Goal: Task Accomplishment & Management: Manage account settings

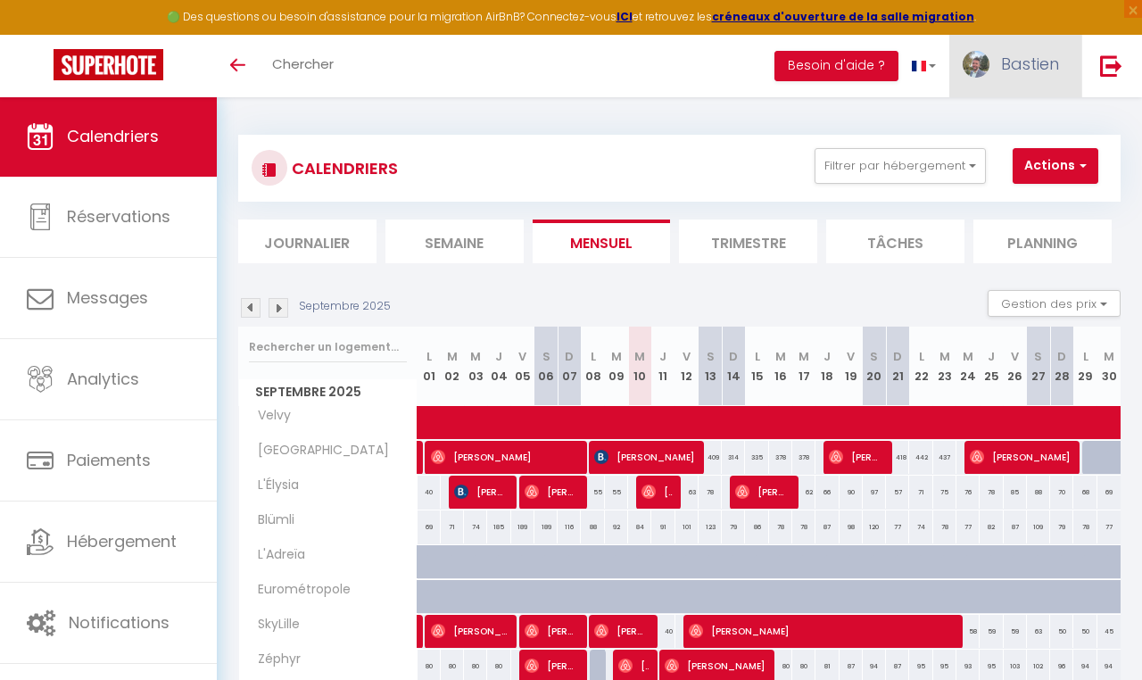
click at [1029, 68] on span "Bastien" at bounding box center [1030, 64] width 58 height 22
click at [982, 125] on link "Paramètres" at bounding box center [1010, 124] width 132 height 30
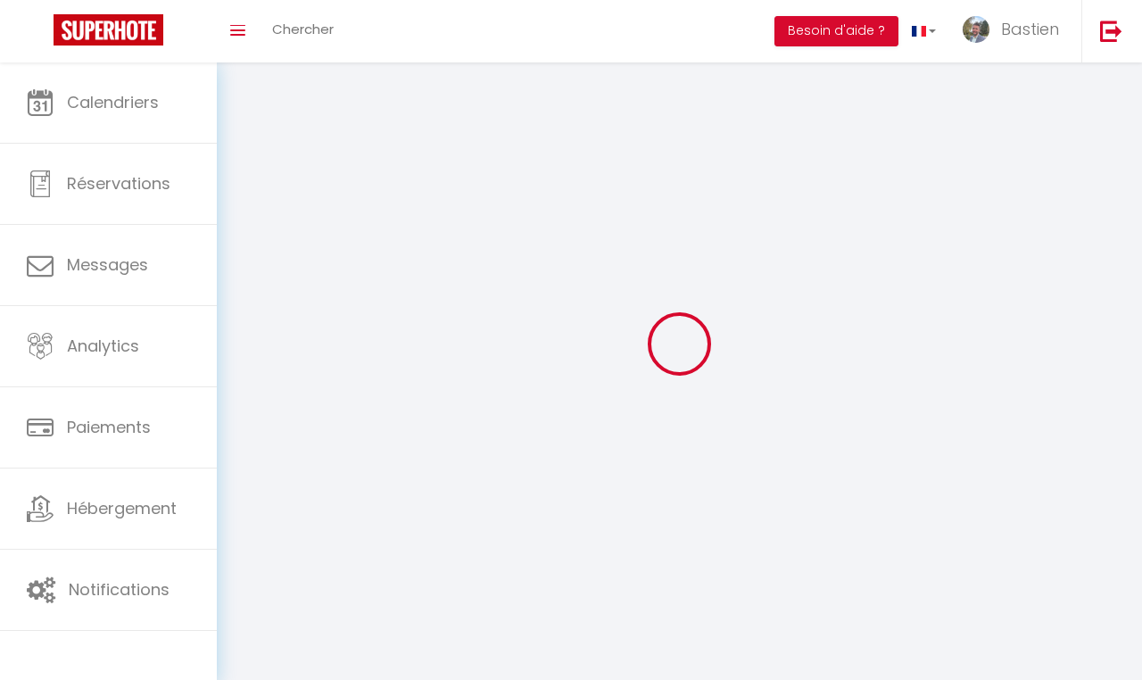
type input "Bastien"
type input "De Mathieu"
type input "0613691363"
type input "6 B Rue Bir Hakeim"
type input "59240"
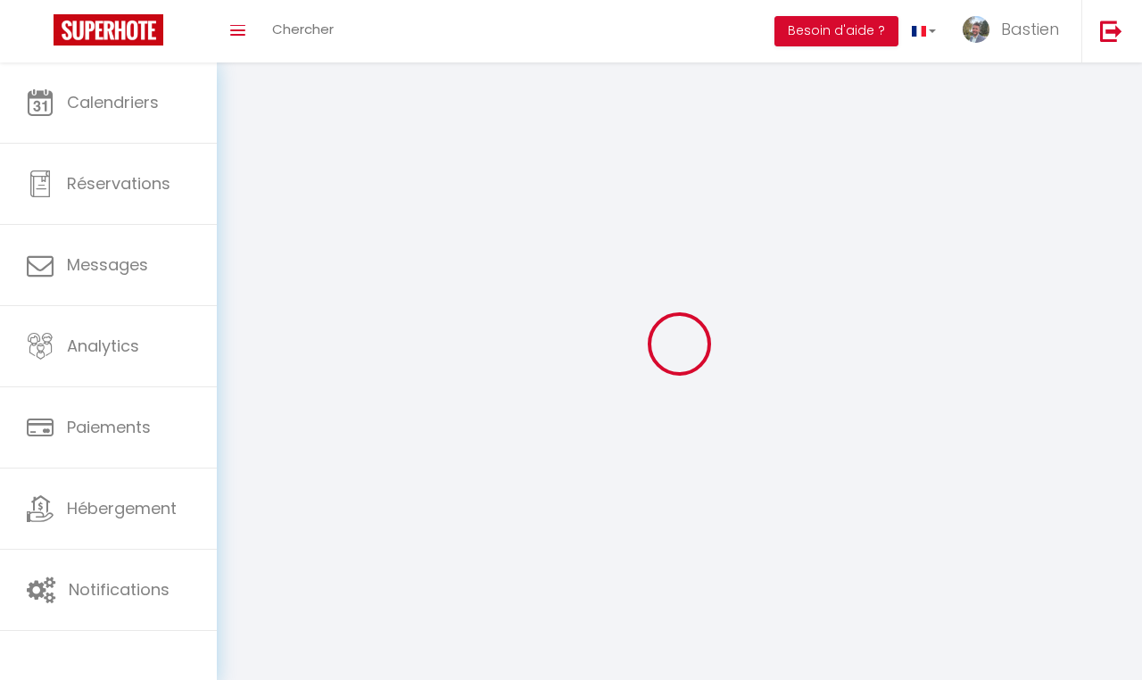
type input "Dunkerque"
type input "zvUSqALPrTWXS18kQLKTCaqdh"
type input "JGmaidLrnxr2CJDztYHX2tJ2t"
type input "https://app.superhote.com/#/get-available-rentals/JGmaidLrnxr2CJDztYHX2tJ2t"
select select "1"
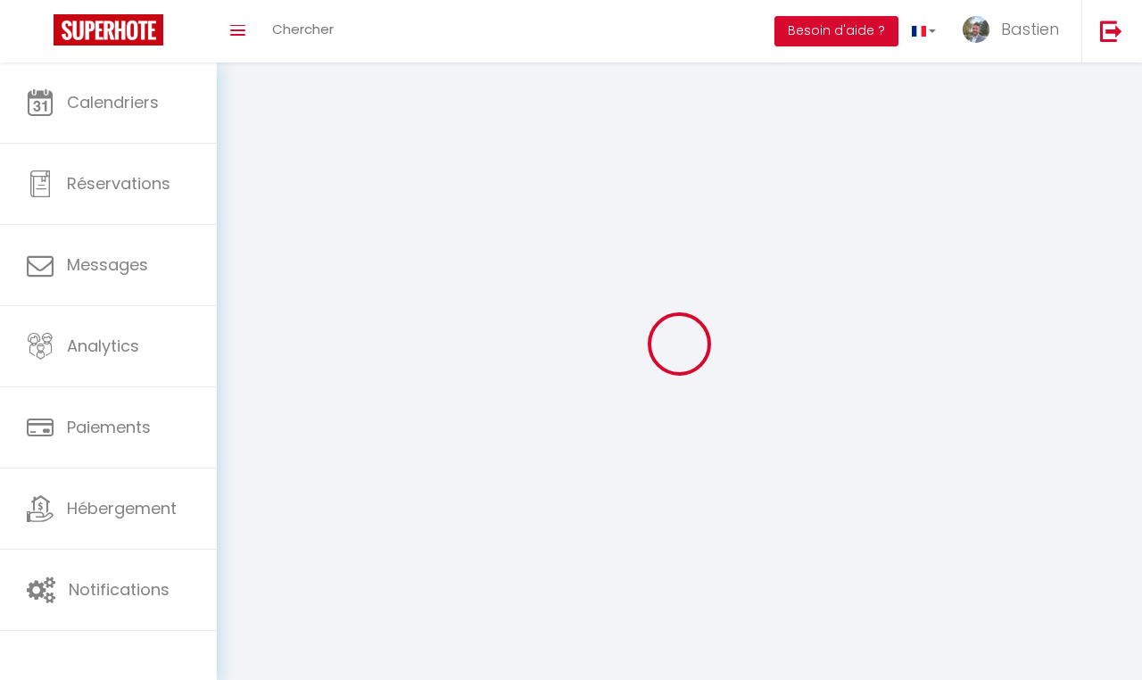
select select "28"
select select "fr"
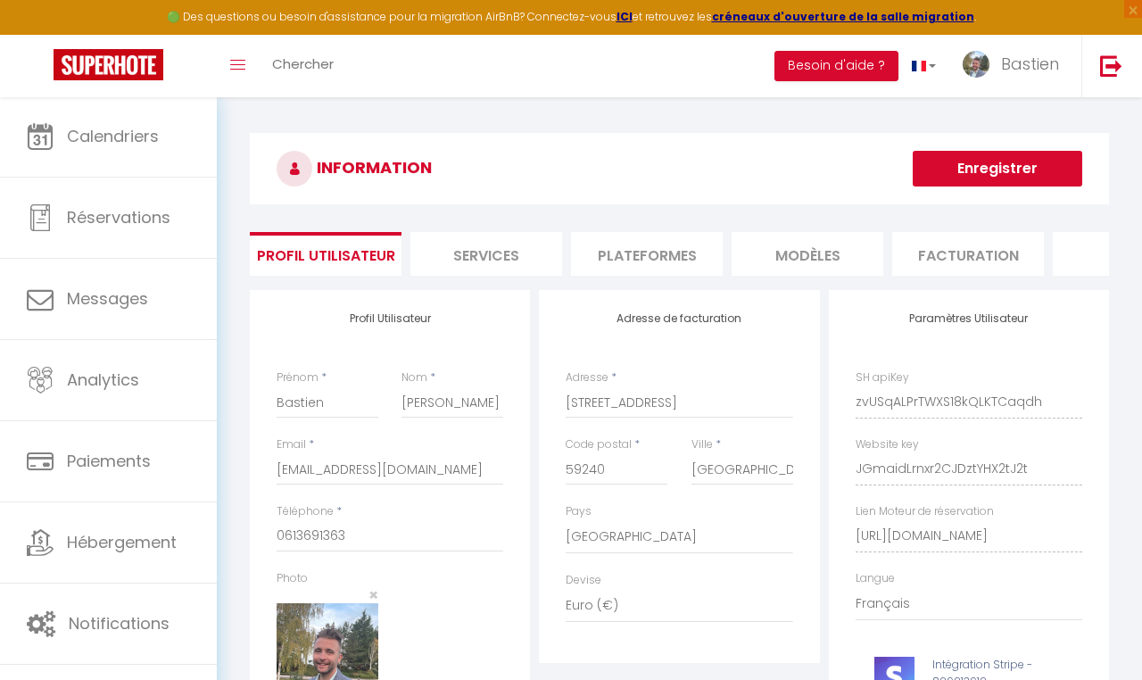
scroll to position [0, 109]
click at [441, 252] on li "Services" at bounding box center [378, 254] width 152 height 44
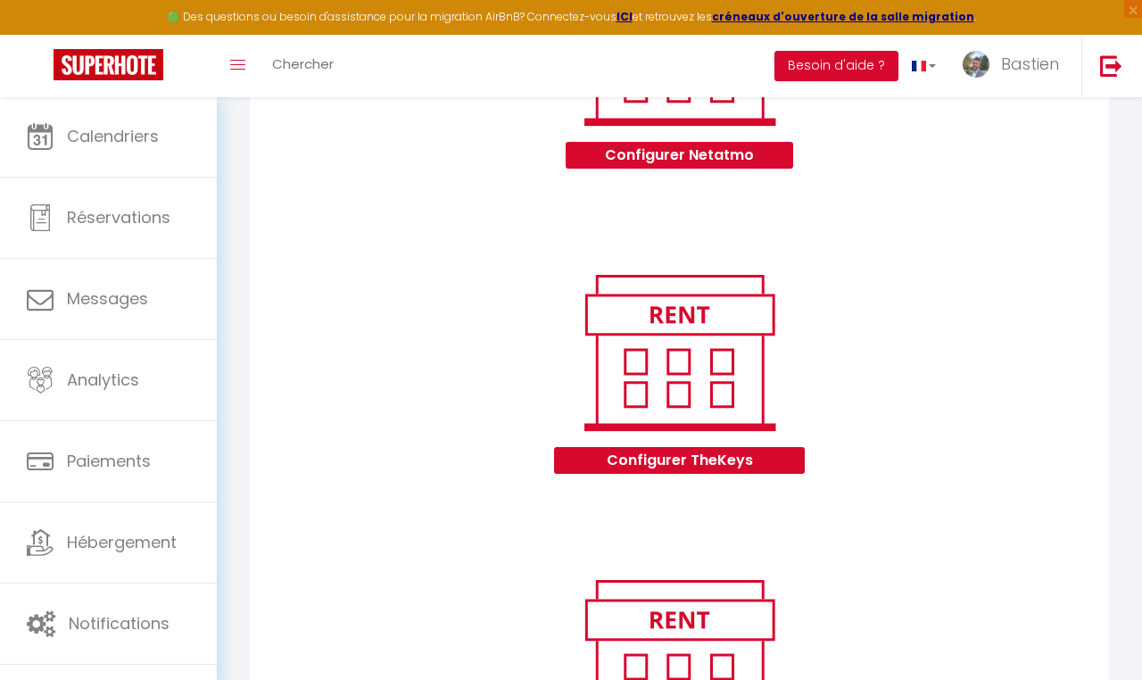
scroll to position [678, 0]
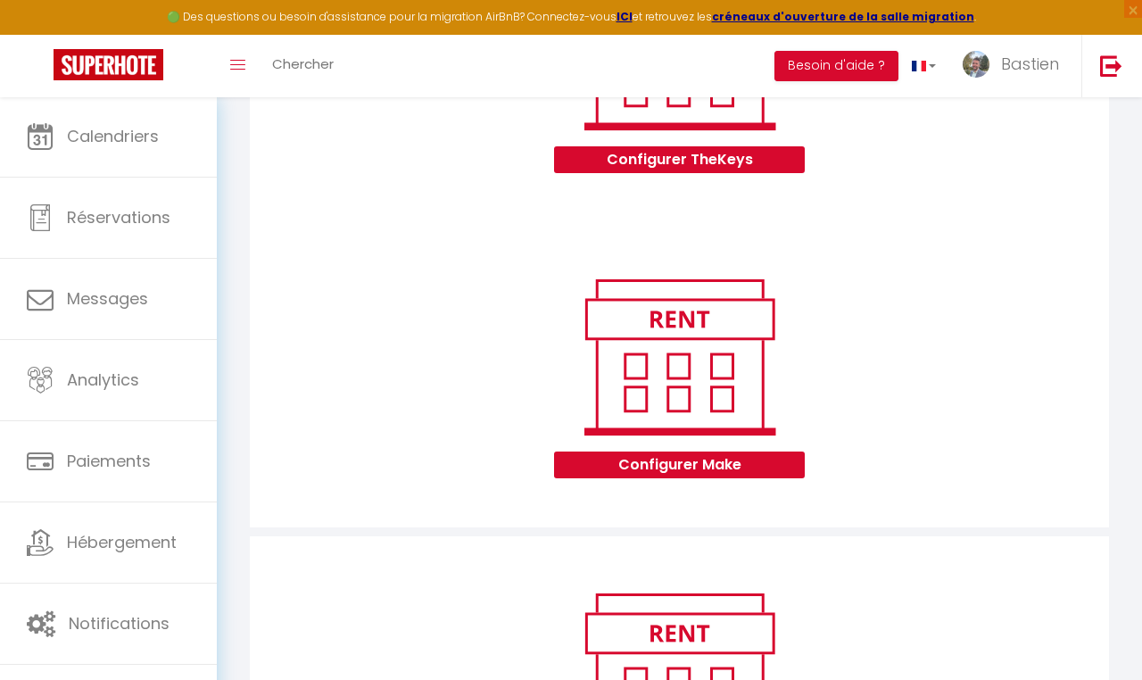
click at [710, 458] on button "Configurer Make" at bounding box center [679, 464] width 251 height 27
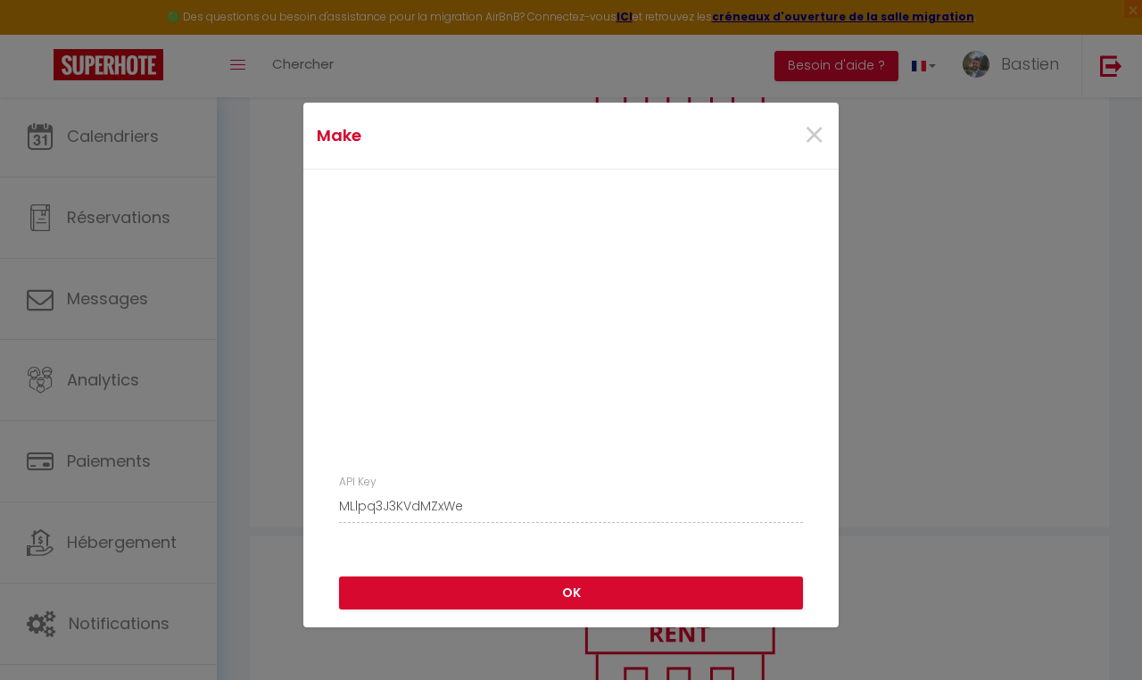
scroll to position [37, 0]
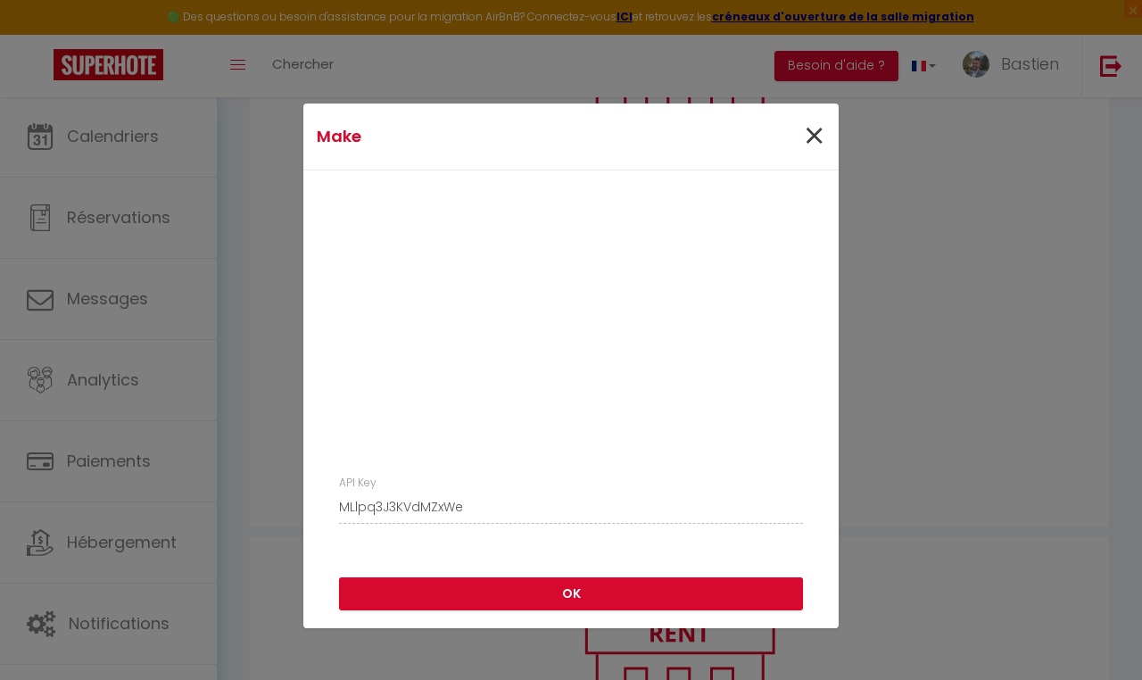
click at [816, 136] on span "×" at bounding box center [814, 137] width 22 height 54
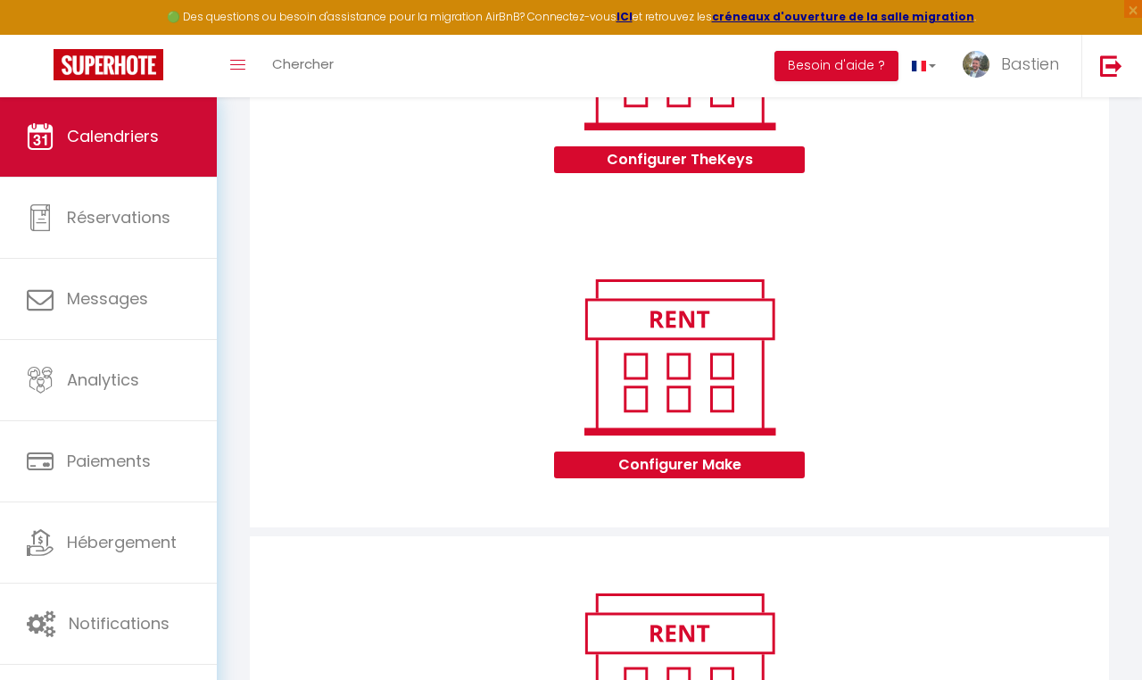
click at [141, 129] on span "Calendriers" at bounding box center [113, 136] width 92 height 22
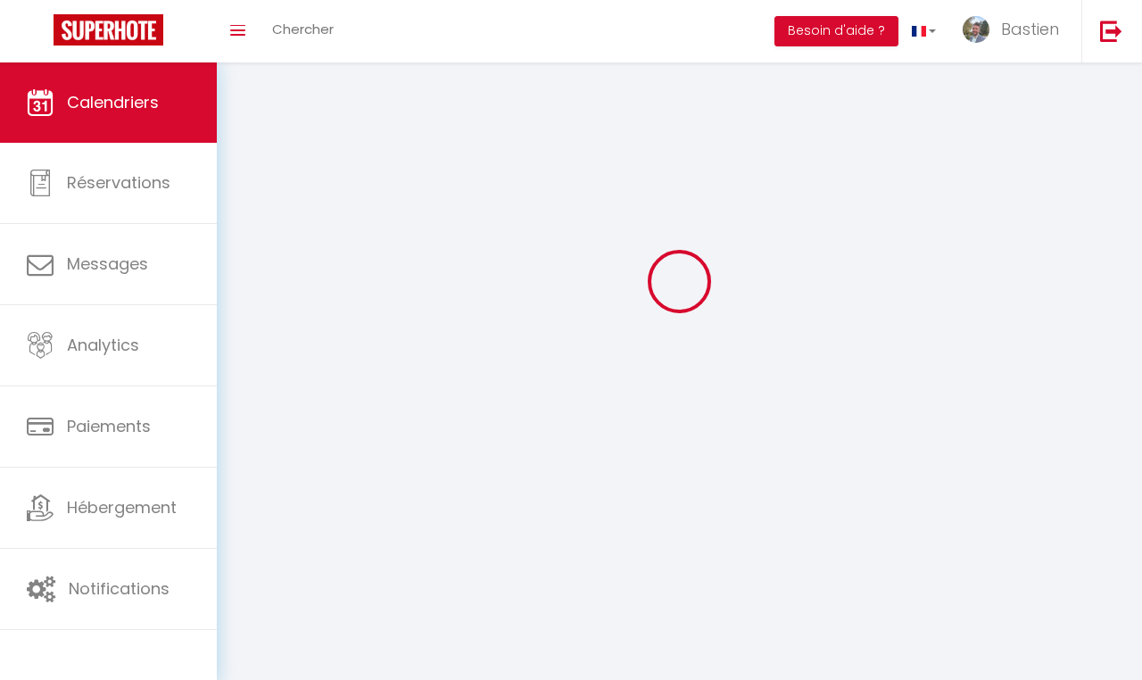
scroll to position [62, 0]
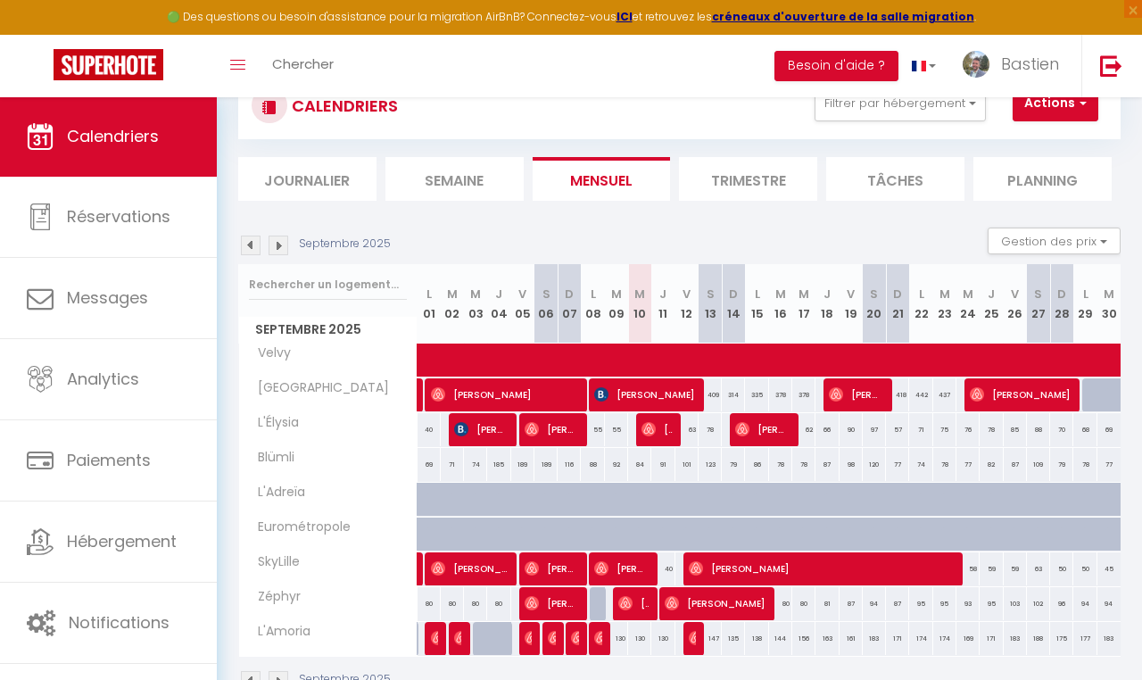
click at [280, 245] on img at bounding box center [279, 246] width 20 height 20
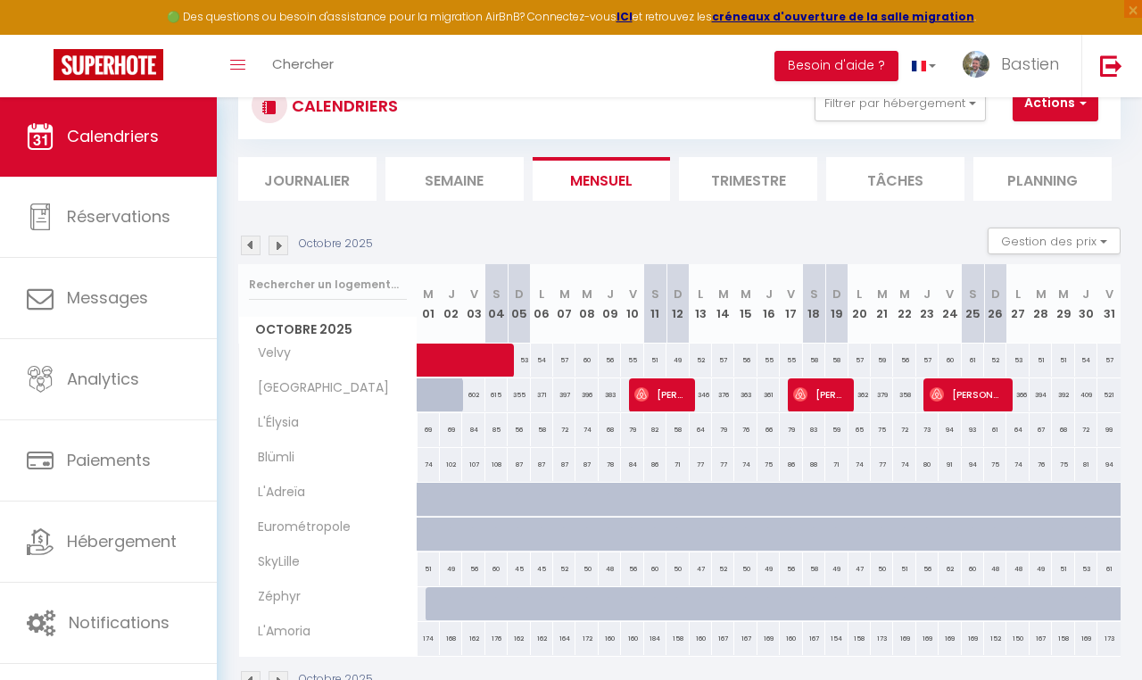
click at [566, 360] on span at bounding box center [513, 361] width 164 height 34
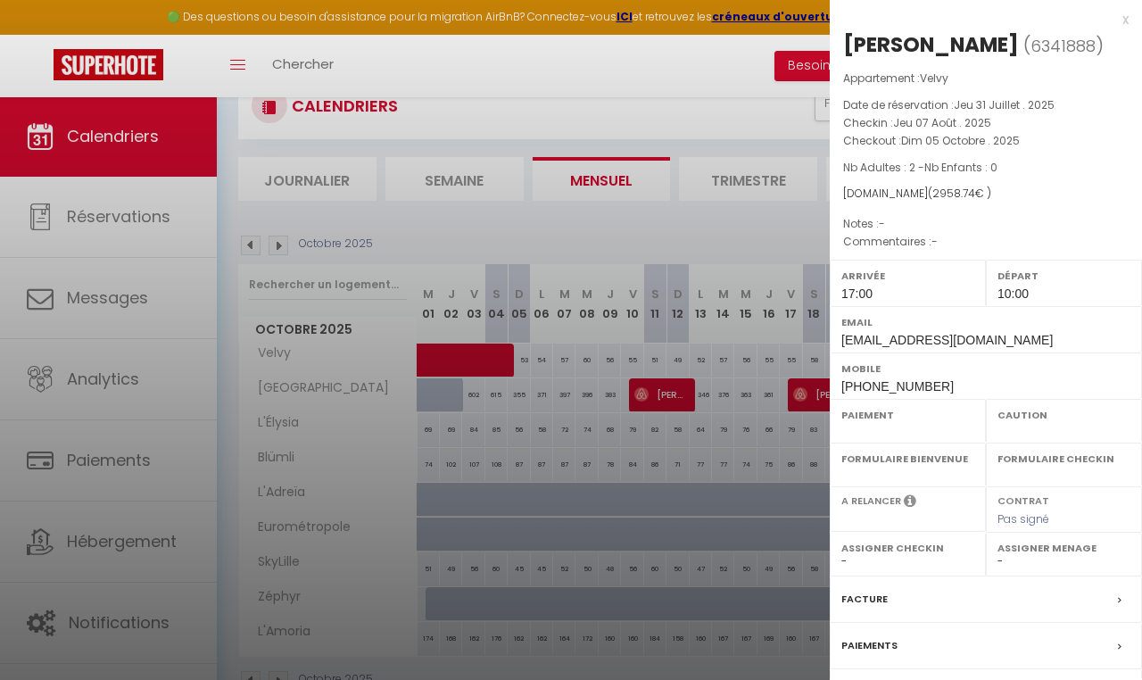
select select "OK"
select select "1"
select select "0"
select select "1"
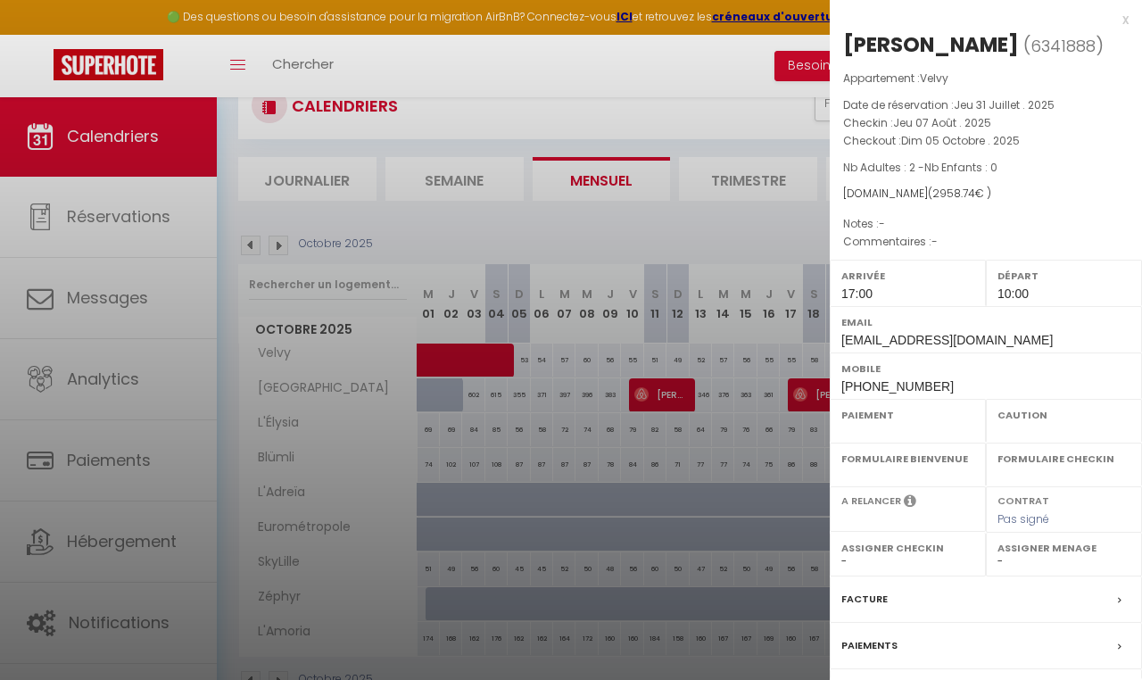
select select "13420"
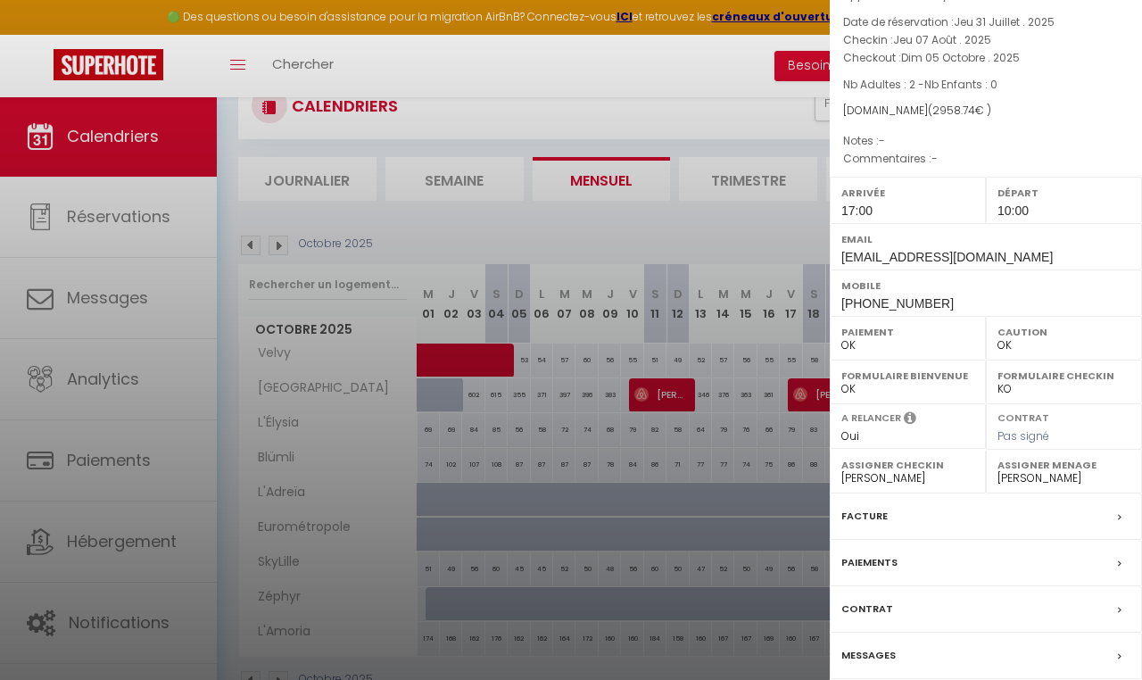
scroll to position [81, 0]
click at [700, 122] on div at bounding box center [571, 340] width 1142 height 680
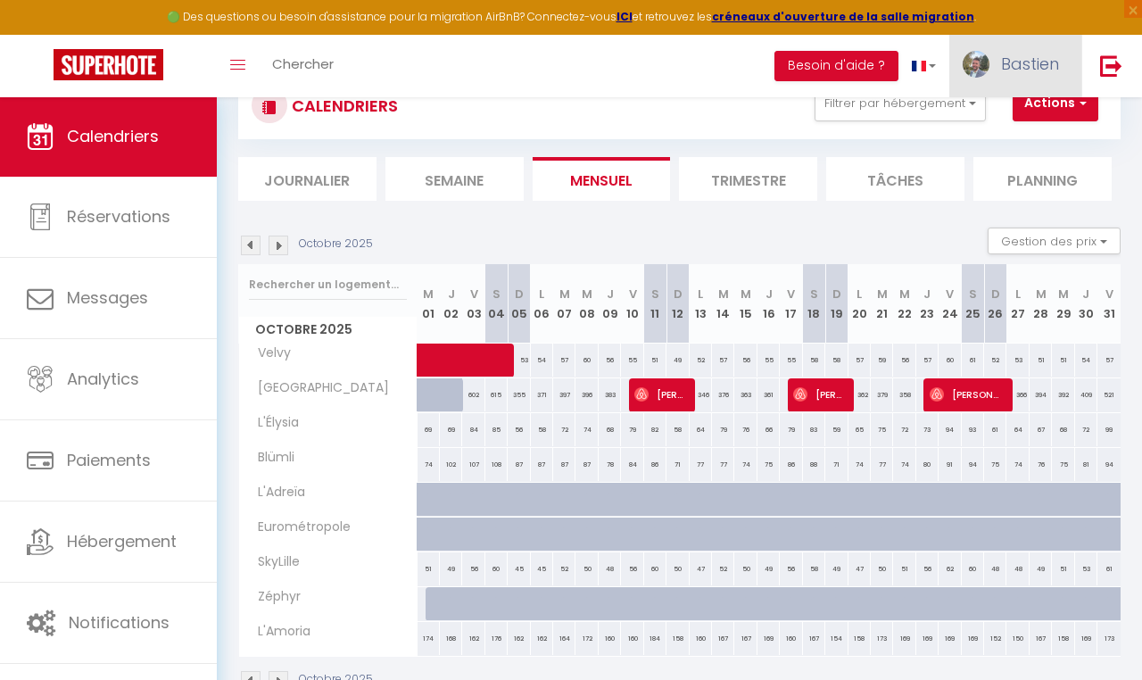
drag, startPoint x: 717, startPoint y: 275, endPoint x: 982, endPoint y: 95, distance: 320.5
click at [717, 276] on th "M 14" at bounding box center [723, 303] width 22 height 79
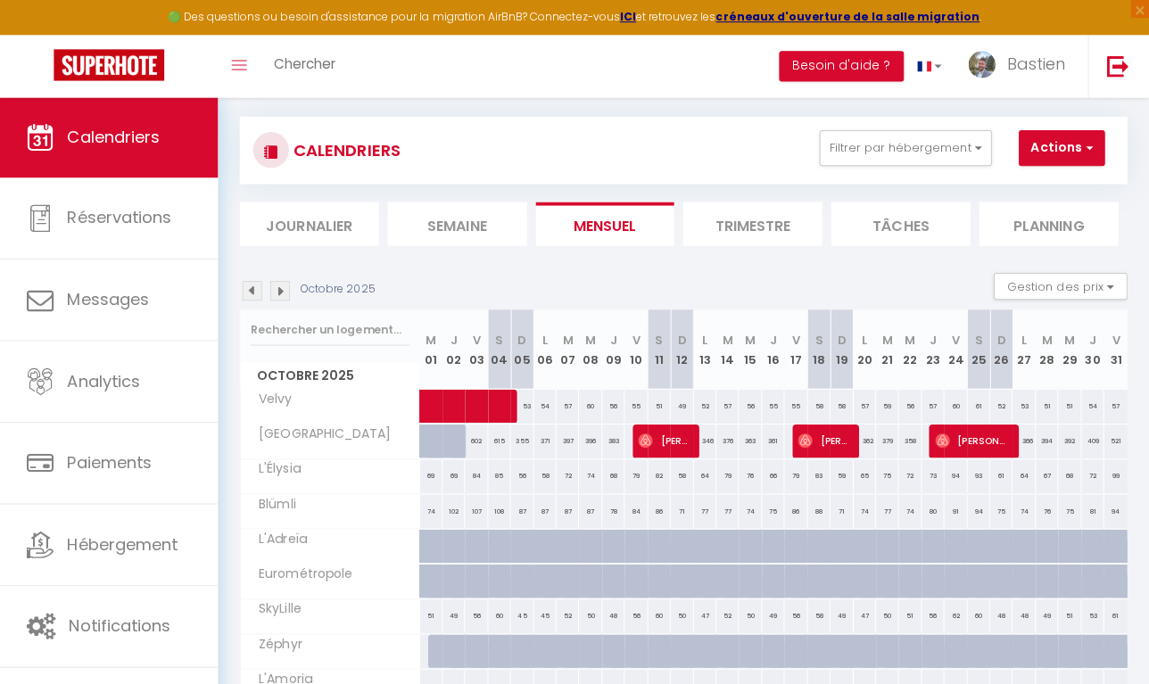
scroll to position [19, 0]
click at [1028, 139] on button "Actions" at bounding box center [1056, 147] width 86 height 36
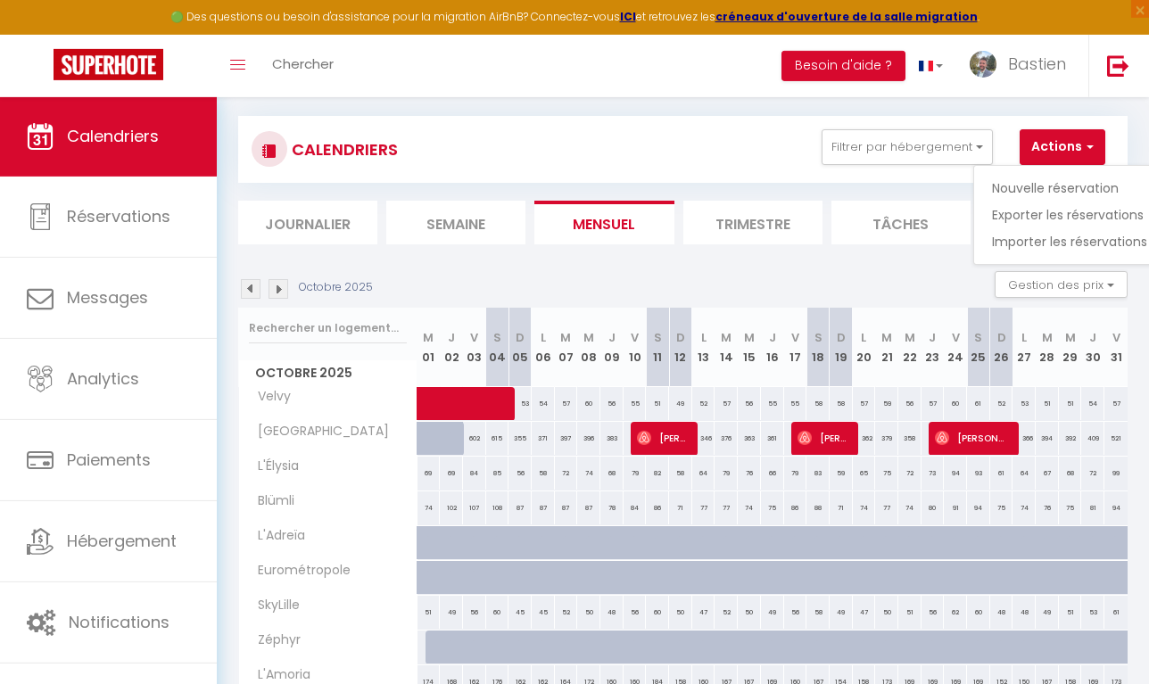
click at [1008, 177] on link "Nouvelle réservation" at bounding box center [1069, 188] width 155 height 27
select select
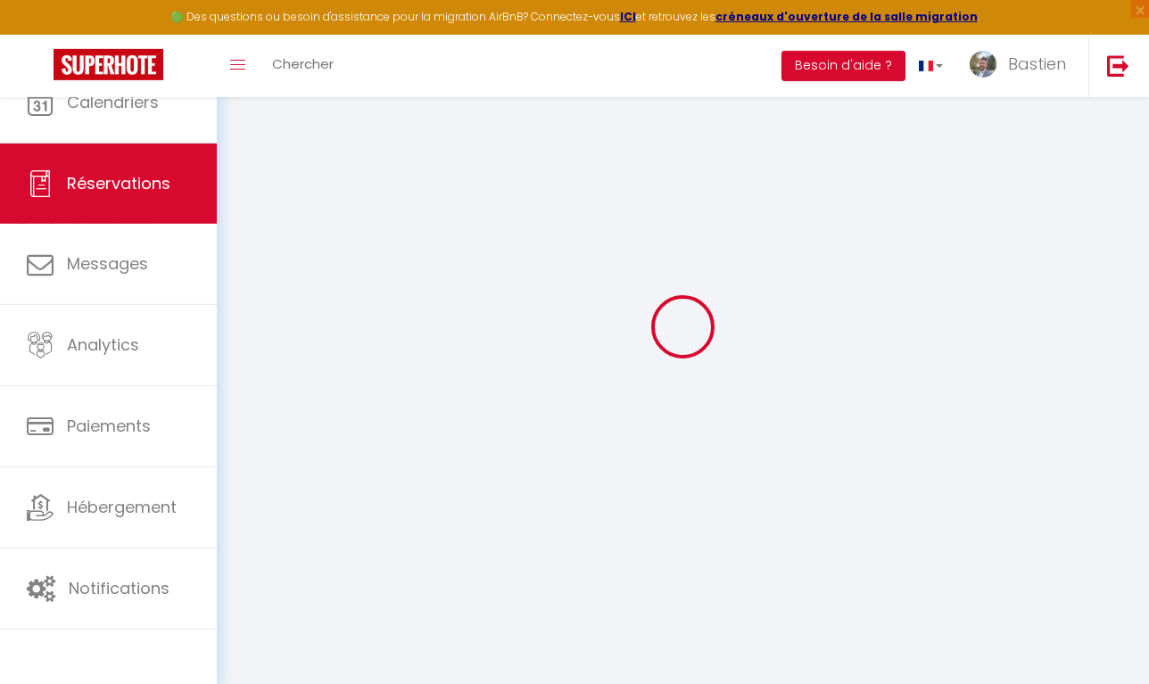
select select
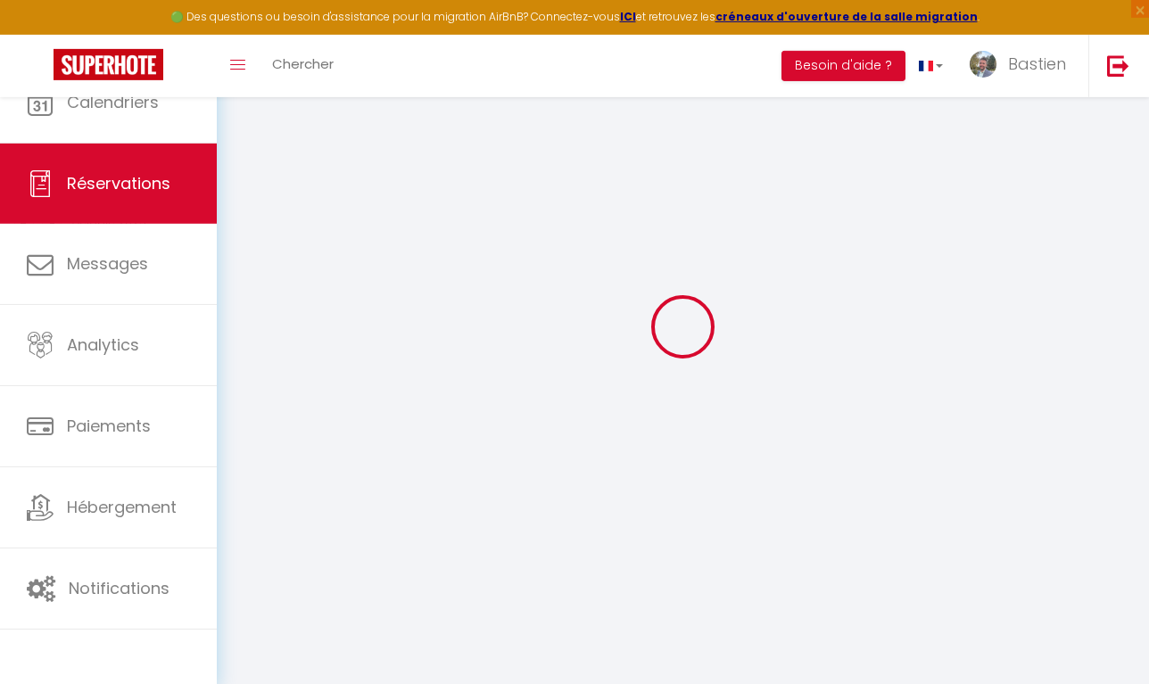
select select
checkbox input "false"
select select "54"
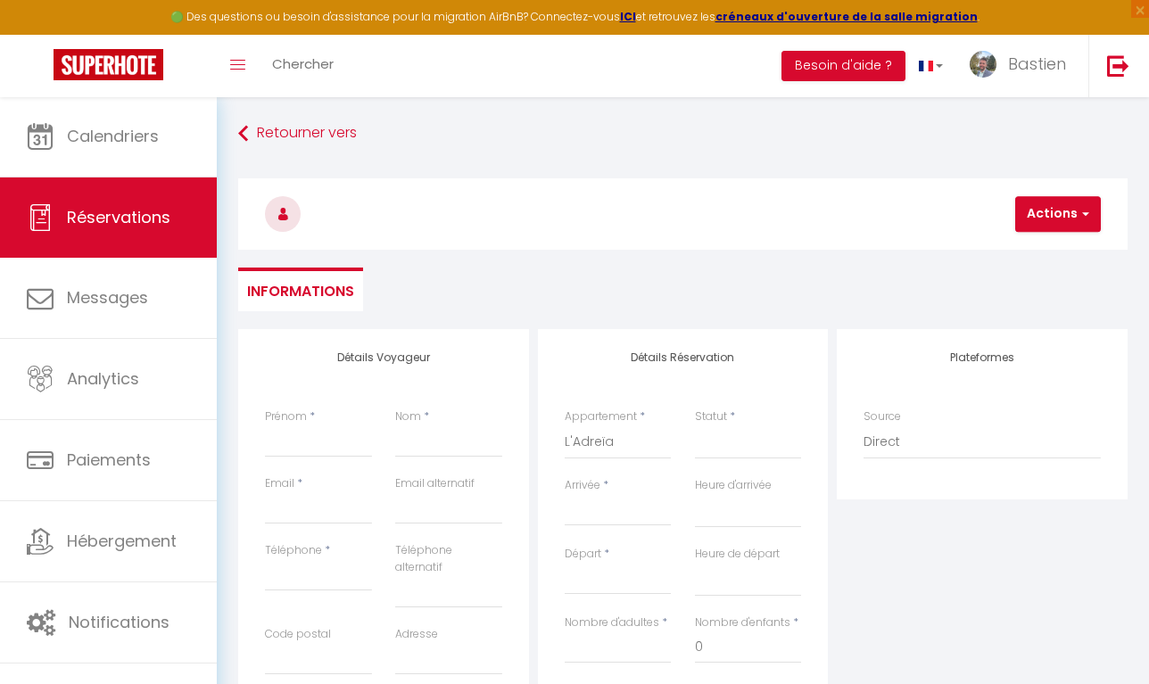
select select
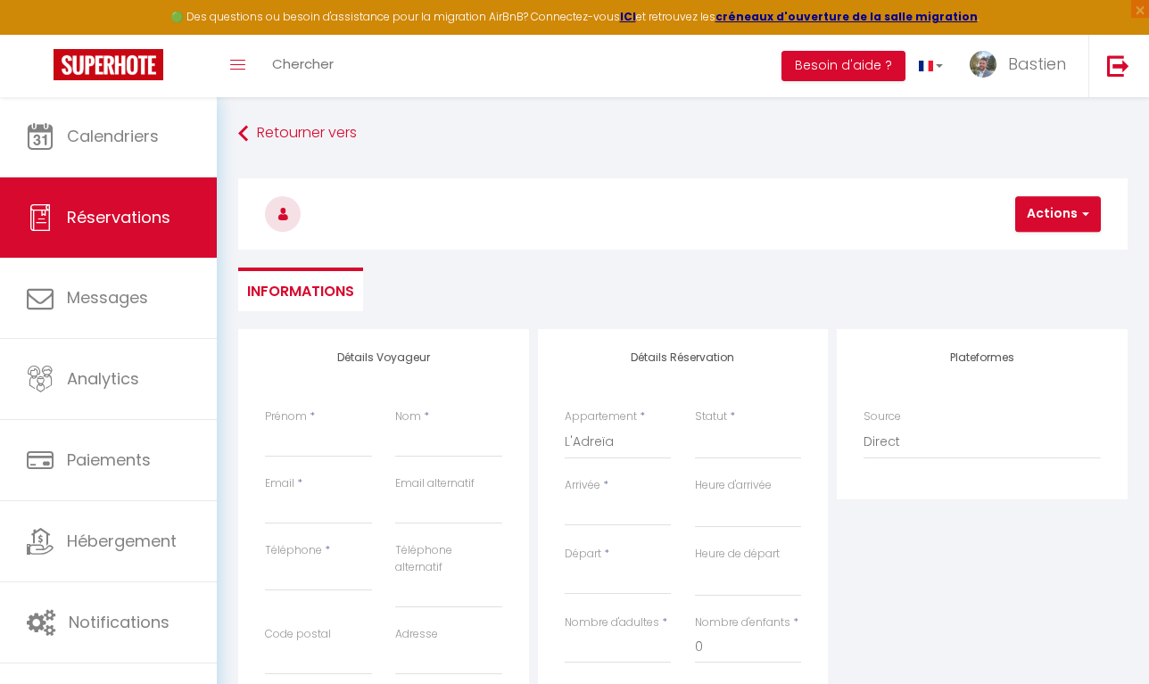
checkbox input "false"
select select
type input "M"
select select
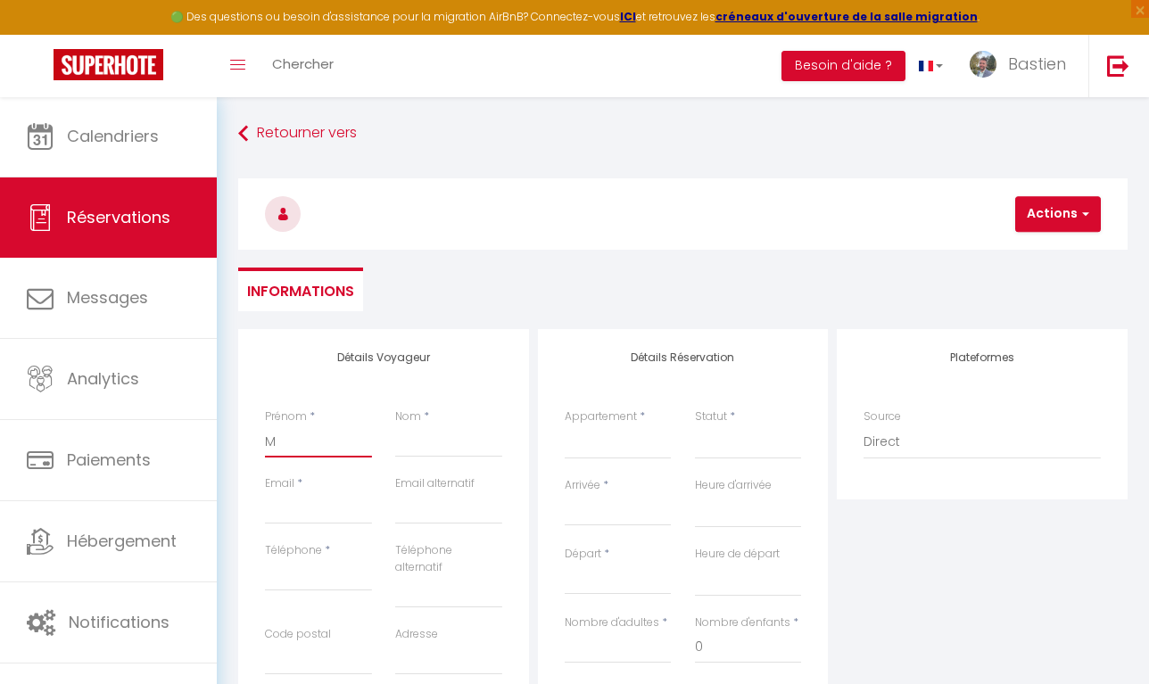
select select
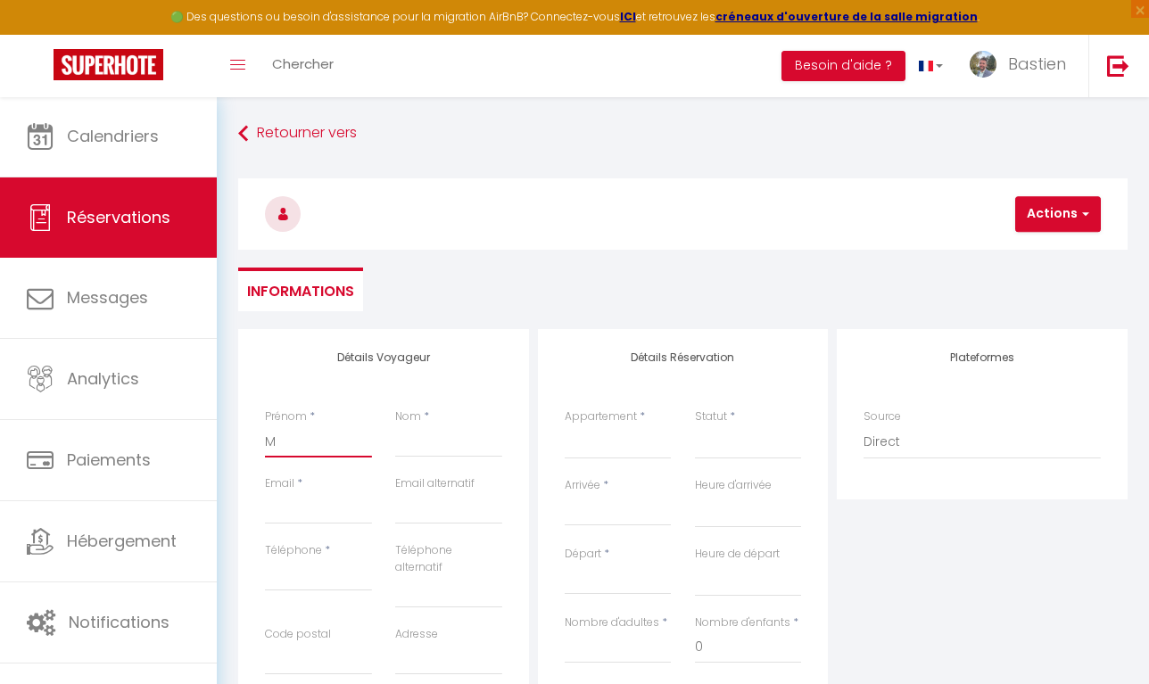
select select
checkbox input "false"
type input "Ma"
select select
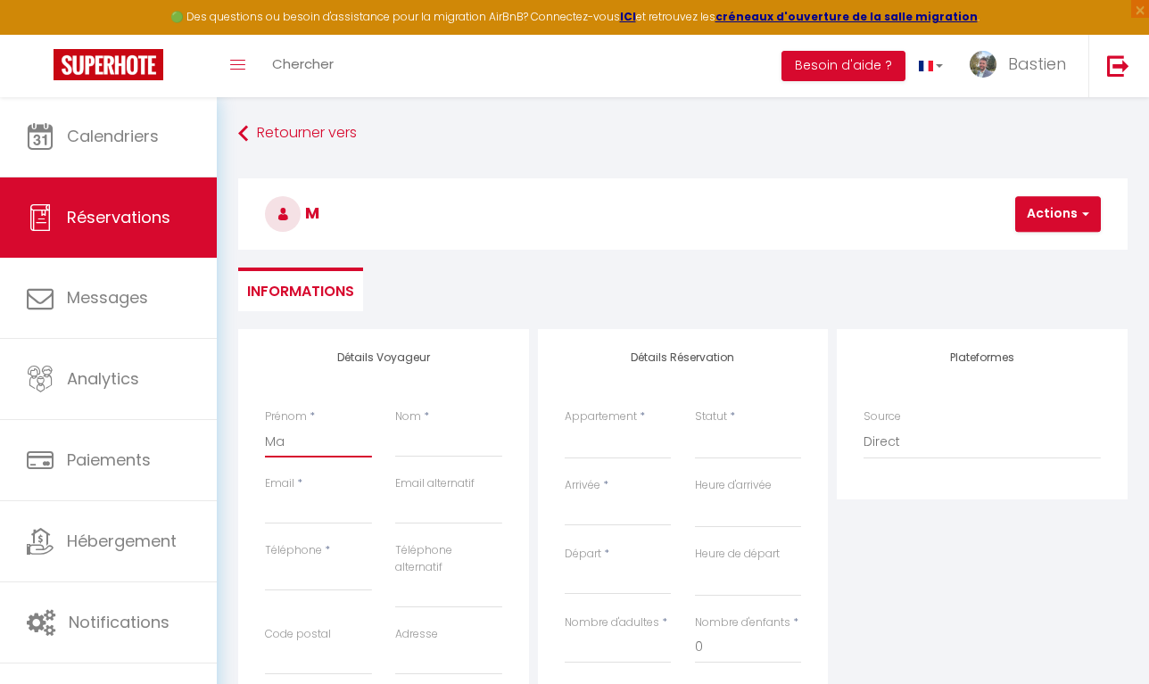
select select
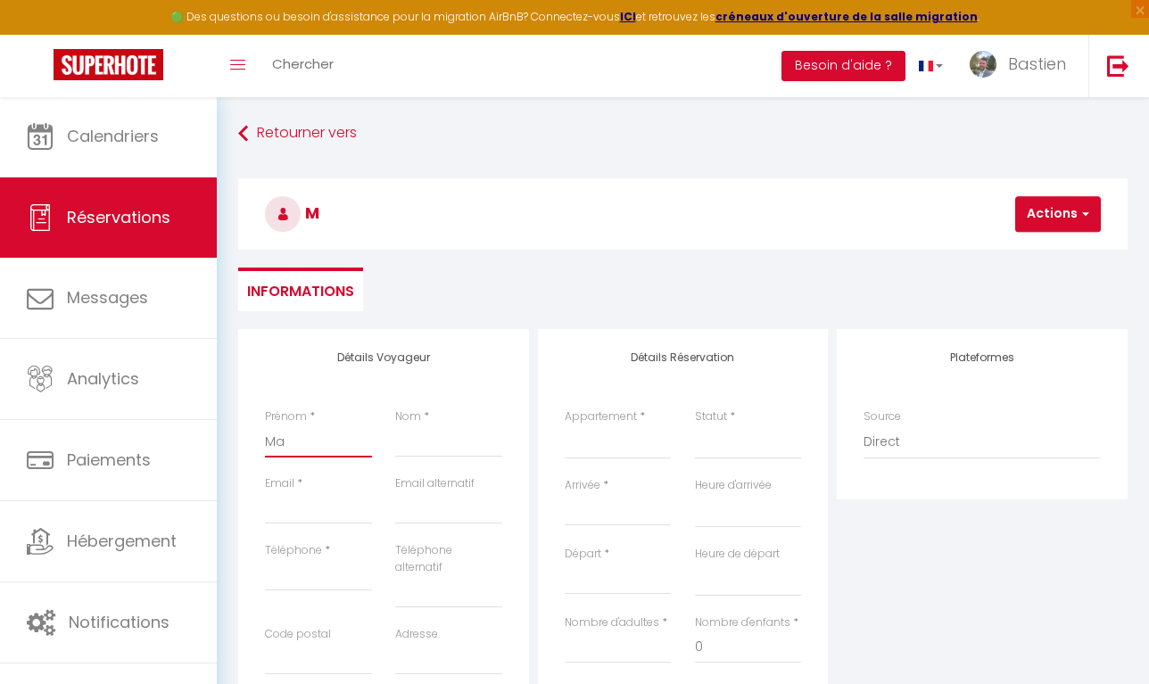
checkbox input "false"
type input "Man"
select select
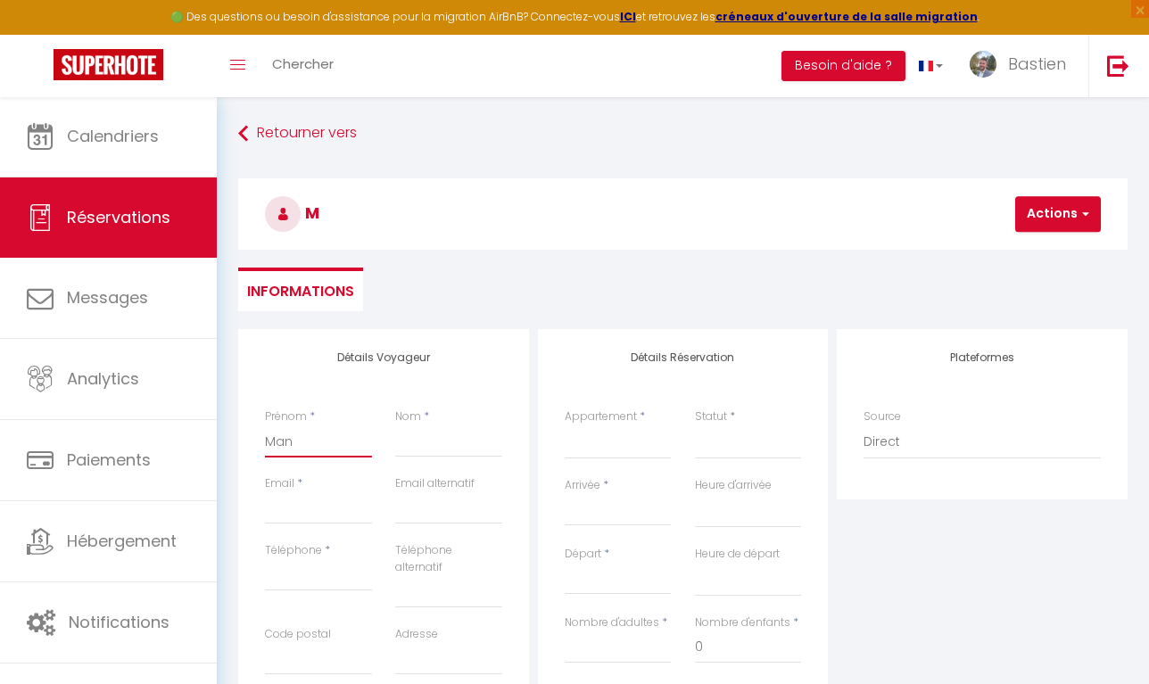
select select
checkbox input "false"
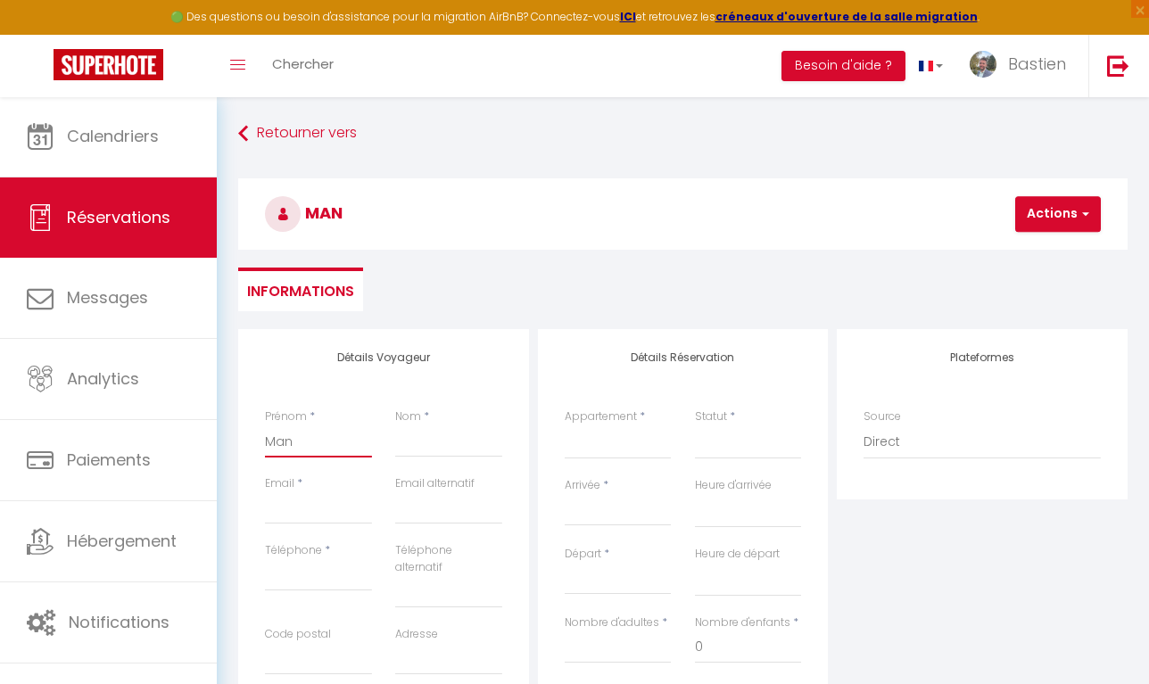
type input "Mano"
select select
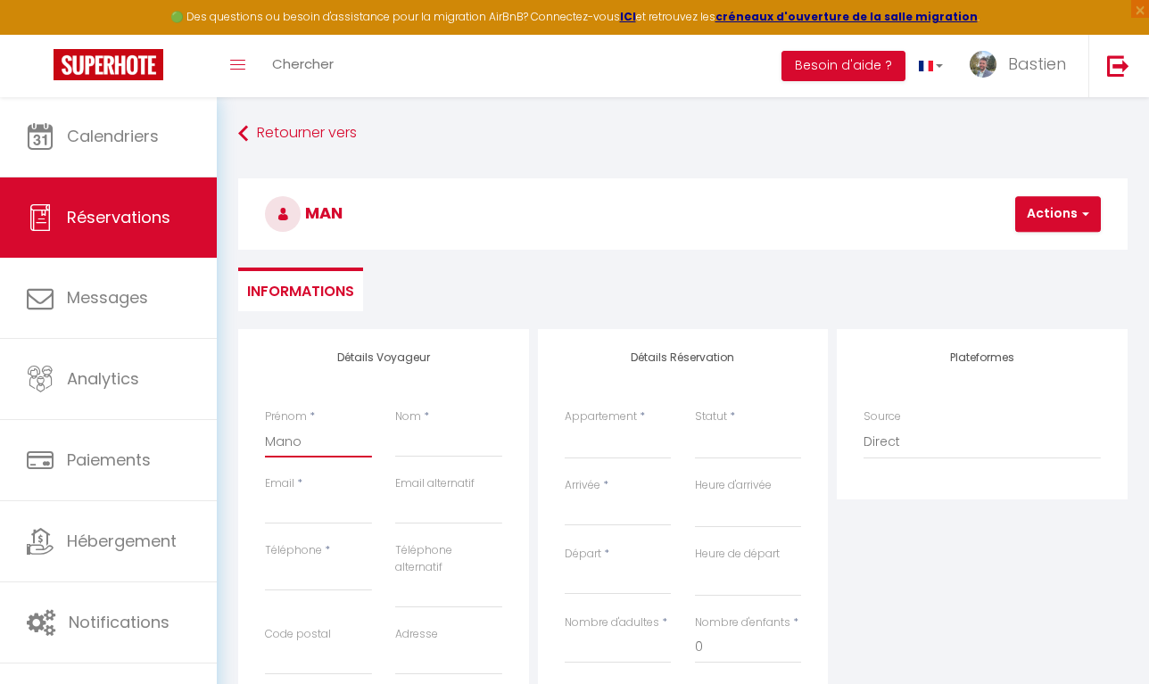
select select
checkbox input "false"
type input "Manon"
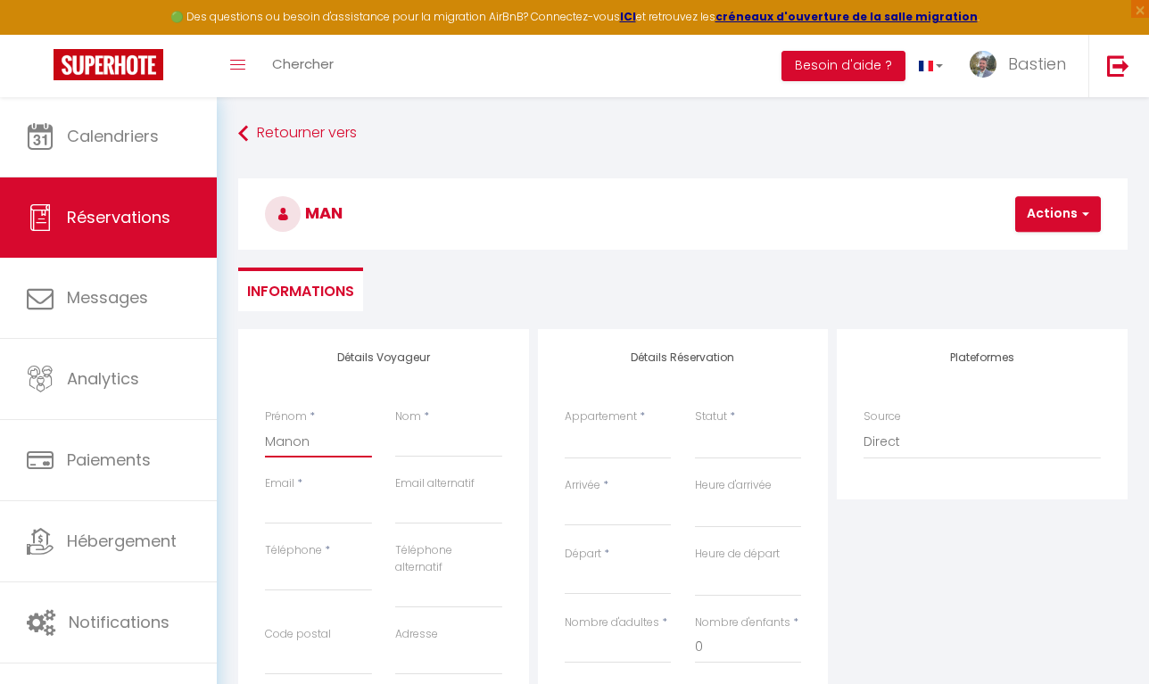
select select
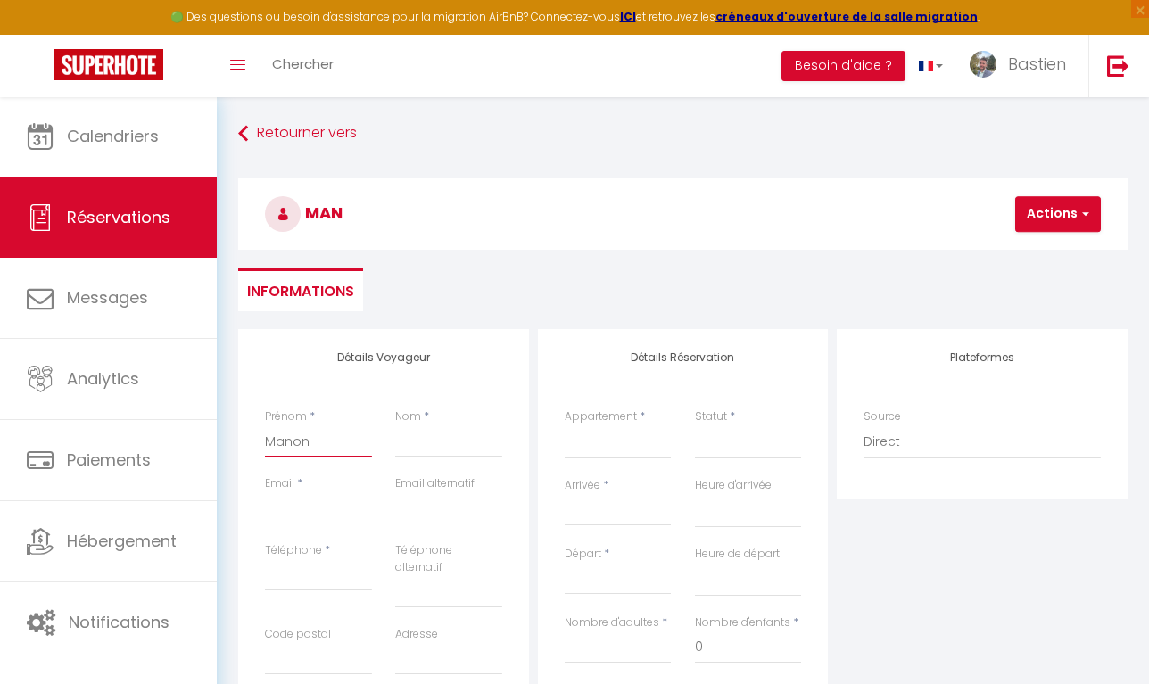
select select
checkbox input "false"
type input "Manon"
type input "C"
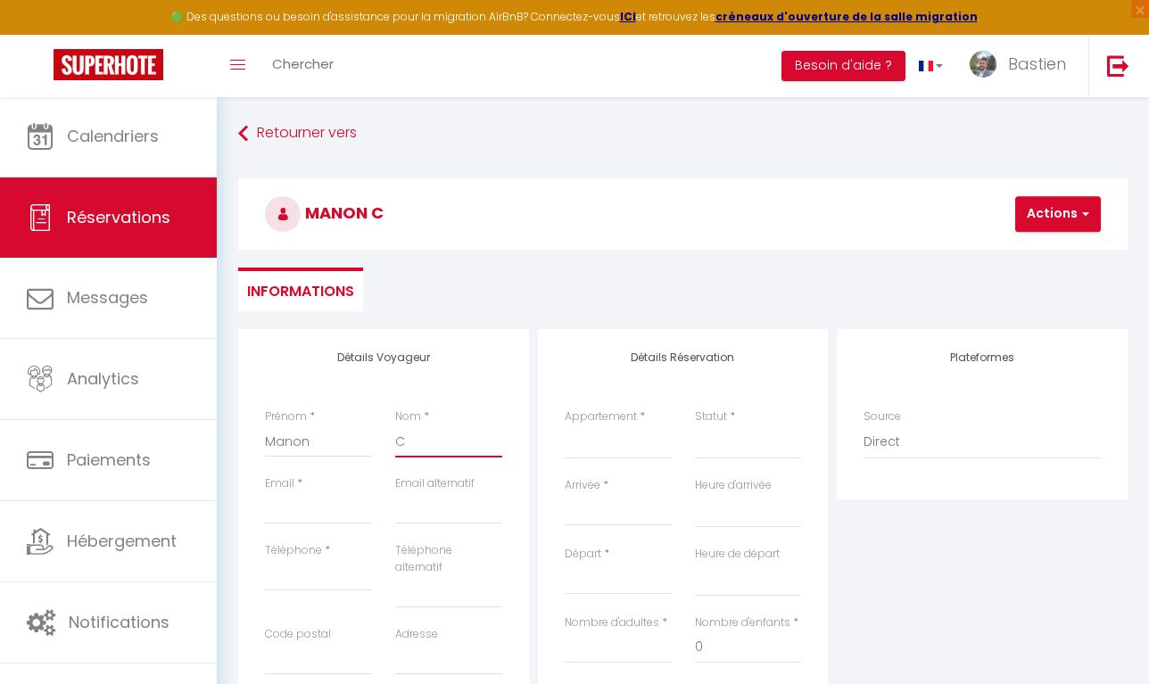
select select
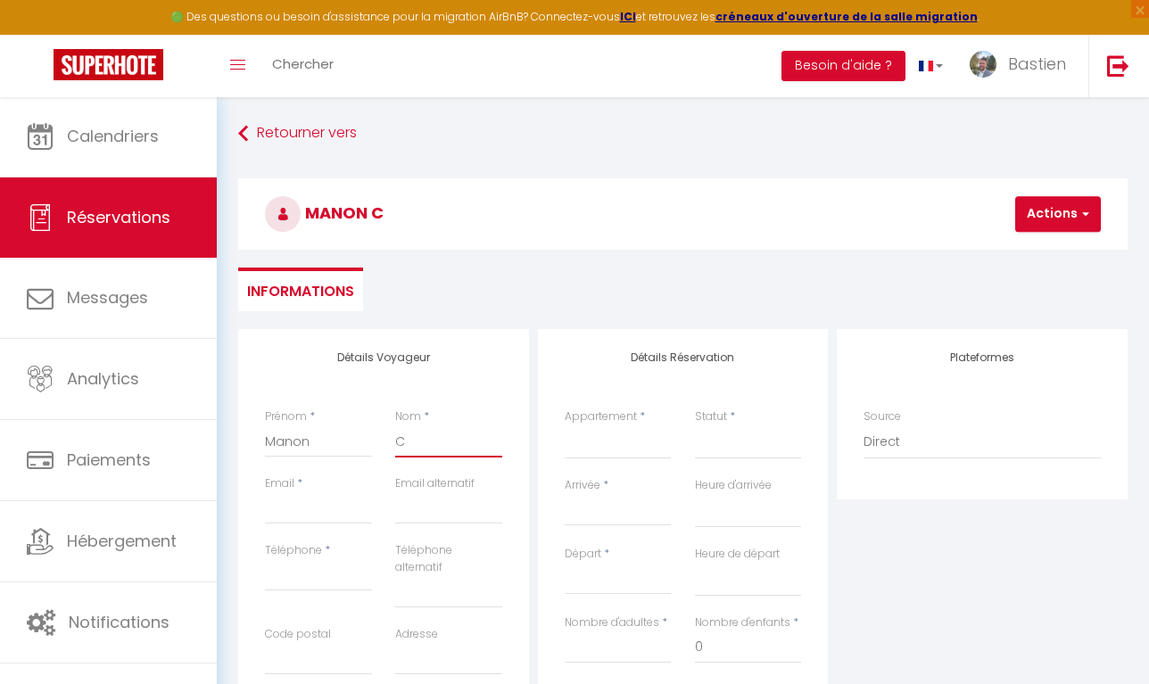
select select
checkbox input "false"
type input "Ca"
select select
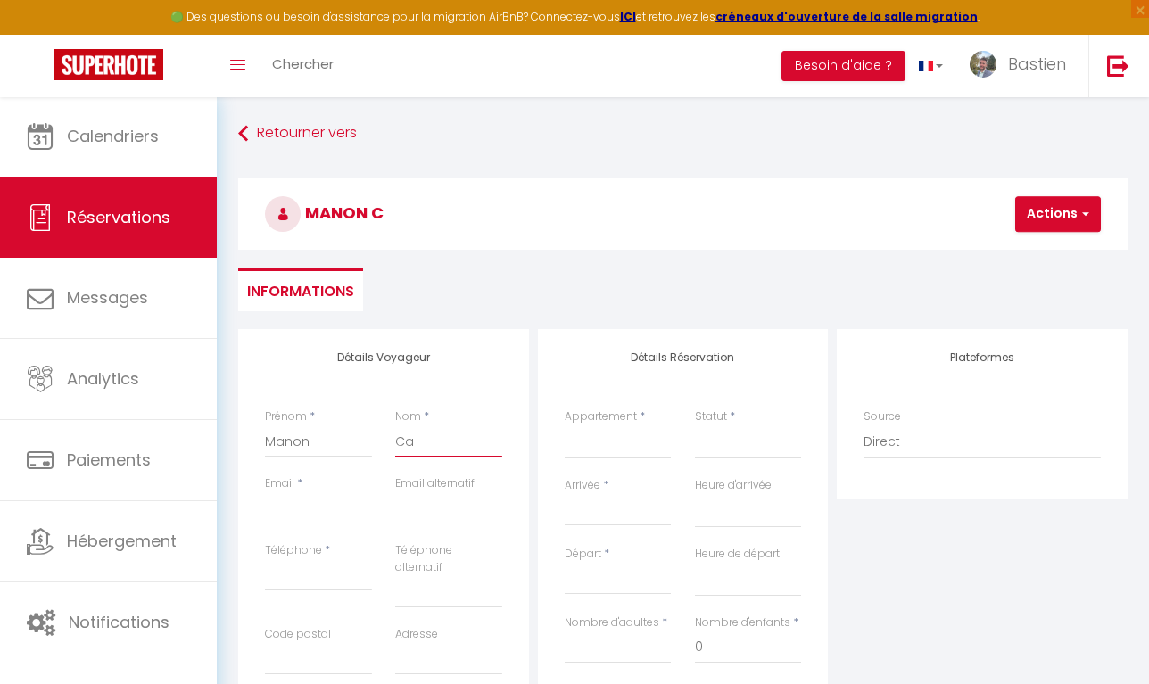
select select
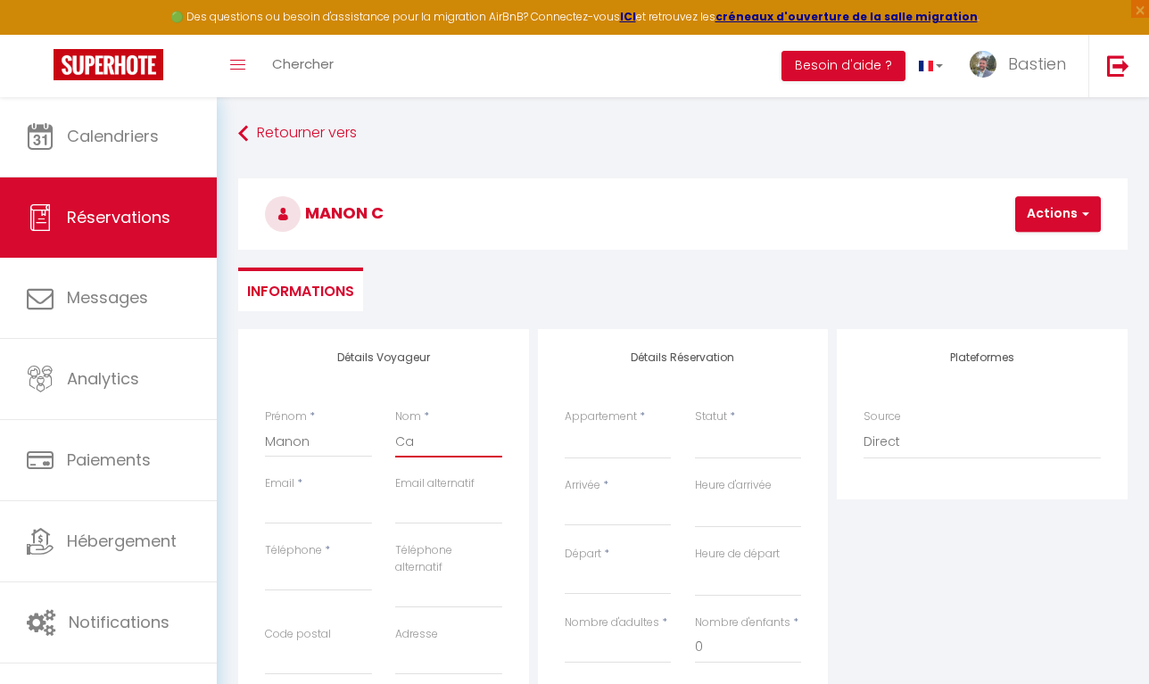
select select
checkbox input "false"
type input "Cas"
select select
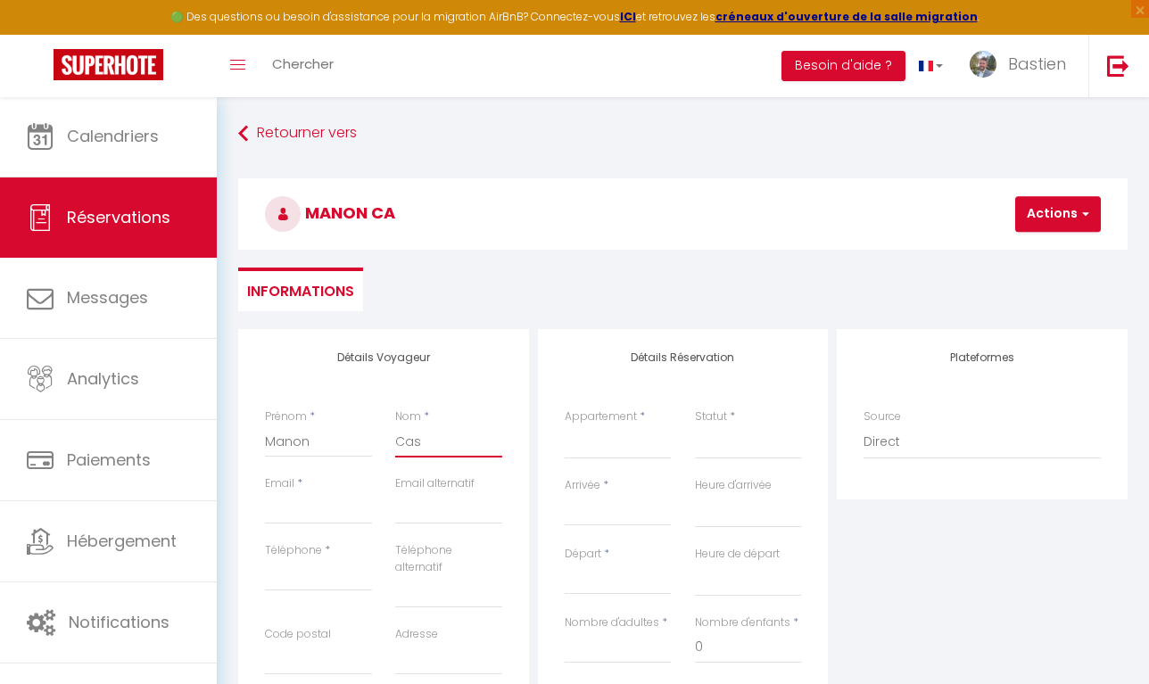
select select
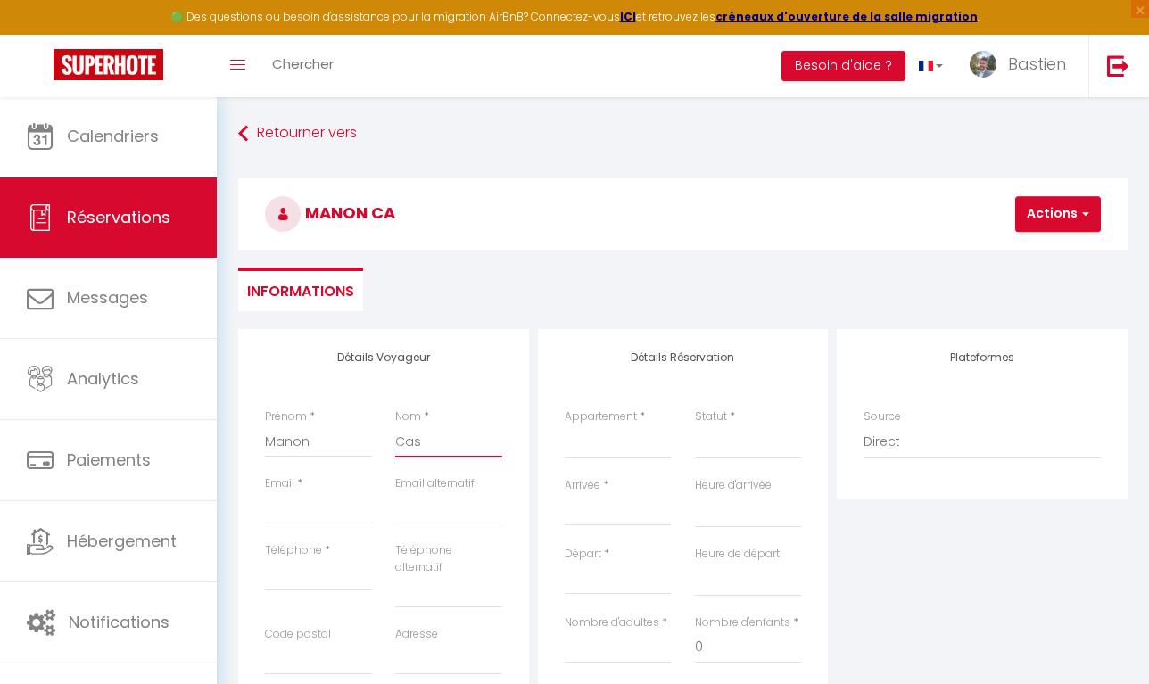
checkbox input "false"
type input "Ca"
select select
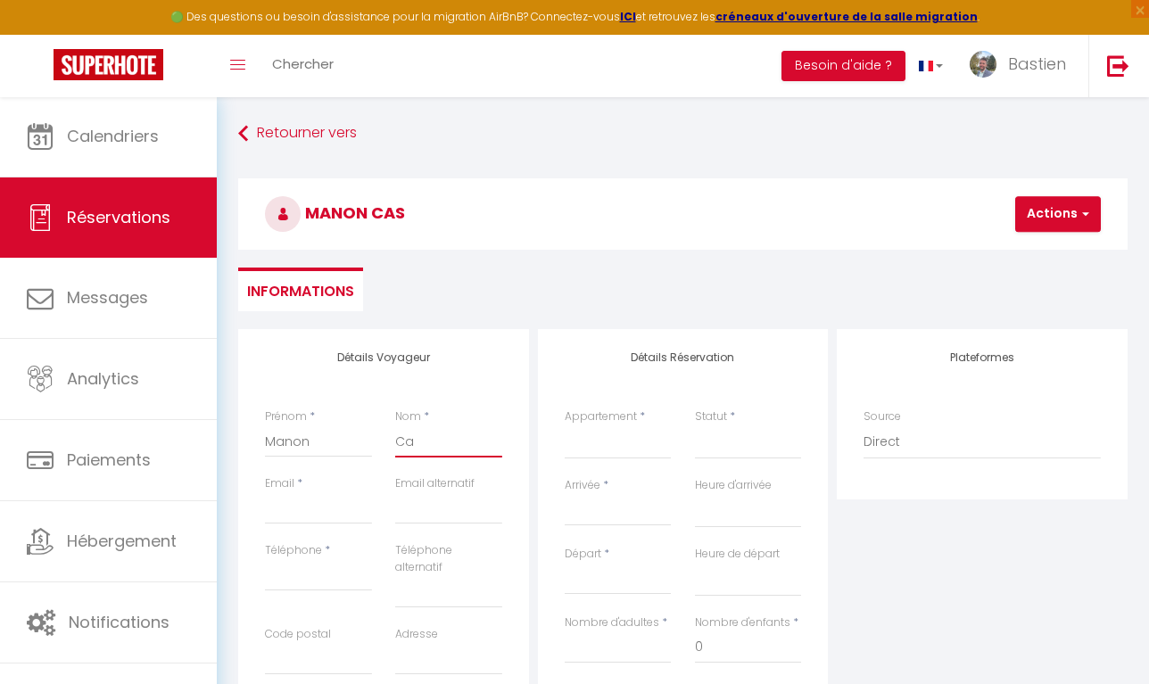
select select
checkbox input "false"
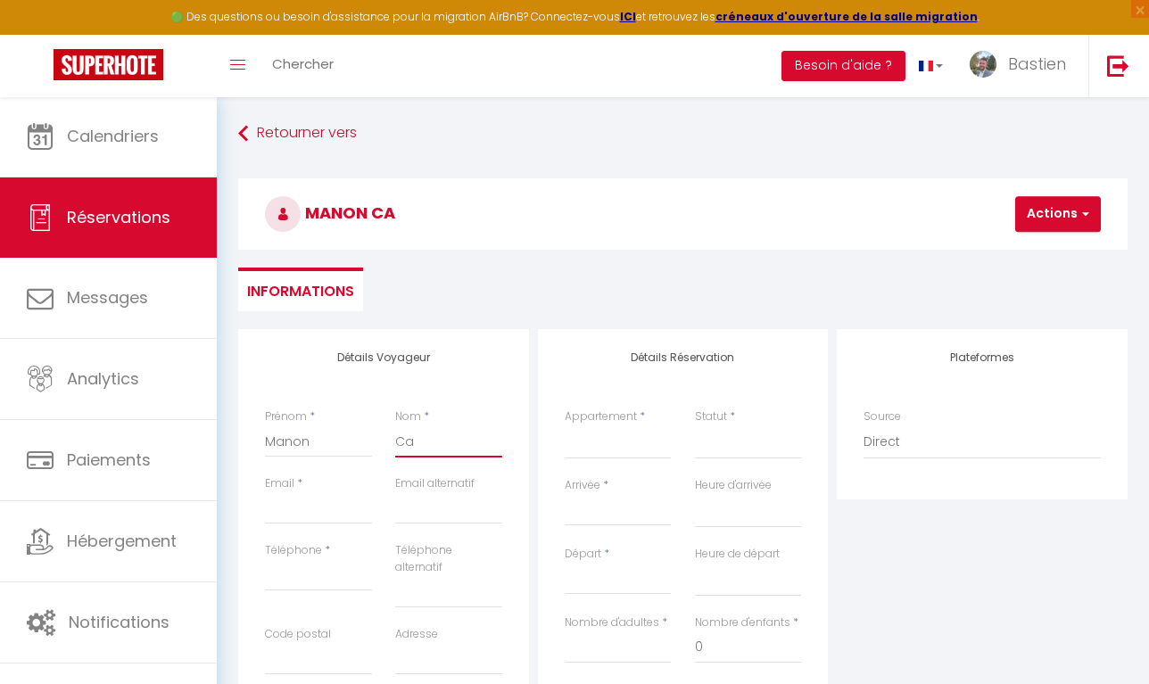
type input "Cau"
select select
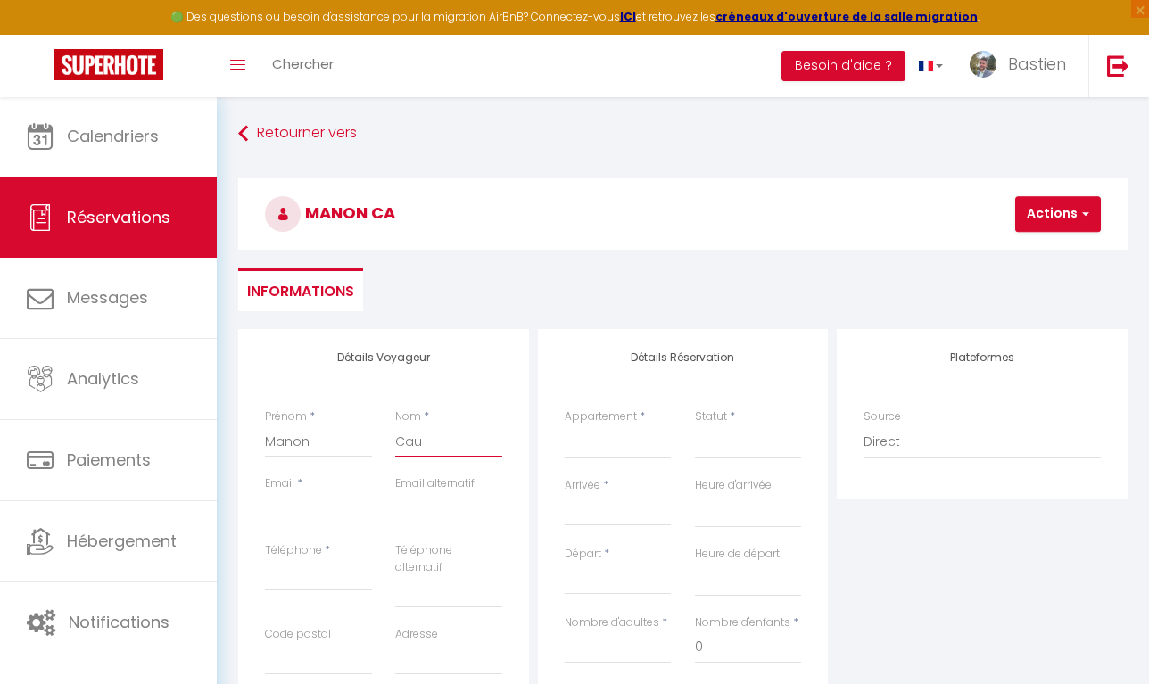
select select
checkbox input "false"
type input "Causd"
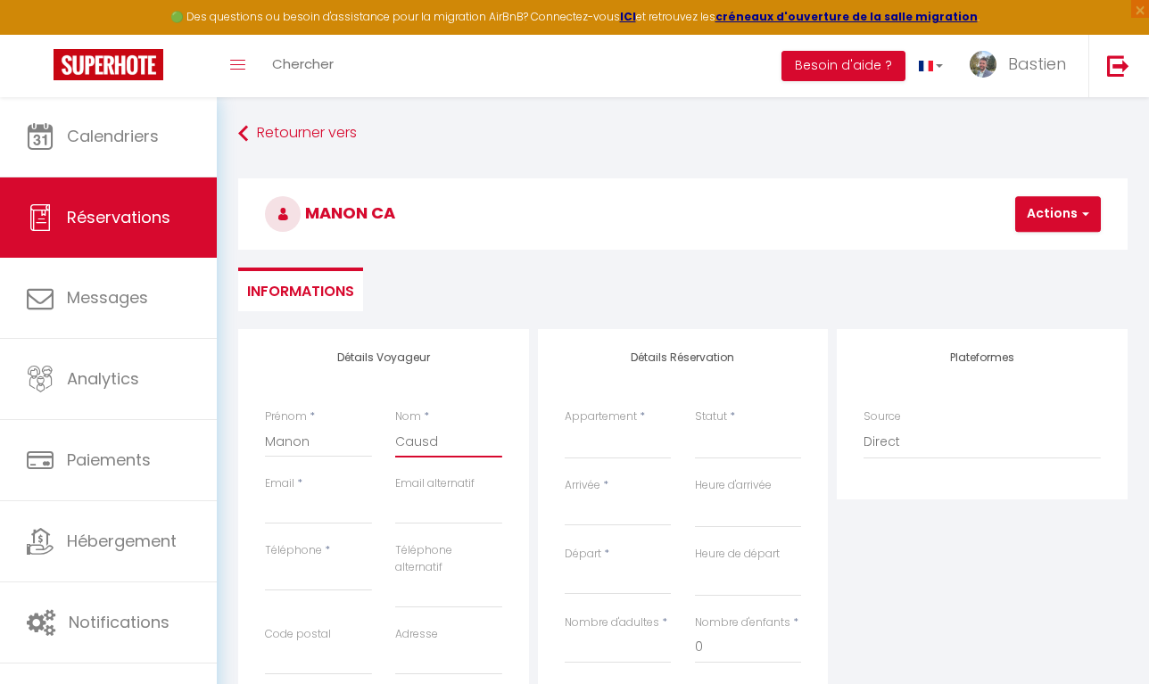
select select
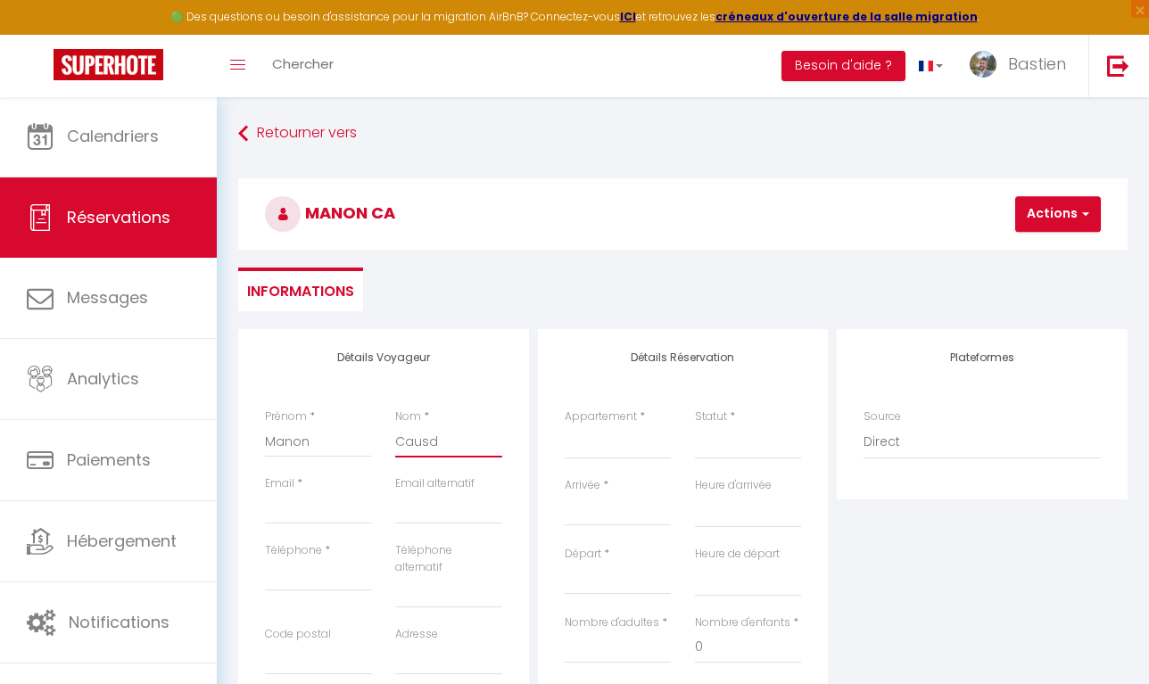
select select
checkbox input "false"
type input "Causdero"
select select
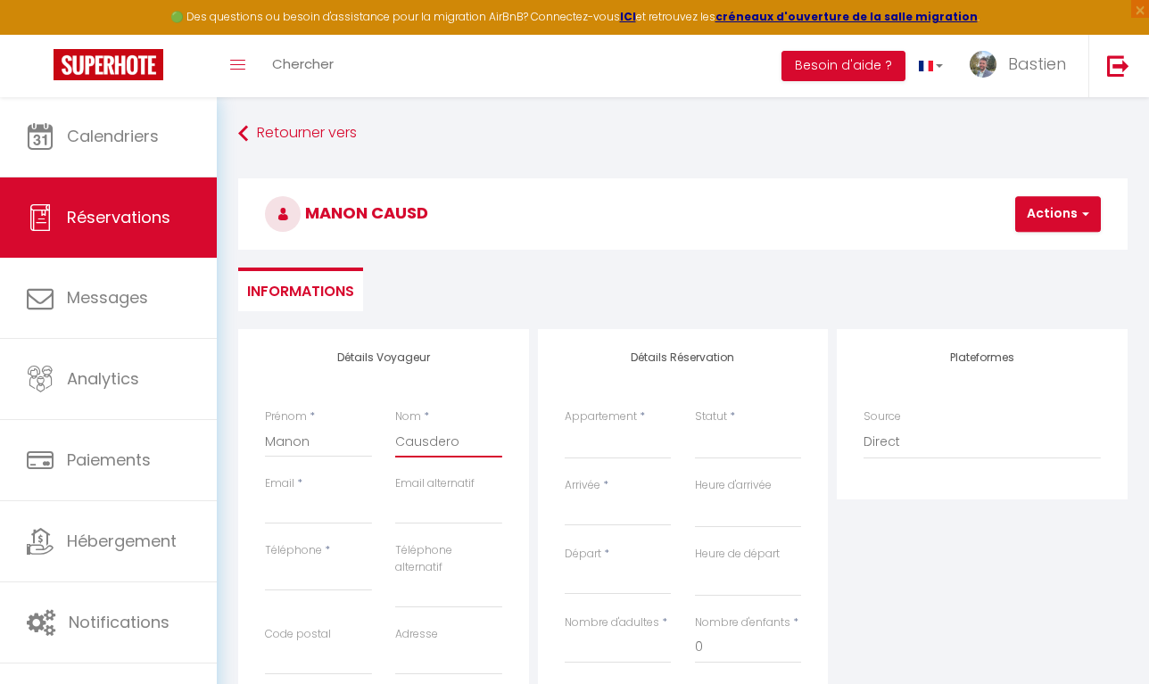
select select
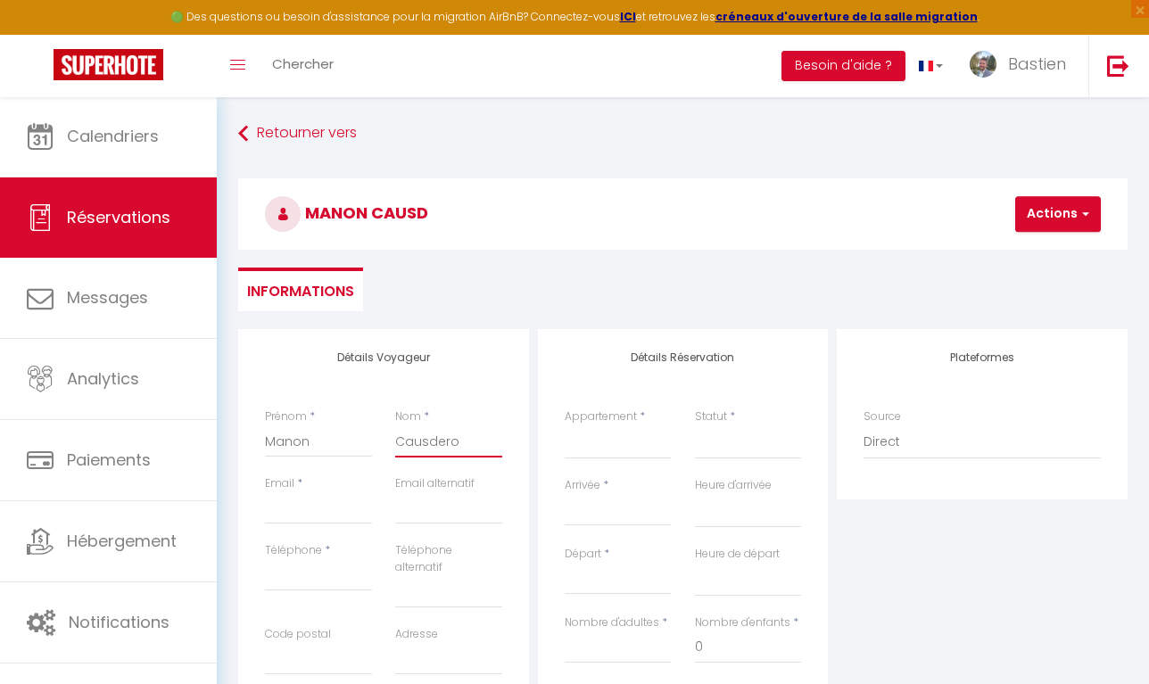
select select
checkbox input "false"
type input "Causder"
select select
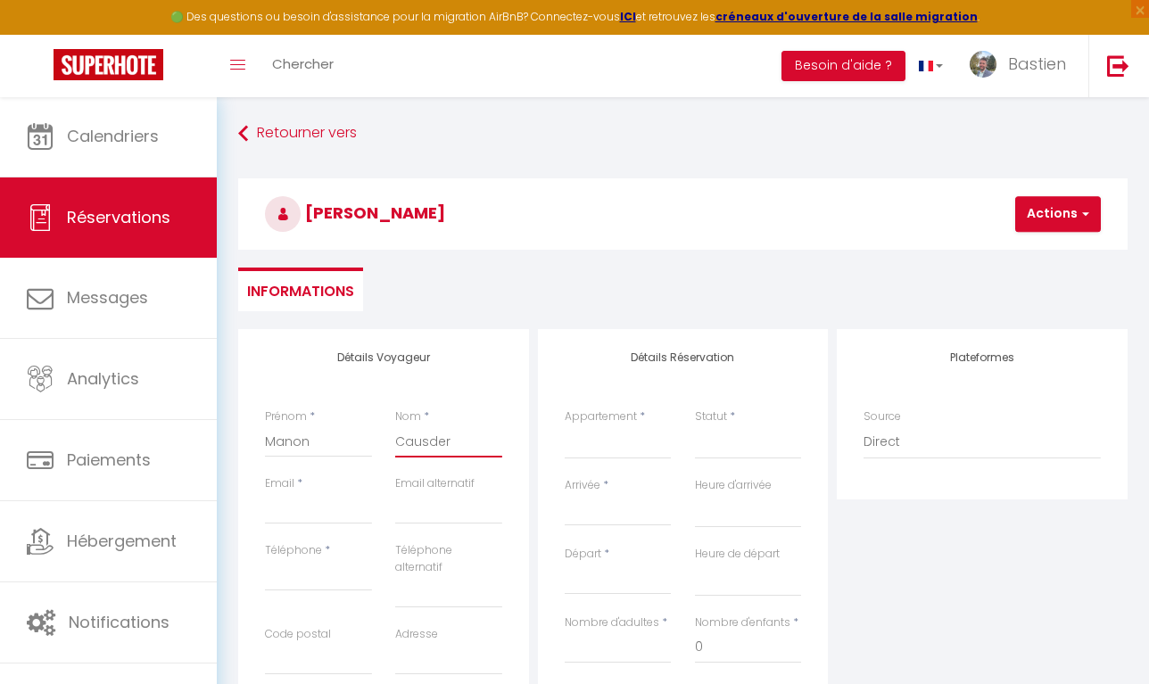
select select
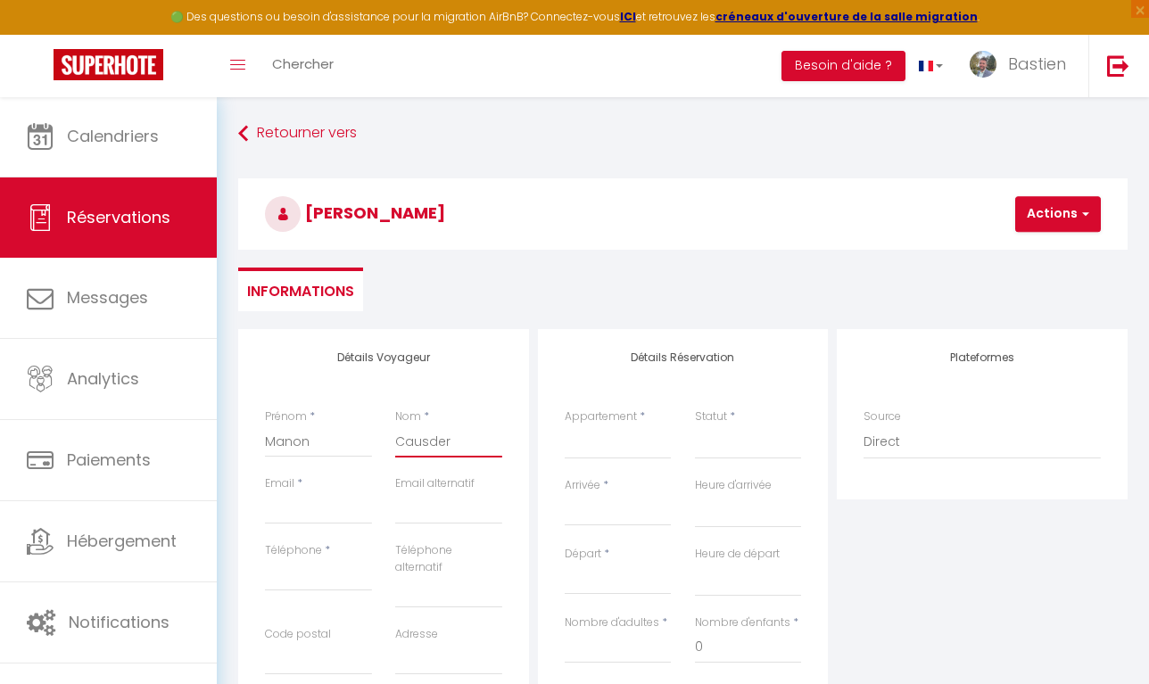
checkbox input "false"
type input "Causd"
select select
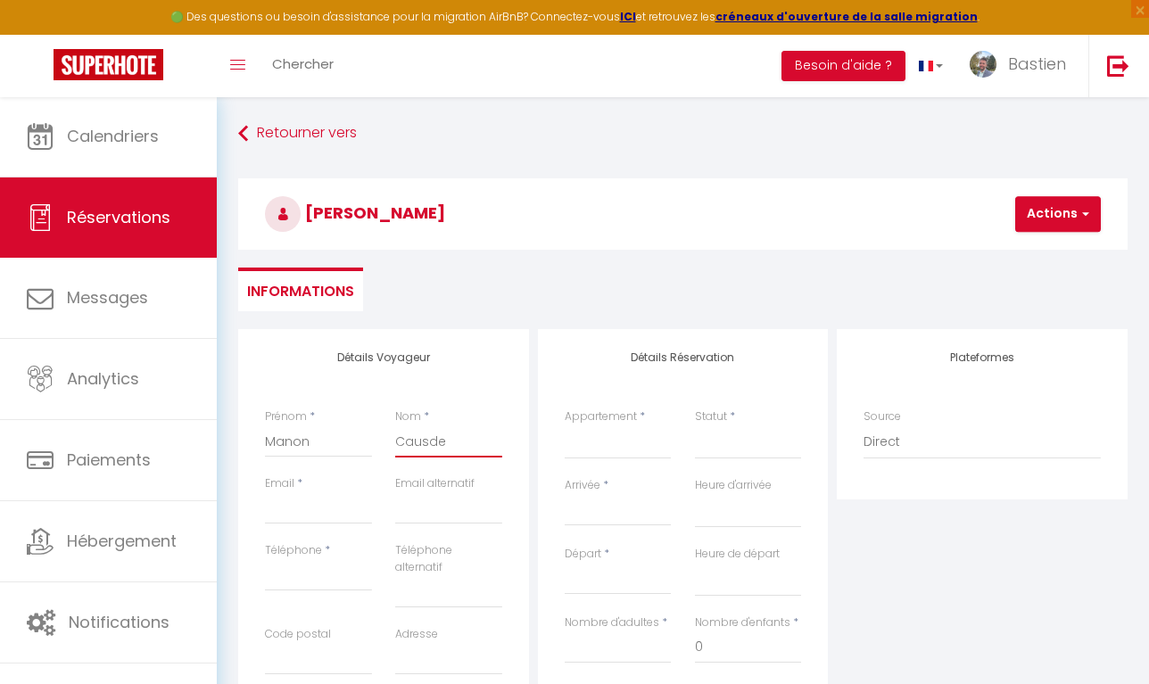
select select
checkbox input "false"
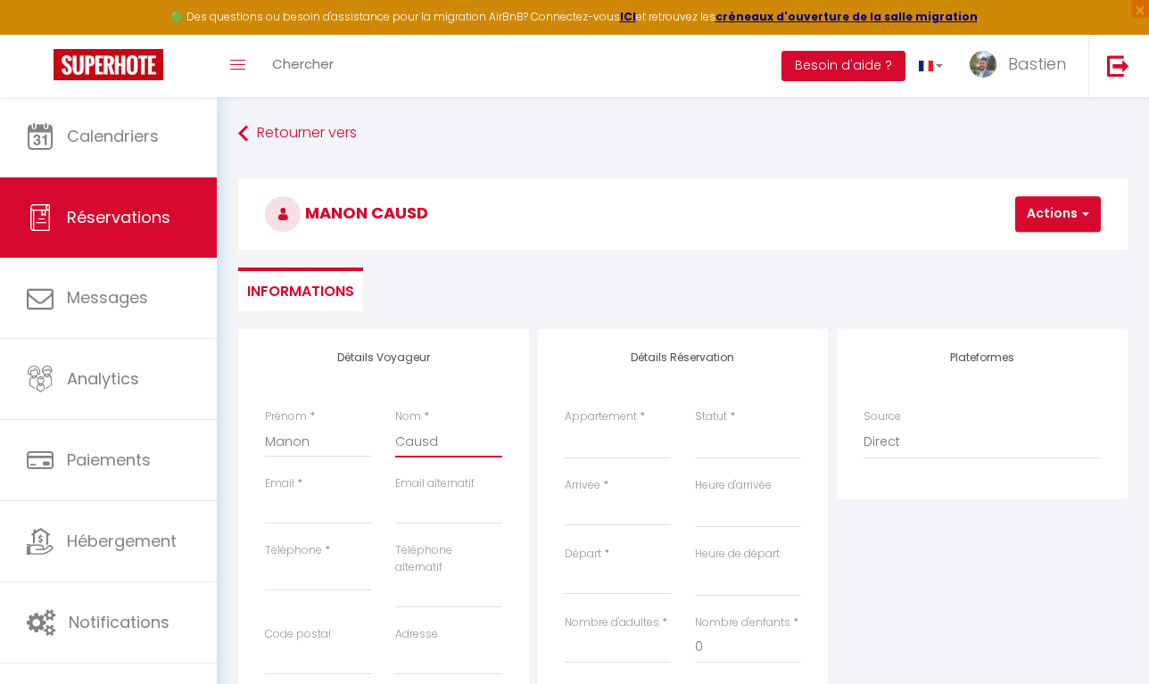
type input "Caus"
select select
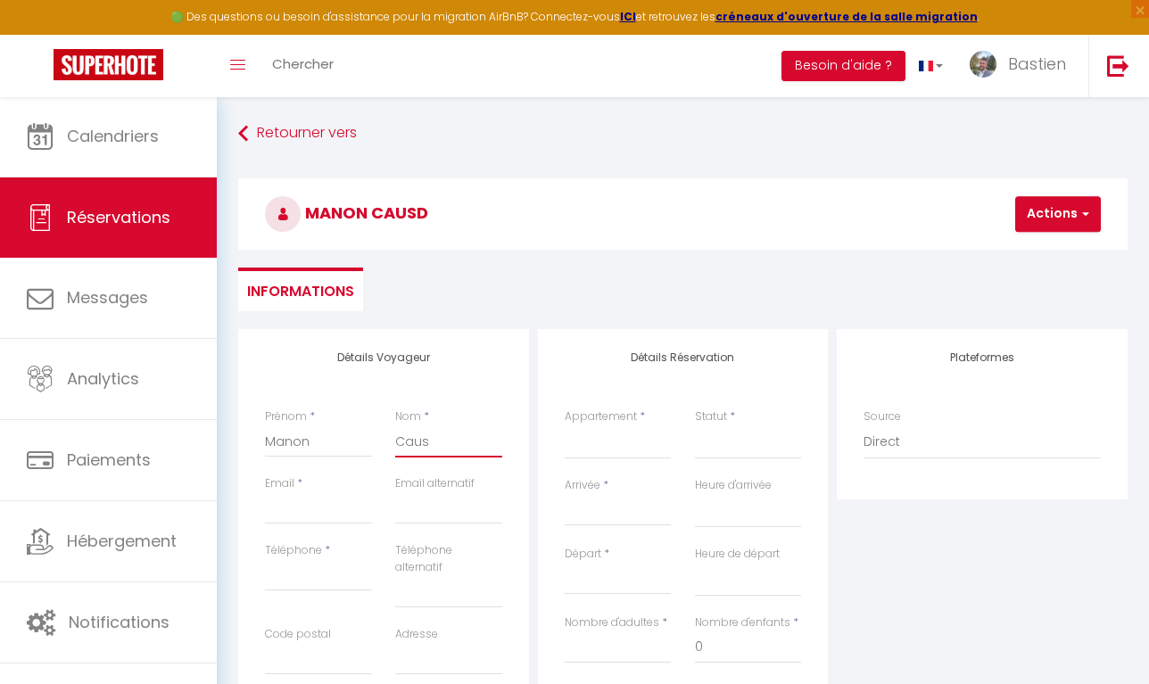
select select
checkbox input "false"
type input "Cau"
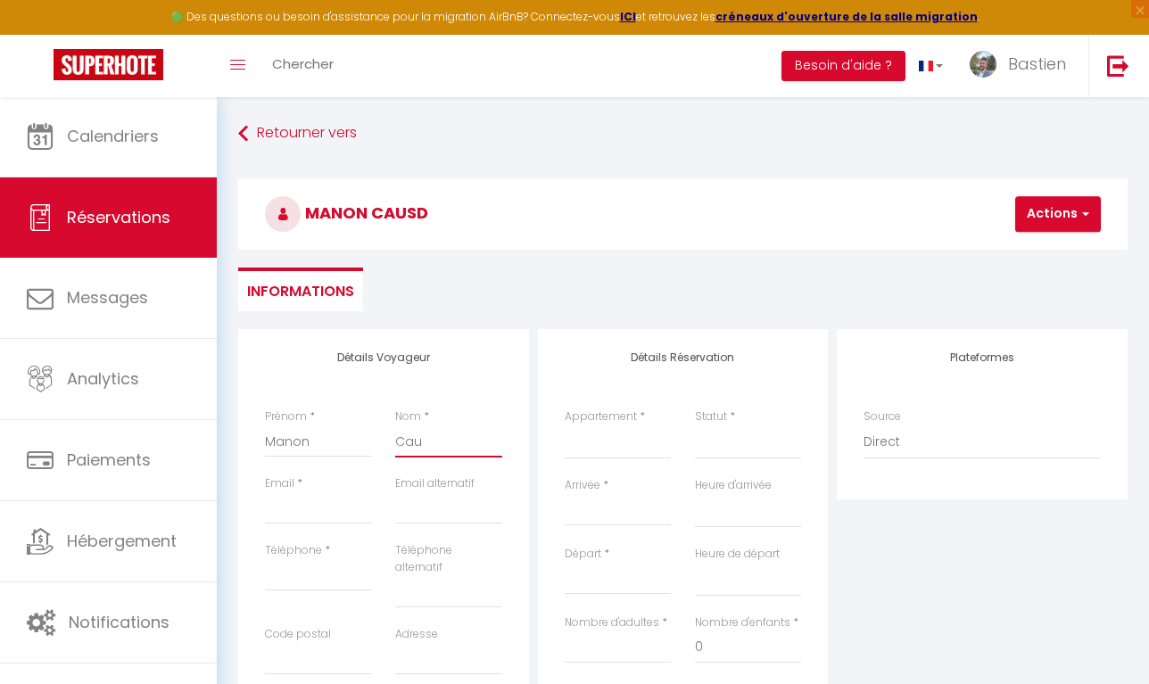
select select
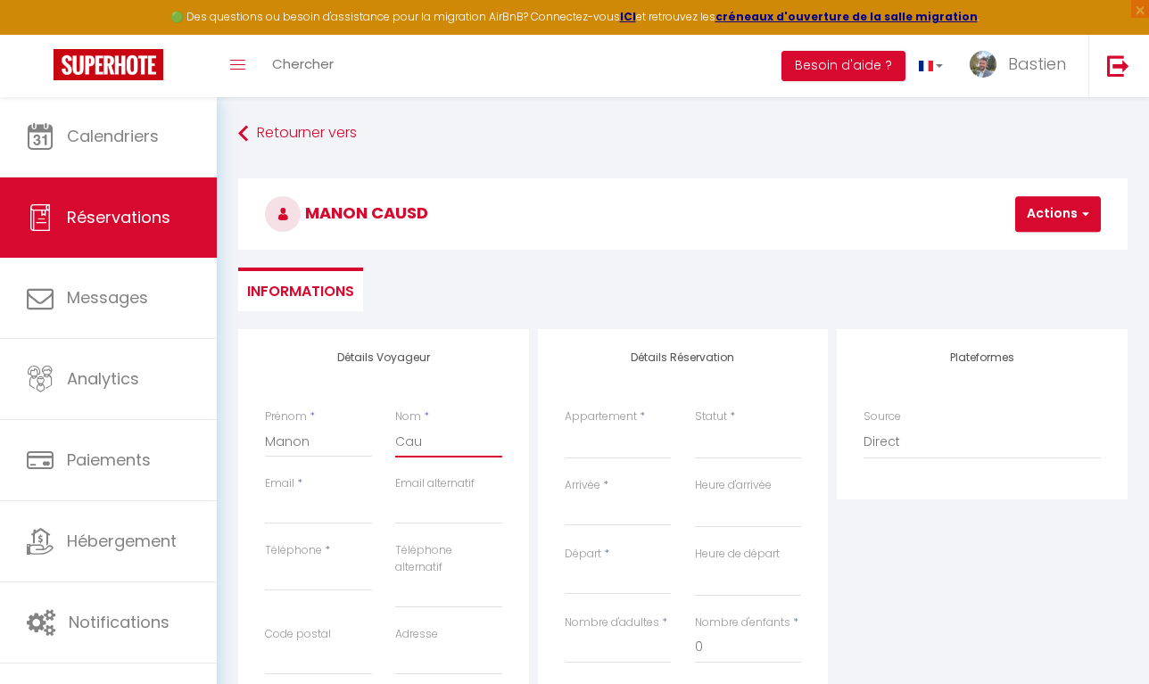
select select
checkbox input "false"
type input "Caud"
select select
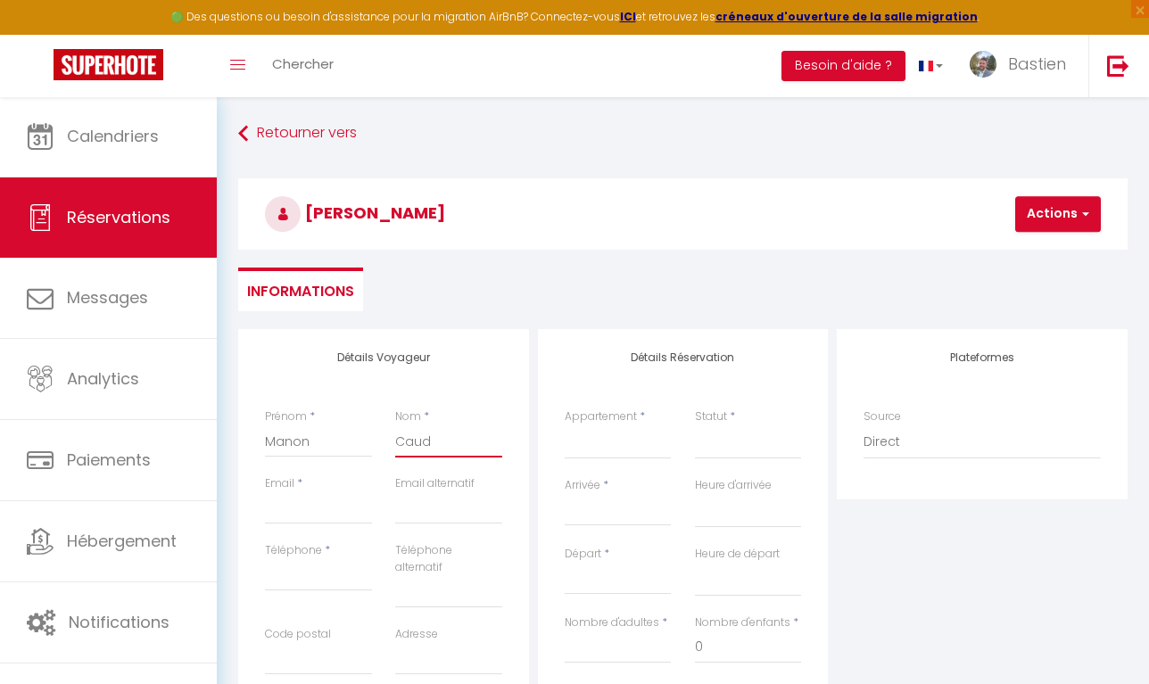
select select
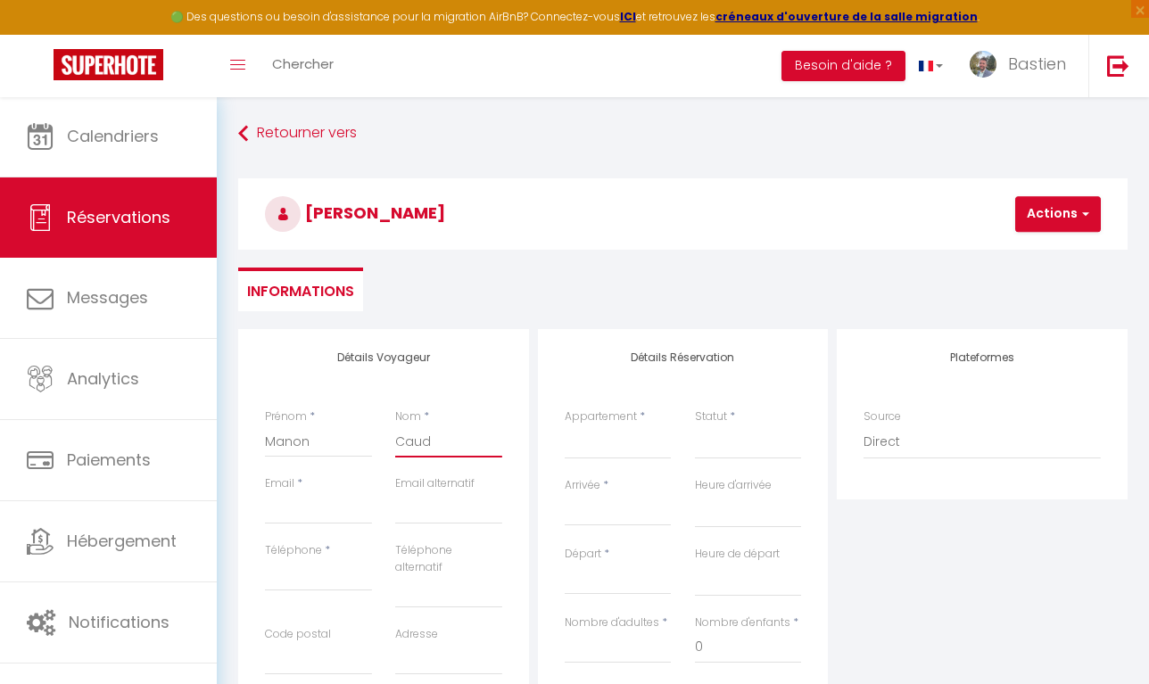
select select
checkbox input "false"
type input "Caudr"
select select
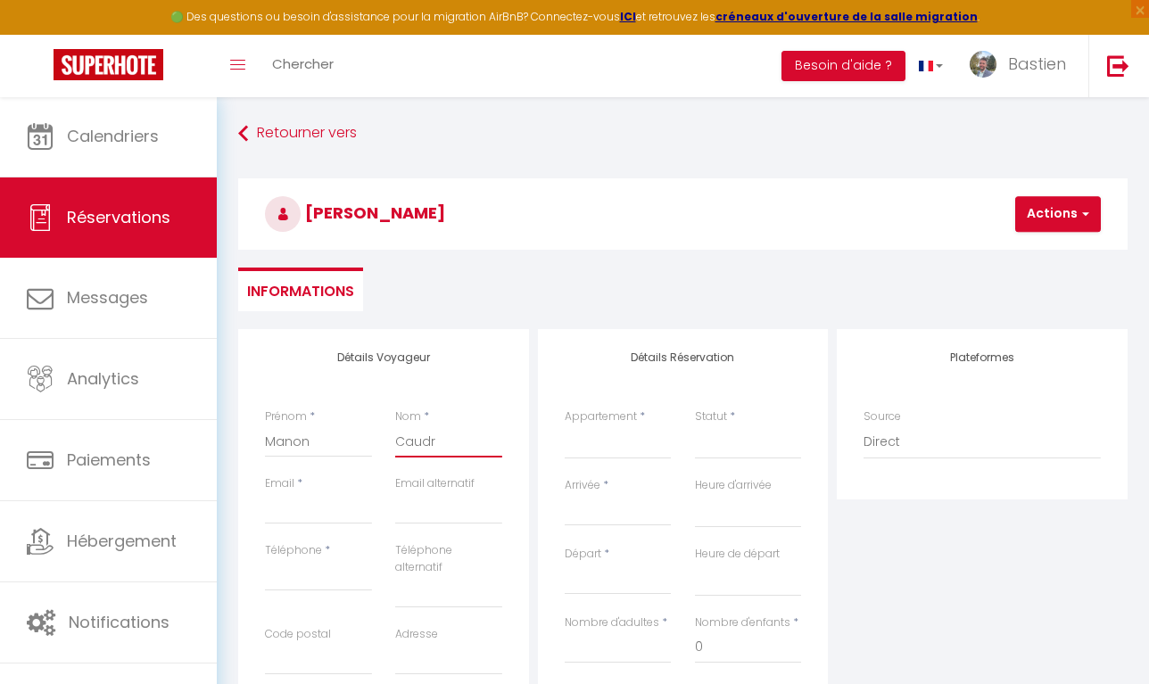
select select
click at [313, 499] on input "Email client" at bounding box center [318, 509] width 107 height 32
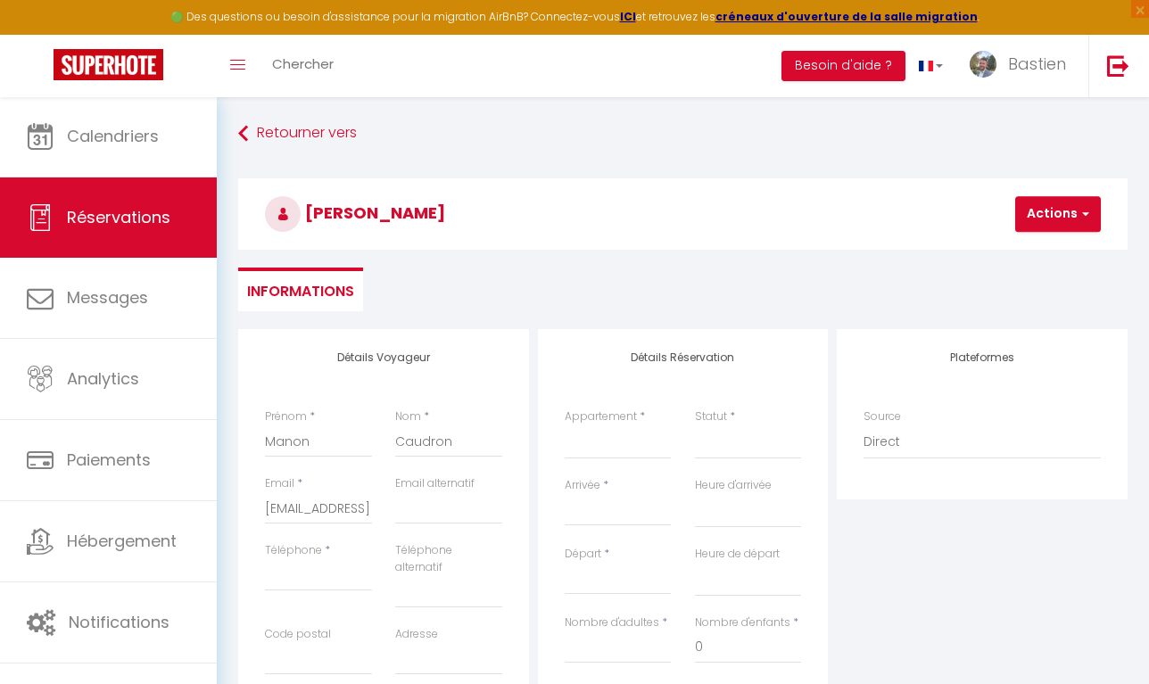
click at [531, 288] on ul "Informations" at bounding box center [683, 290] width 890 height 44
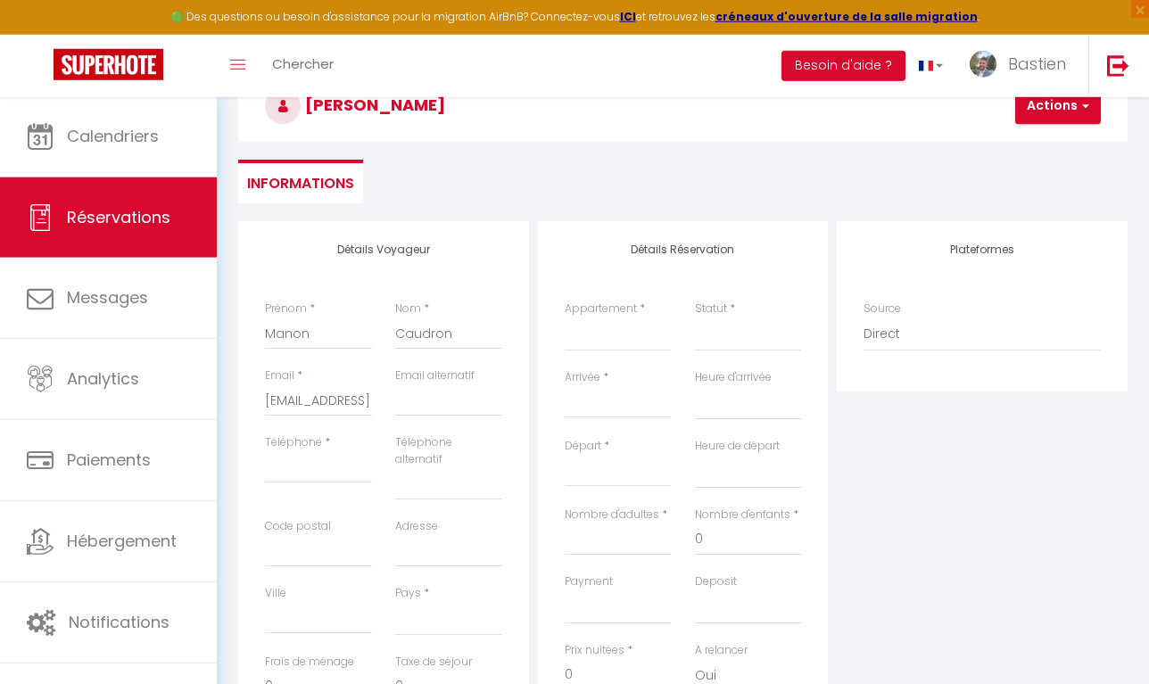
scroll to position [111, 0]
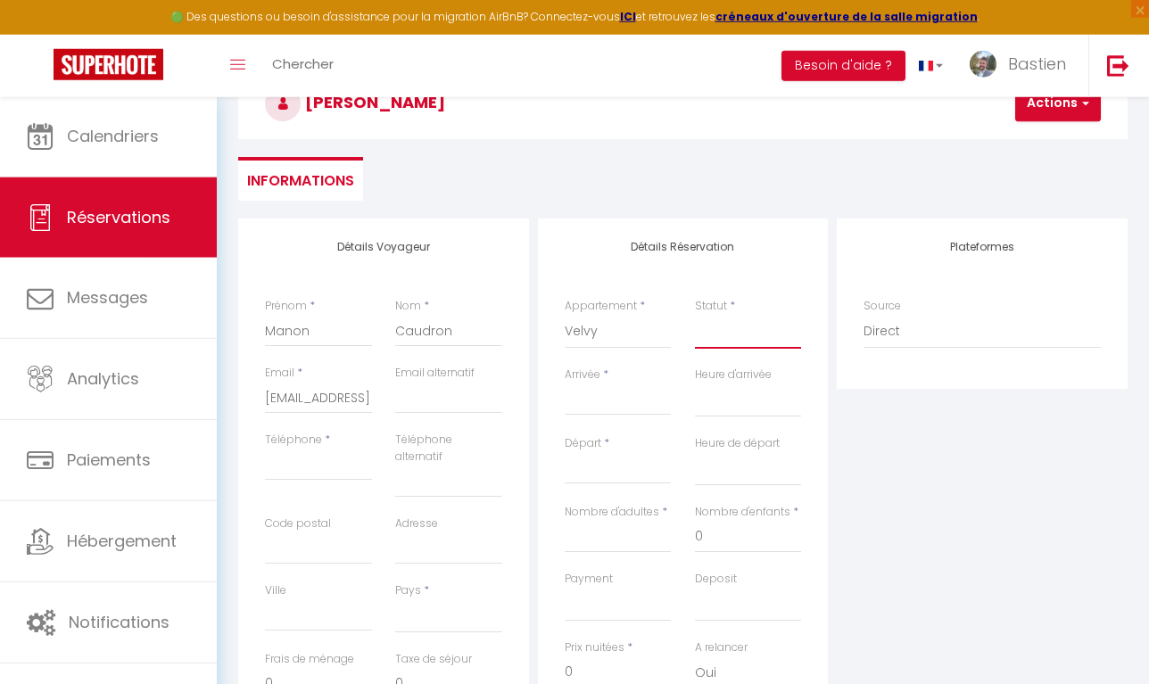
click at [725, 329] on select "Confirmé Non Confirmé Annulé Annulé par le voyageur No Show Request" at bounding box center [748, 332] width 107 height 34
click at [576, 402] on input "Arrivée" at bounding box center [618, 401] width 107 height 23
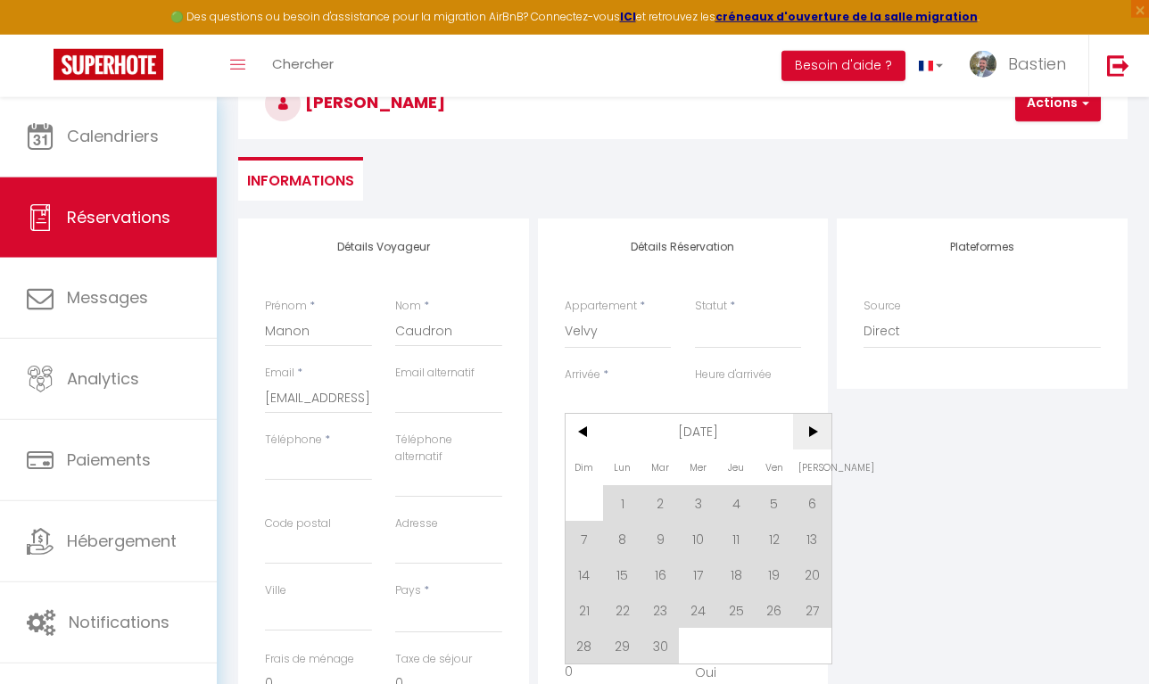
click at [803, 444] on span ">" at bounding box center [812, 432] width 38 height 36
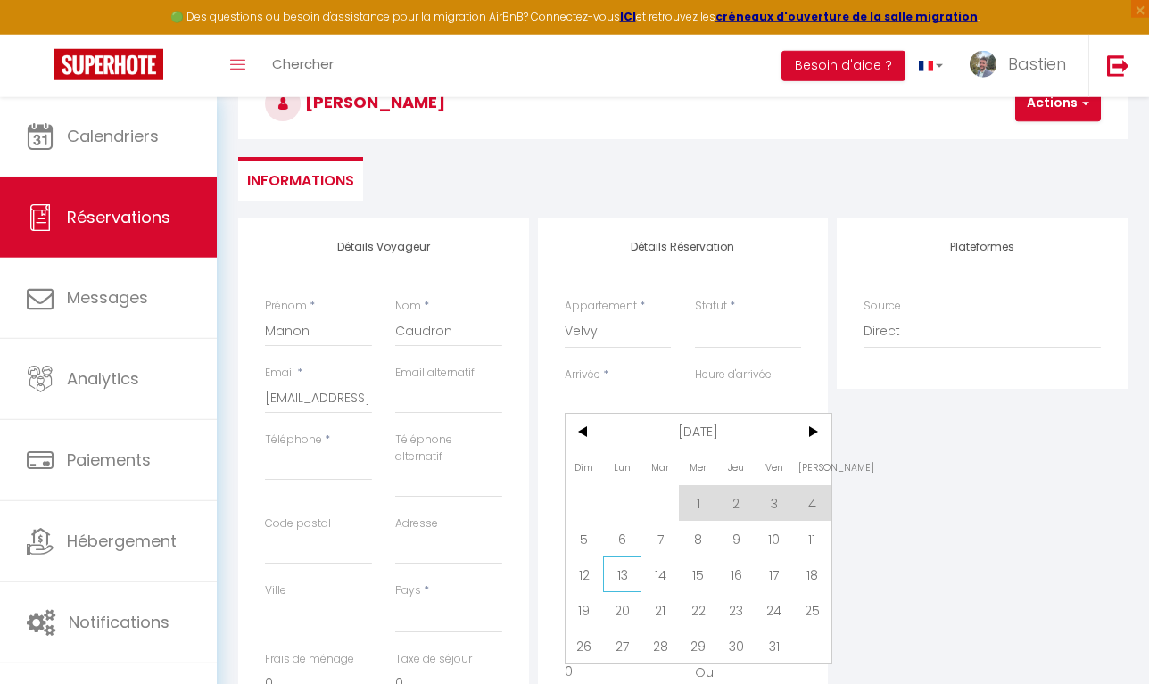
click at [638, 576] on span "13" at bounding box center [622, 575] width 38 height 36
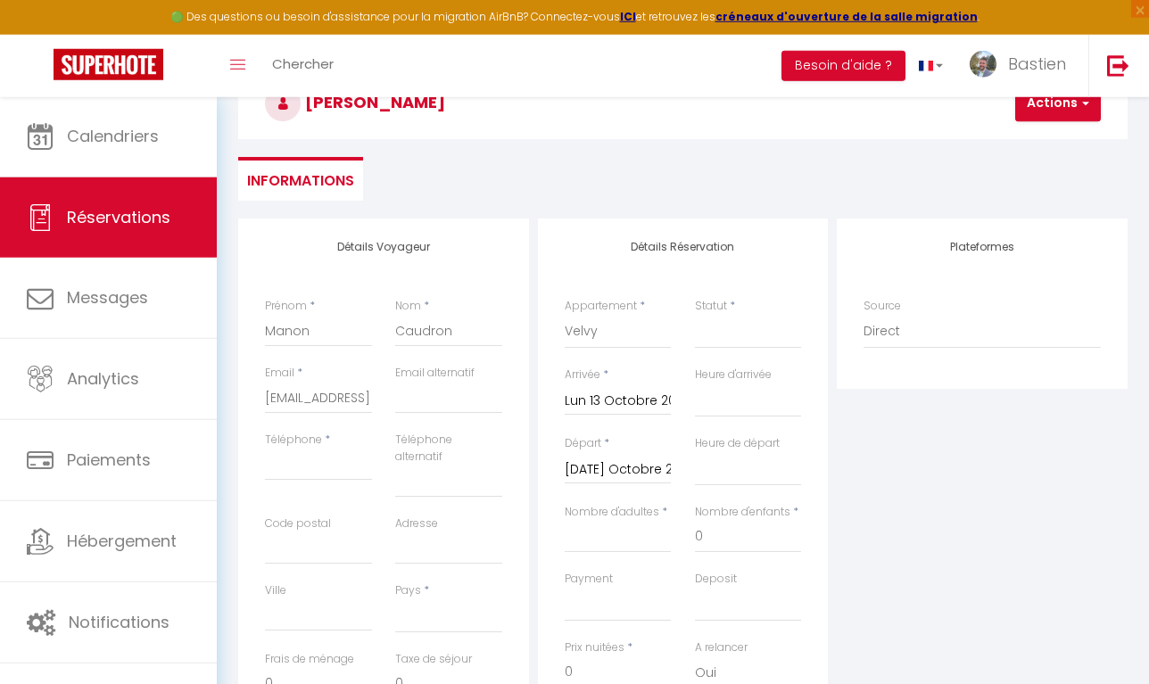
click at [638, 455] on div "Mar 14 Octobre 2025 < Oct 2025 > Dim Lun Mar Mer Jeu Ven Sam 1 2 3 4 5 6 7 8 9 …" at bounding box center [618, 468] width 107 height 32
click at [629, 467] on input "Mar 14 Octobre 2025" at bounding box center [618, 470] width 107 height 23
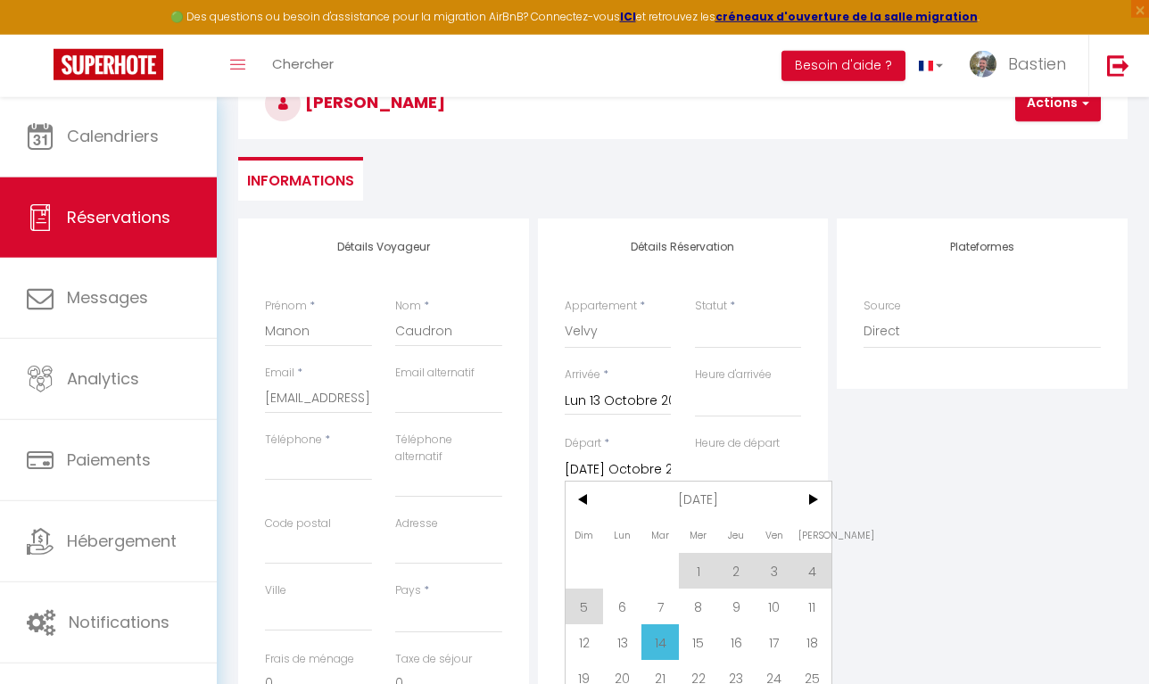
drag, startPoint x: 765, startPoint y: 641, endPoint x: 849, endPoint y: 582, distance: 102.5
click at [765, 608] on span "17" at bounding box center [774, 643] width 38 height 36
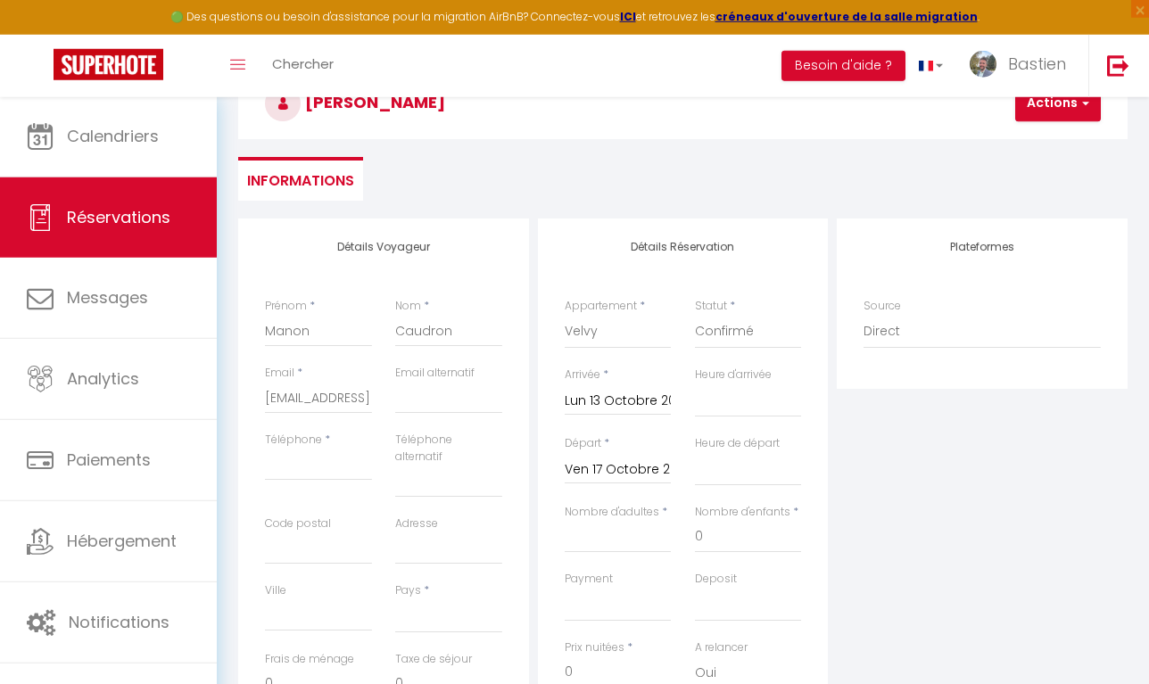
click at [866, 471] on div "Plateformes Source Direct Airbnb.com Booking.com Chalet montagne Expedia Gite d…" at bounding box center [983, 546] width 300 height 655
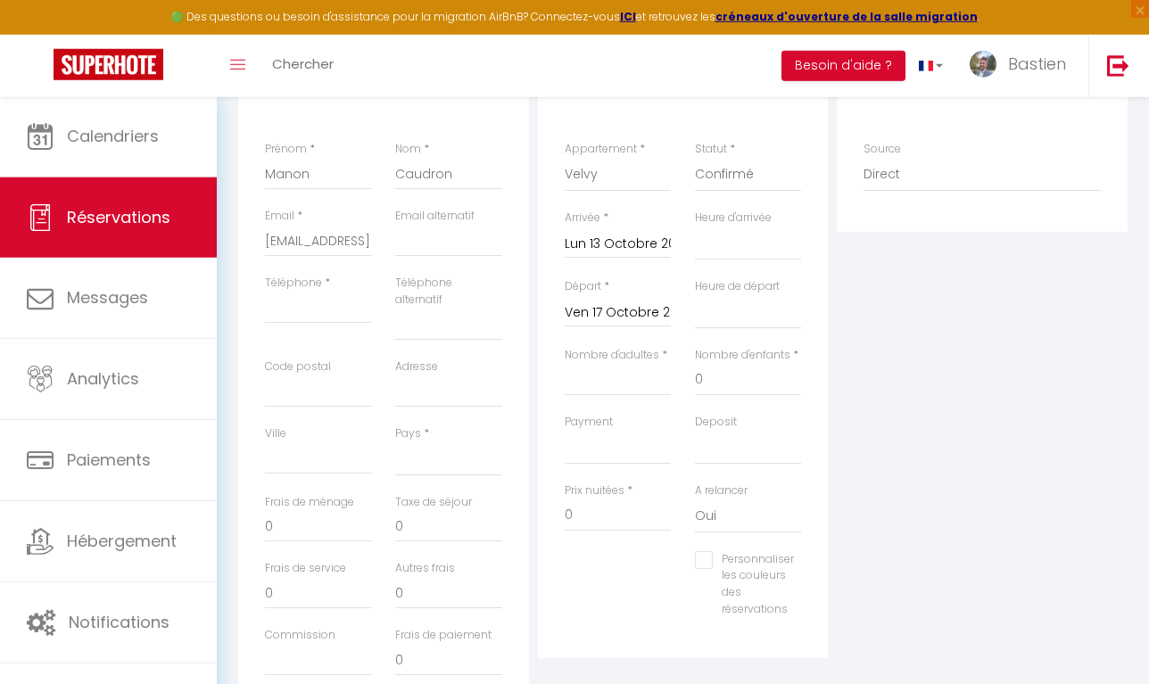
scroll to position [287, 0]
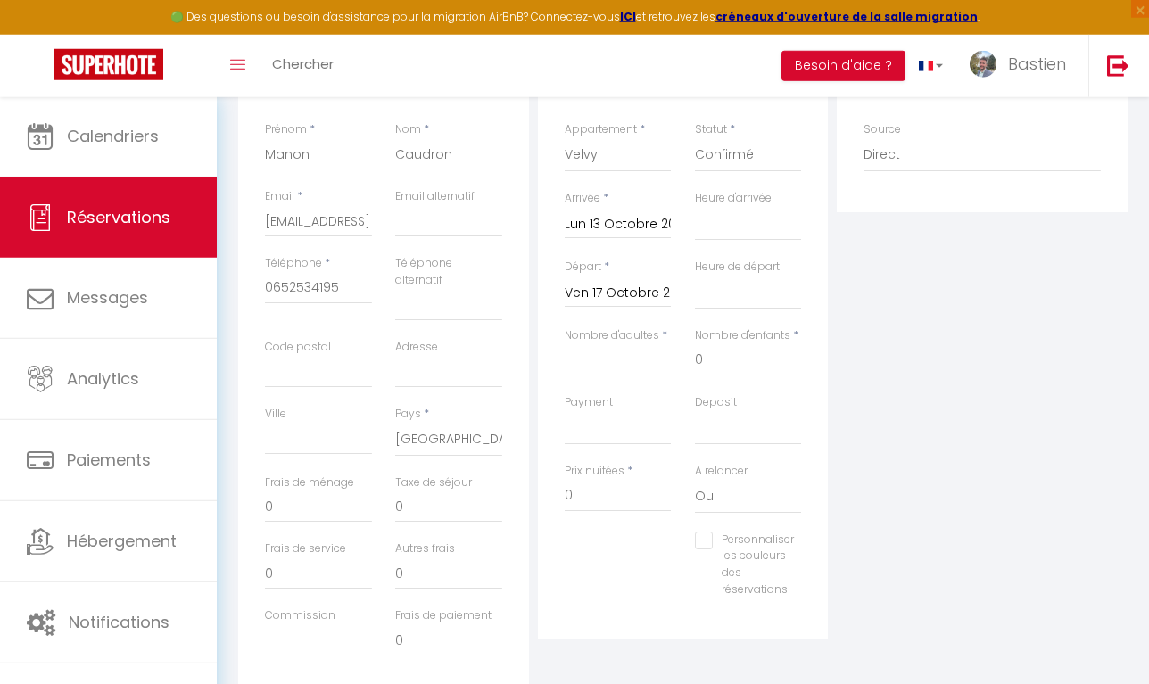
click at [1059, 453] on div "Plateformes Source Direct Airbnb.com Booking.com Chalet montagne Expedia Gite d…" at bounding box center [983, 369] width 300 height 655
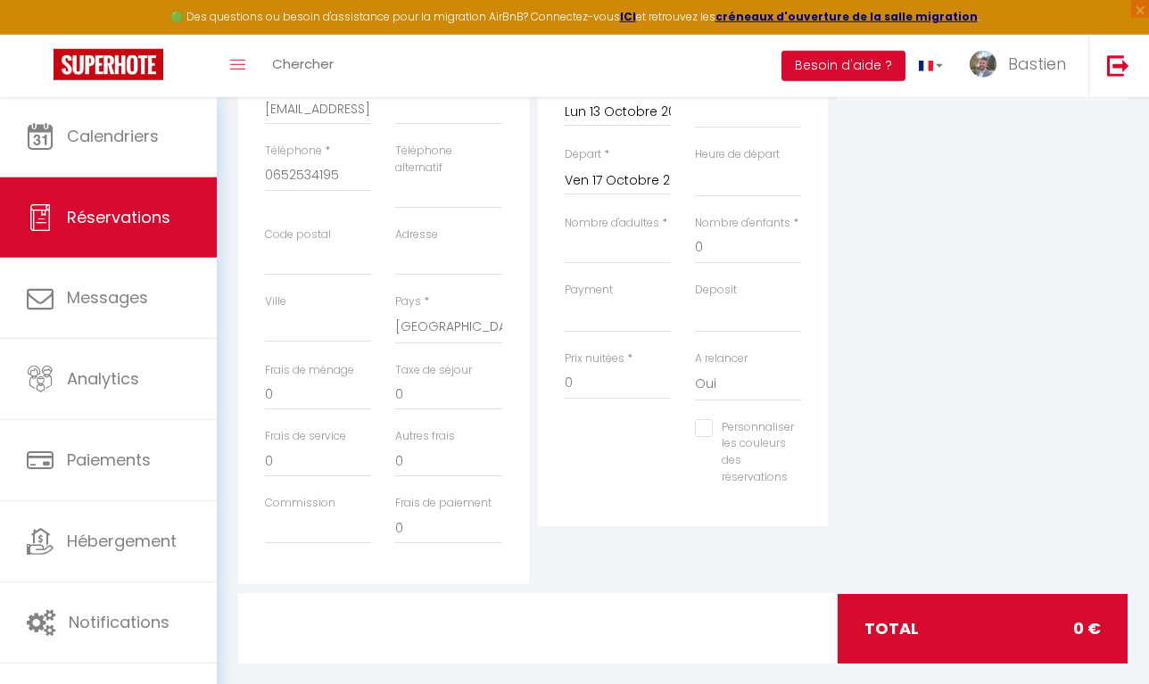
scroll to position [29, 0]
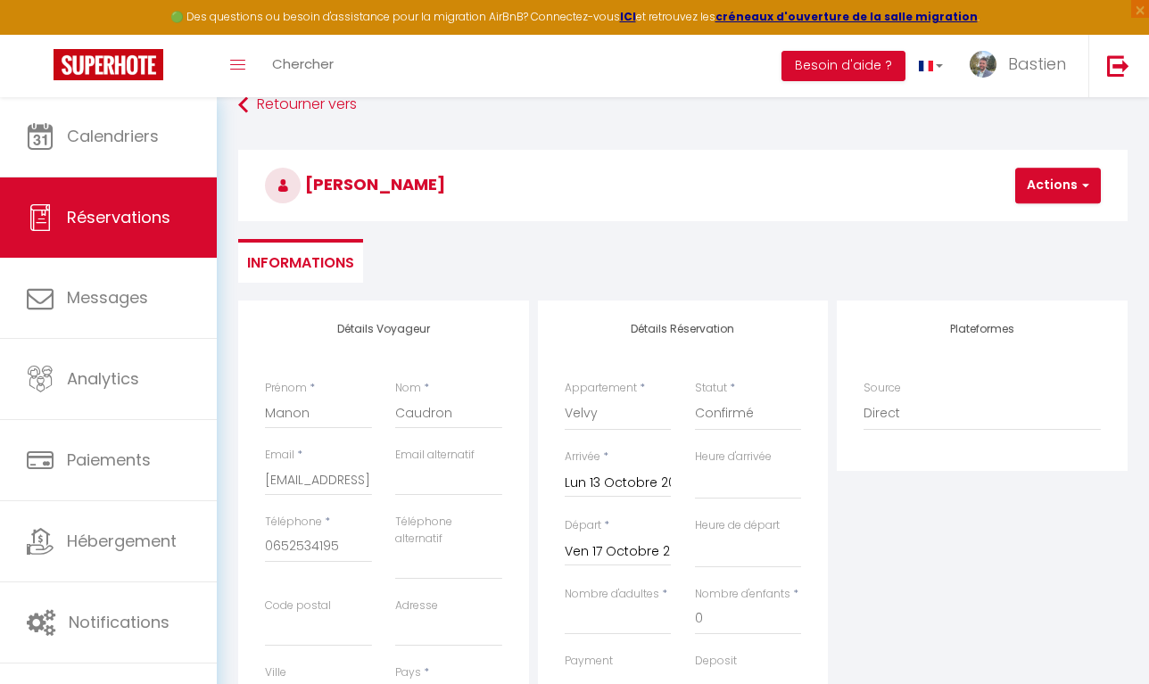
click at [1077, 197] on button "Actions" at bounding box center [1058, 186] width 86 height 36
click at [1050, 220] on link "Enregistrer" at bounding box center [1073, 224] width 141 height 23
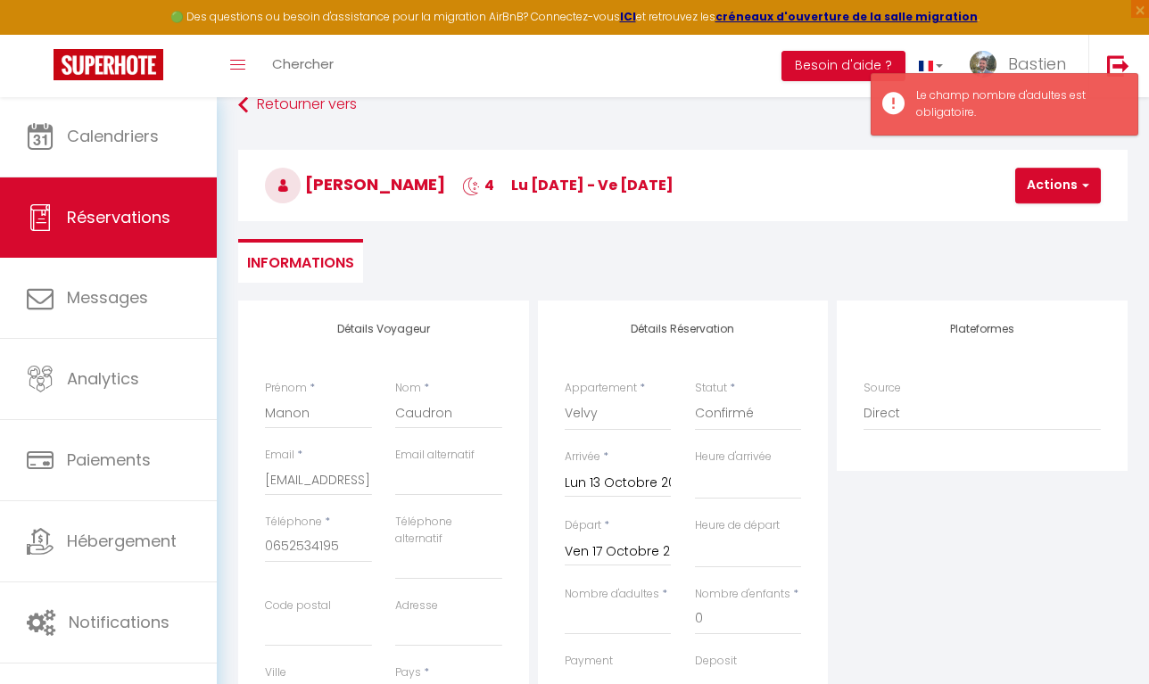
click at [931, 226] on div "Manon Caudron 4 lu 13 Oct - ve 17 Oct Actions Enregistrer Actions Enregistrer A…" at bounding box center [683, 182] width 913 height 95
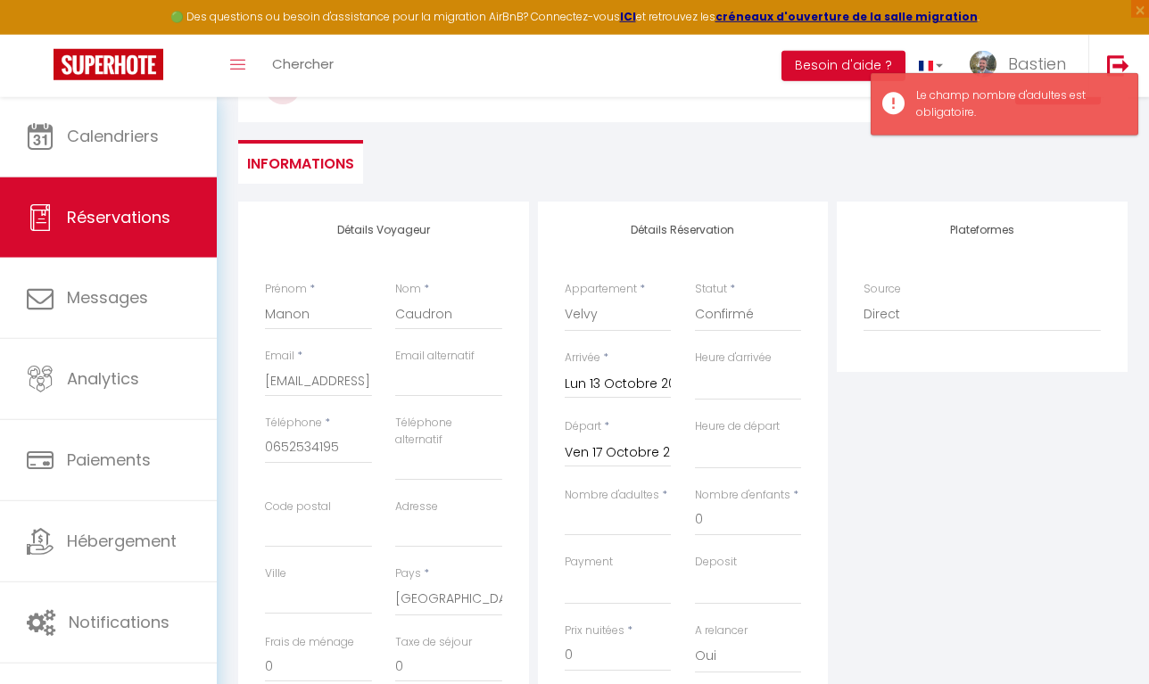
scroll to position [136, 0]
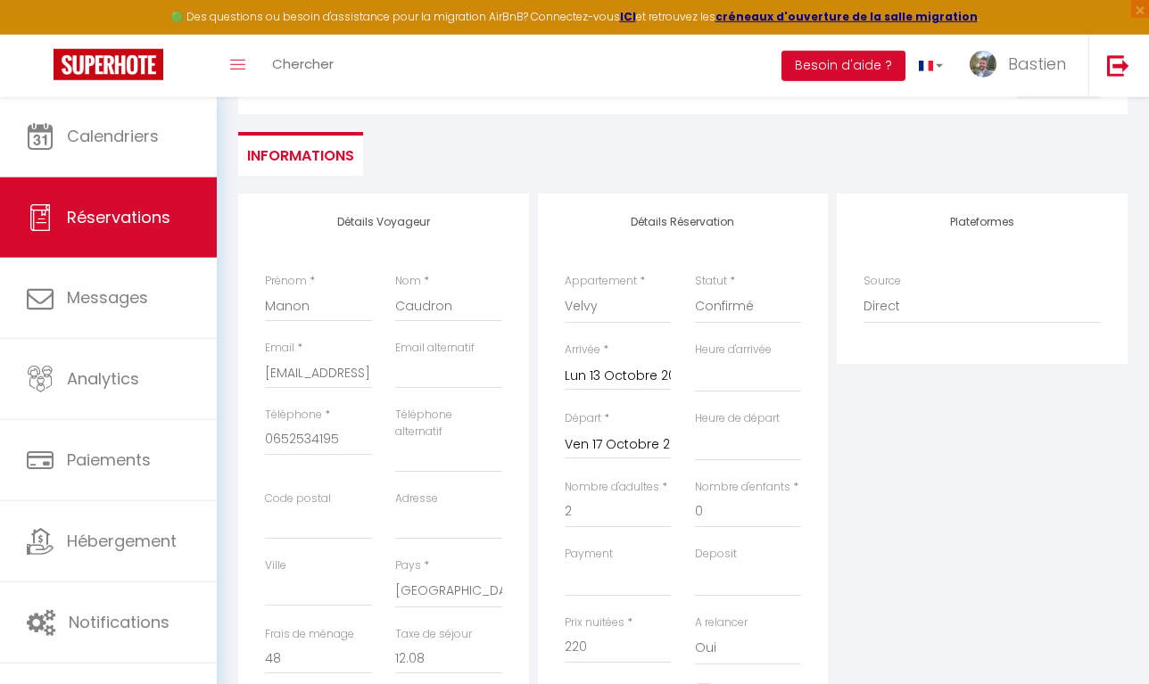
click at [969, 459] on div "Plateformes Source Direct Airbnb.com Booking.com Chalet montagne Expedia Gite d…" at bounding box center [983, 521] width 300 height 655
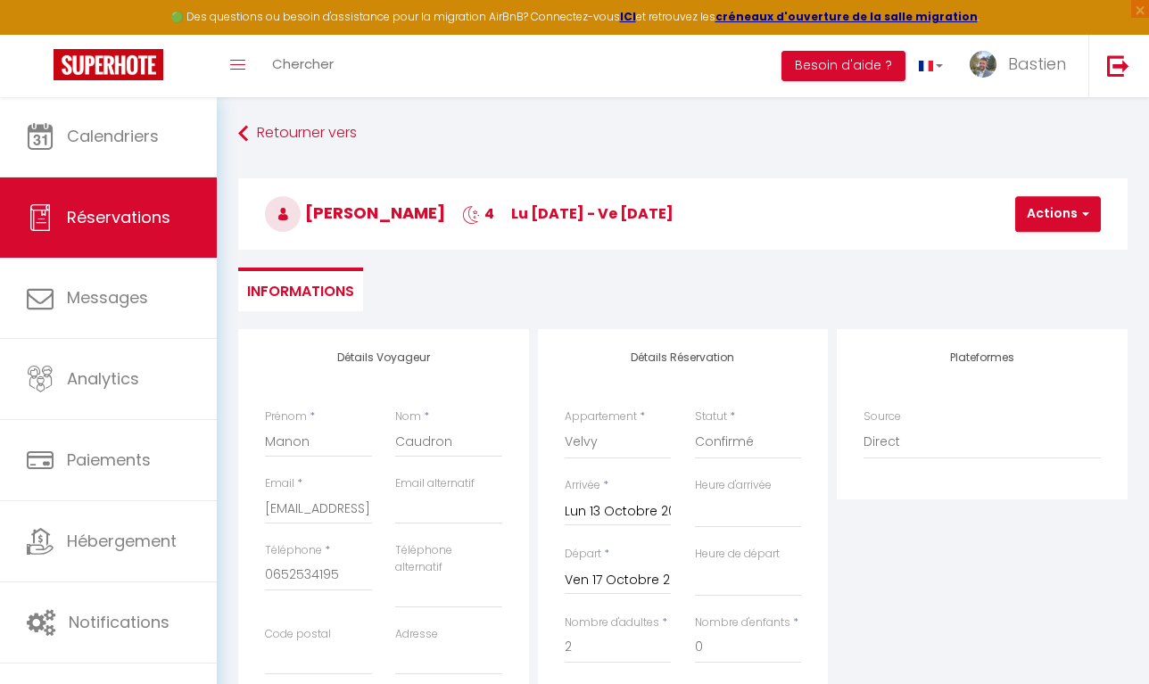
click at [1029, 241] on h3 "Manon Caudron 4 lu 13 Oct - ve 17 Oct" at bounding box center [683, 213] width 890 height 71
click at [1034, 210] on button "Actions" at bounding box center [1058, 214] width 86 height 36
click at [1030, 253] on link "Enregistrer" at bounding box center [1073, 253] width 141 height 23
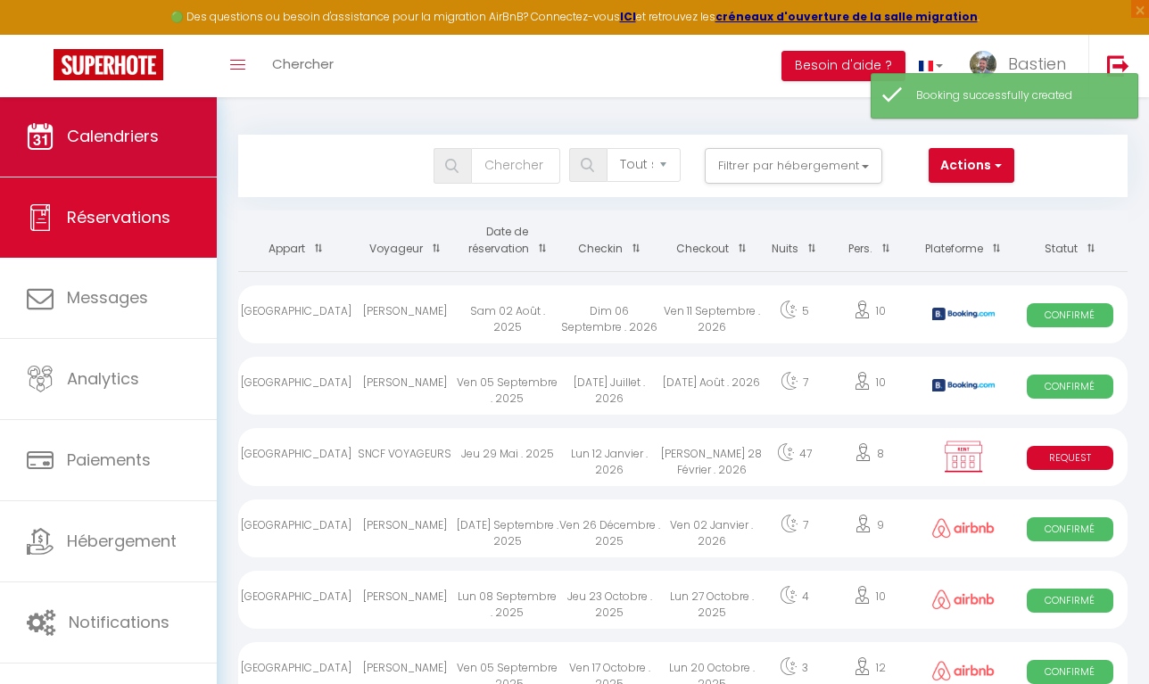
click at [123, 133] on span "Calendriers" at bounding box center [113, 136] width 92 height 22
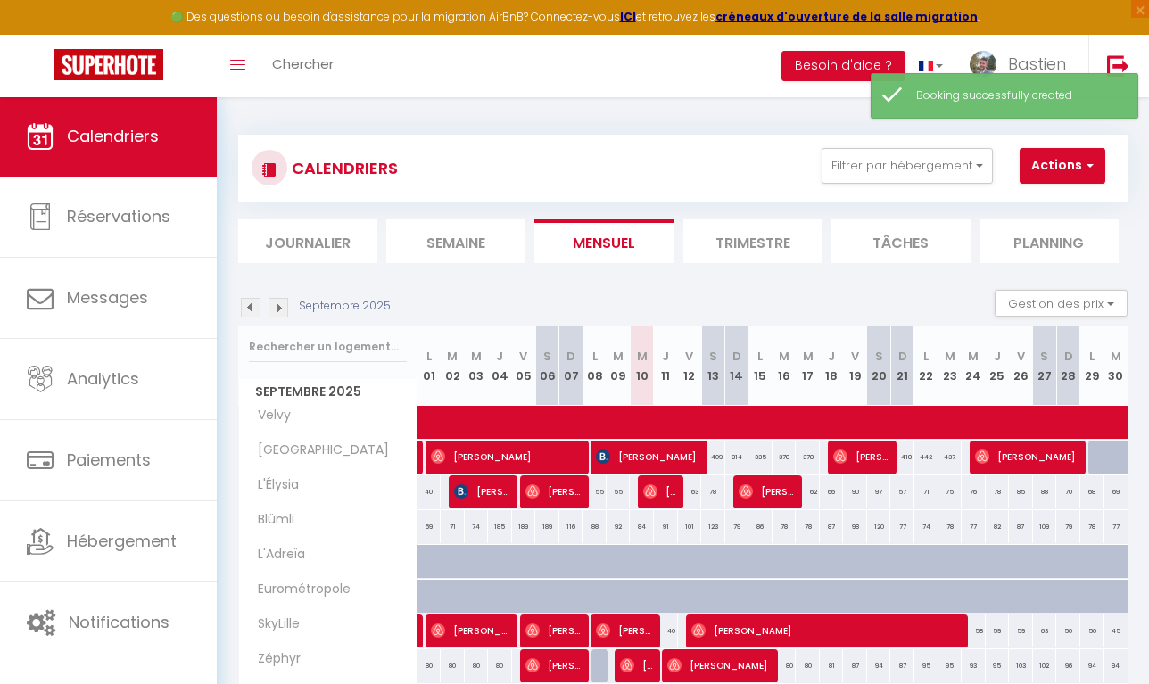
click at [274, 306] on img at bounding box center [279, 308] width 20 height 20
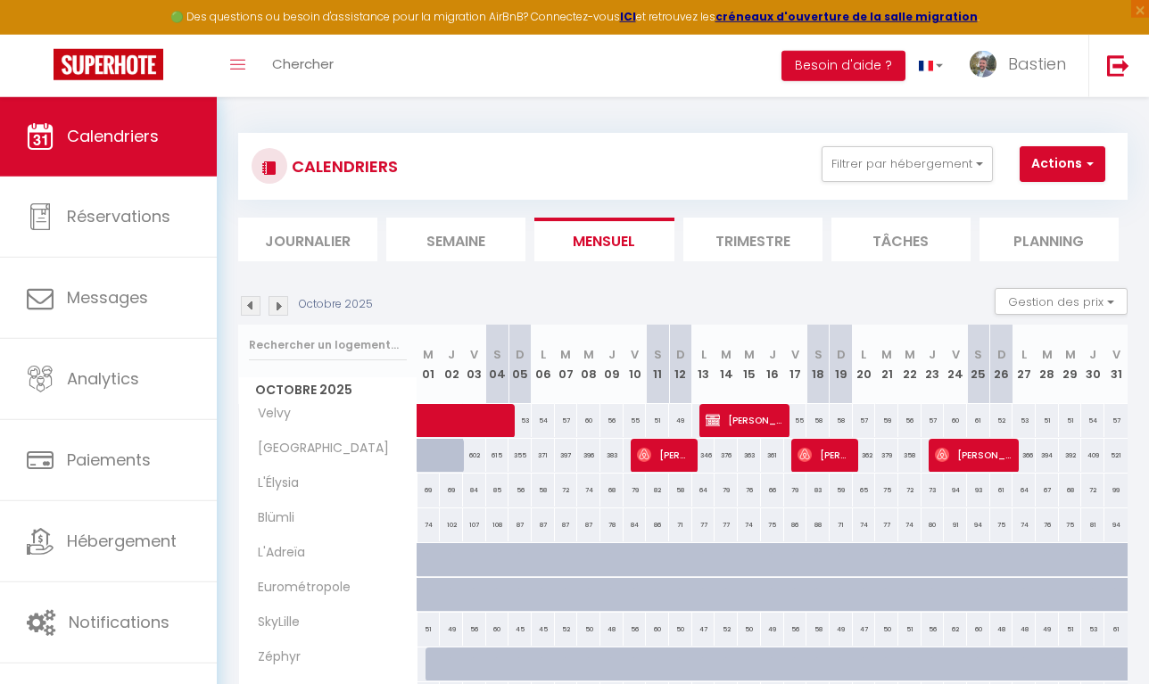
scroll to position [12, 0]
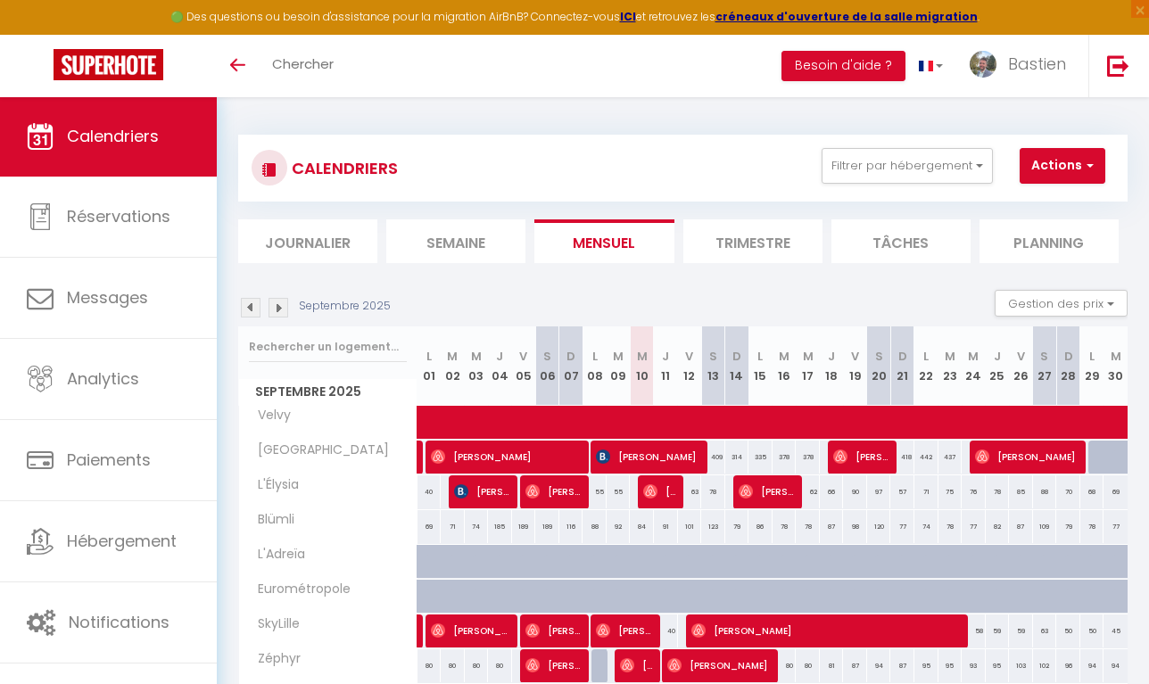
click at [282, 301] on img at bounding box center [279, 308] width 20 height 20
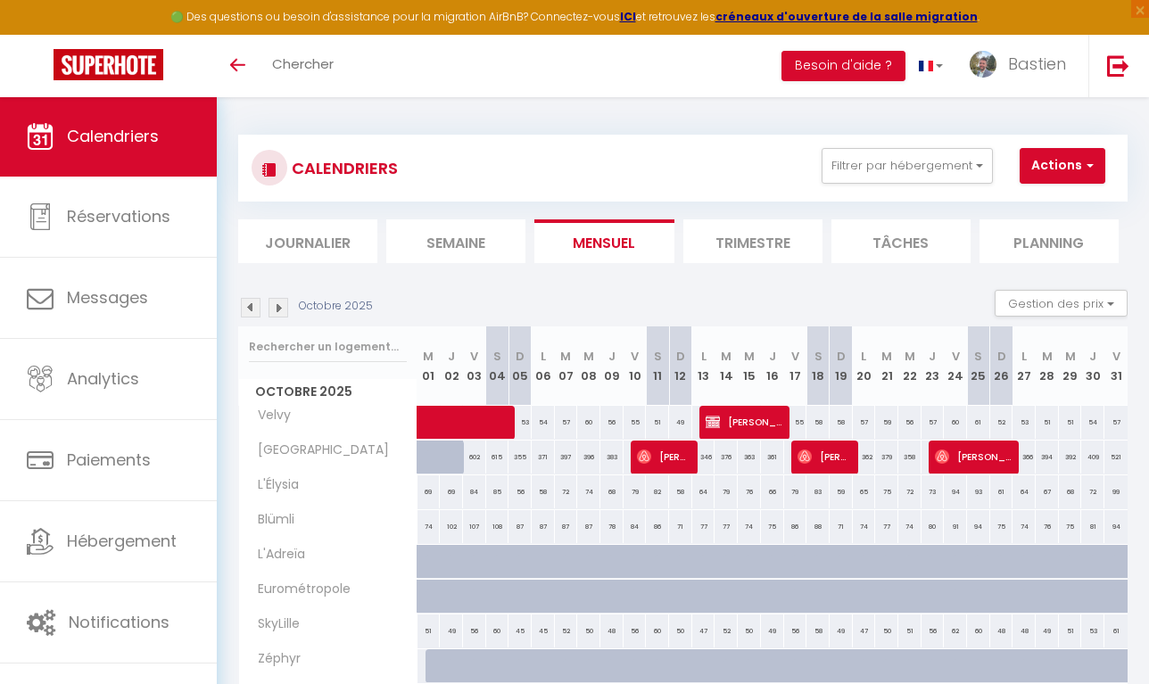
click at [721, 433] on span "[PERSON_NAME]" at bounding box center [745, 422] width 78 height 34
select select "OK"
select select "KO"
select select "0"
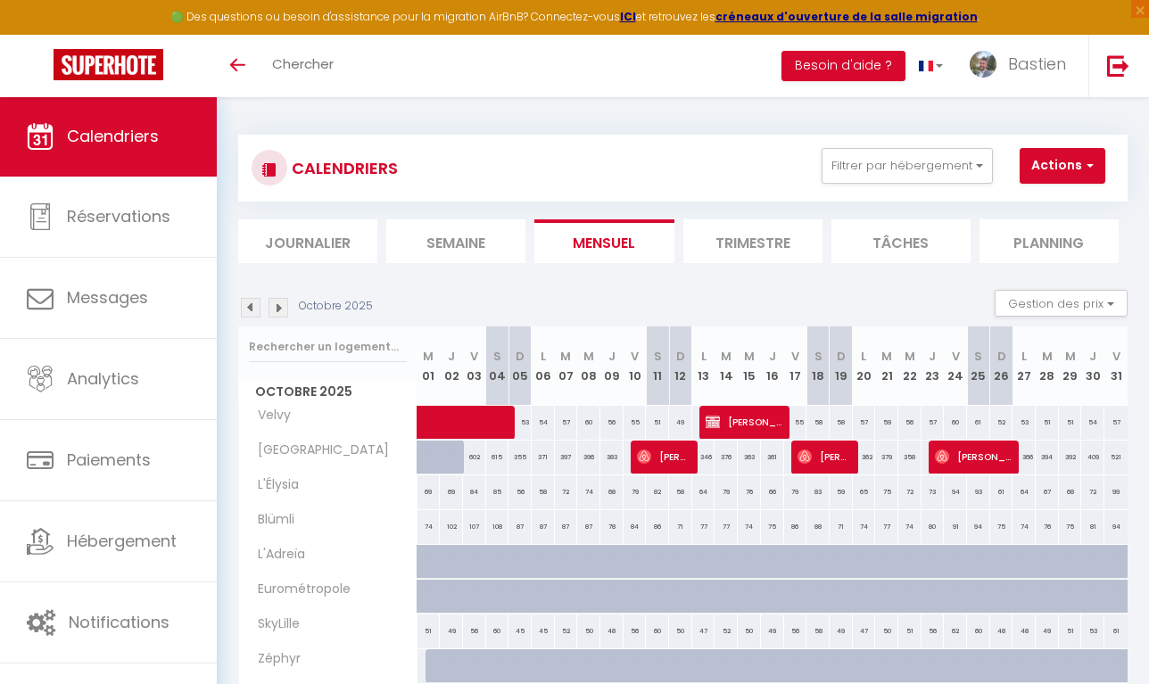
select select "1"
select select
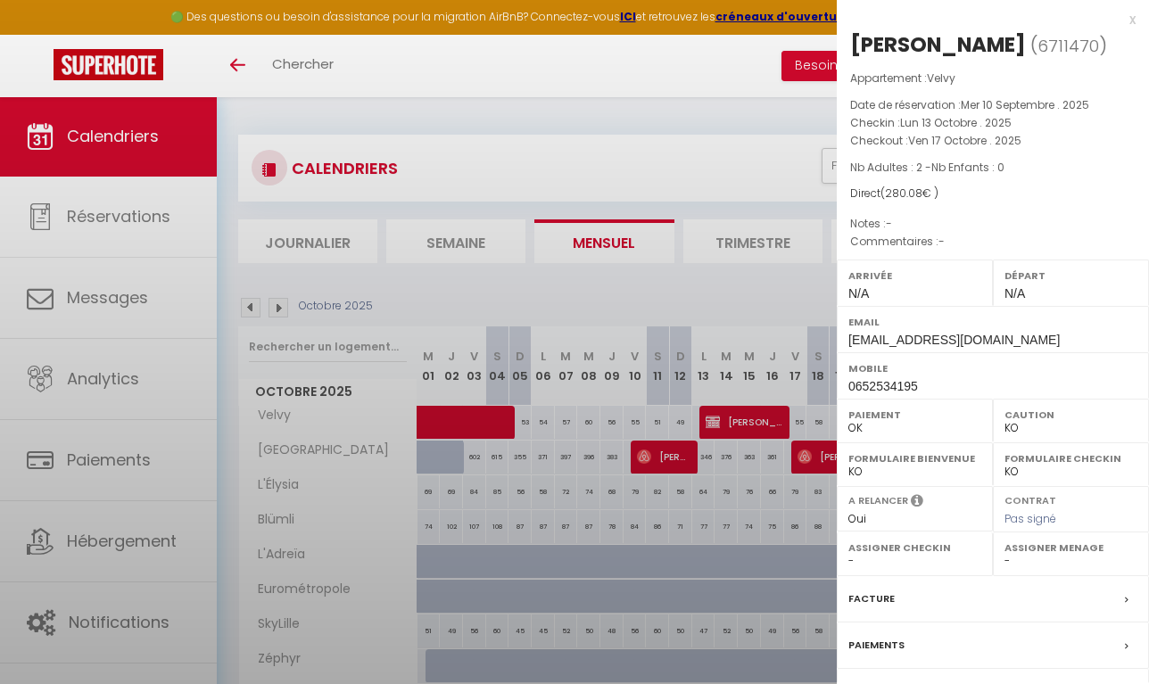
select select "13420"
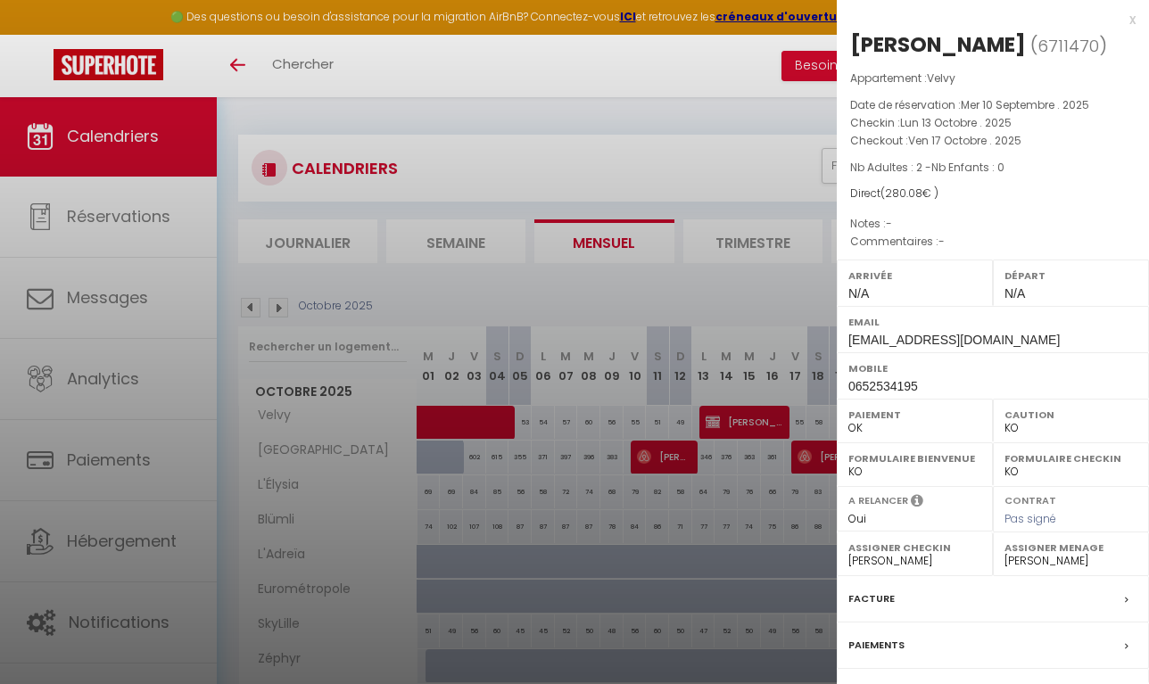
click at [1139, 19] on div "x [PERSON_NAME] ( 6711470 ) Appartement : Velvy Date de réservation : Mer 10 Se…" at bounding box center [993, 416] width 312 height 832
click at [1136, 19] on div "x [PERSON_NAME] ( 6711470 ) Appartement : Velvy Date de réservation : Mer 10 Se…" at bounding box center [993, 416] width 312 height 832
click at [1129, 20] on div "x" at bounding box center [986, 19] width 299 height 21
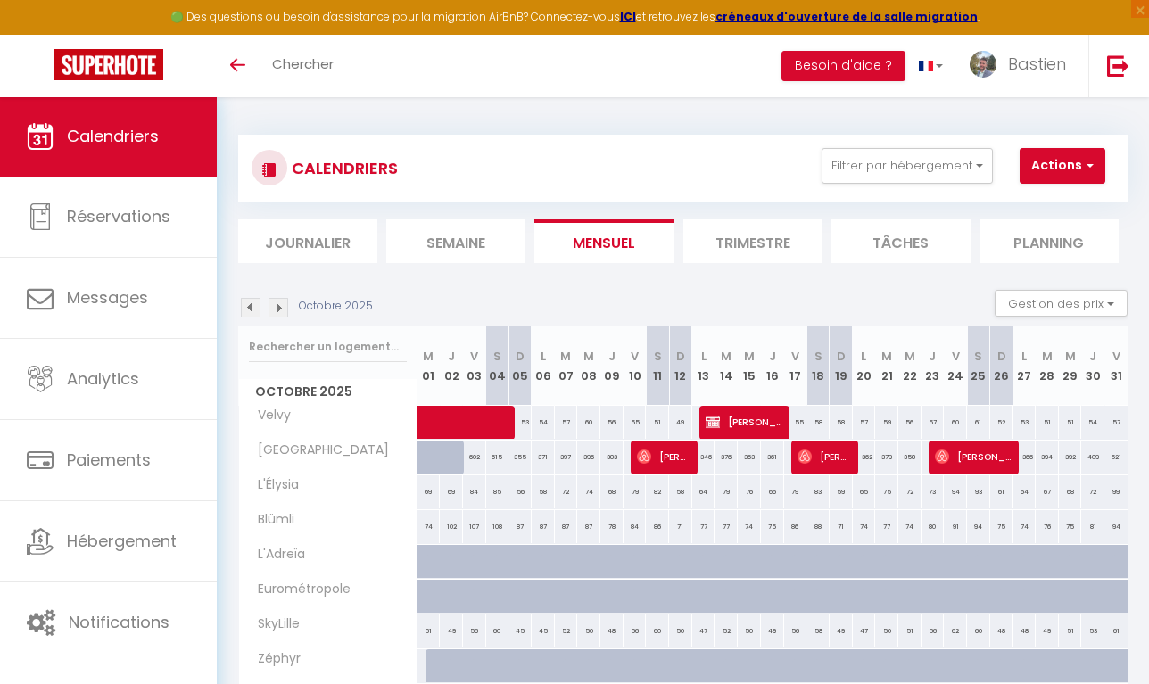
click at [768, 414] on span "[PERSON_NAME]" at bounding box center [745, 422] width 78 height 34
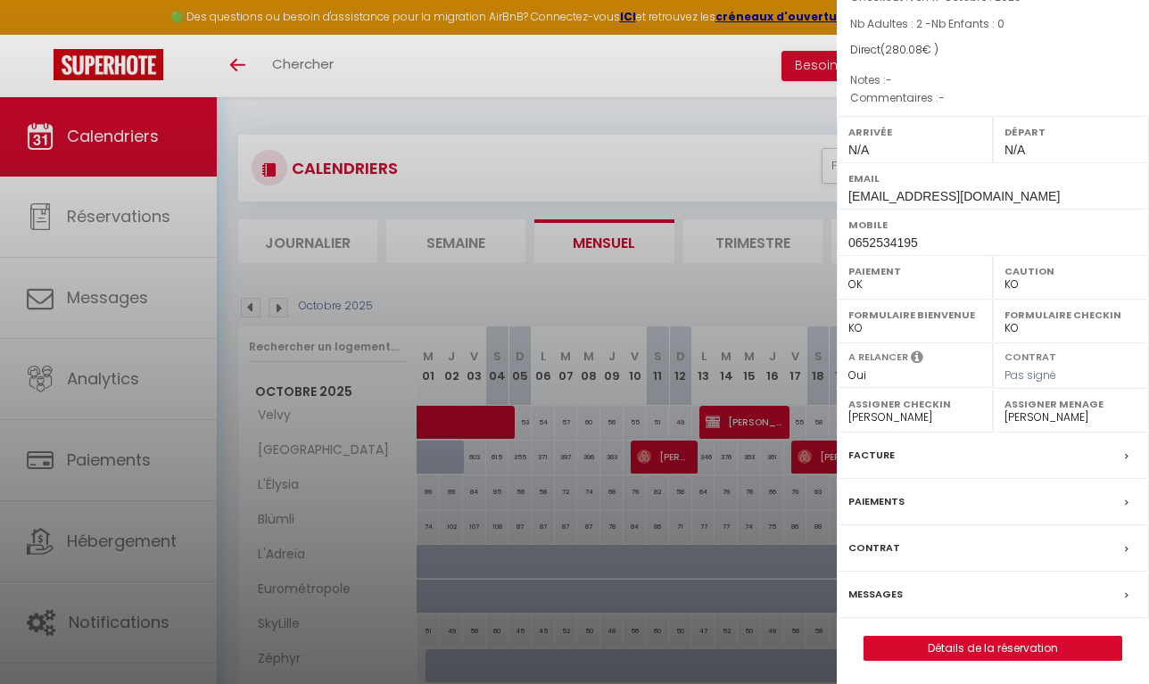
scroll to position [142, 0]
click at [955, 662] on div "x [PERSON_NAME] ( 6711470 ) Appartement : Velvy Date de réservation : Mer 10 Se…" at bounding box center [993, 274] width 312 height 832
click at [955, 639] on link "Détails de la réservation" at bounding box center [993, 650] width 257 height 23
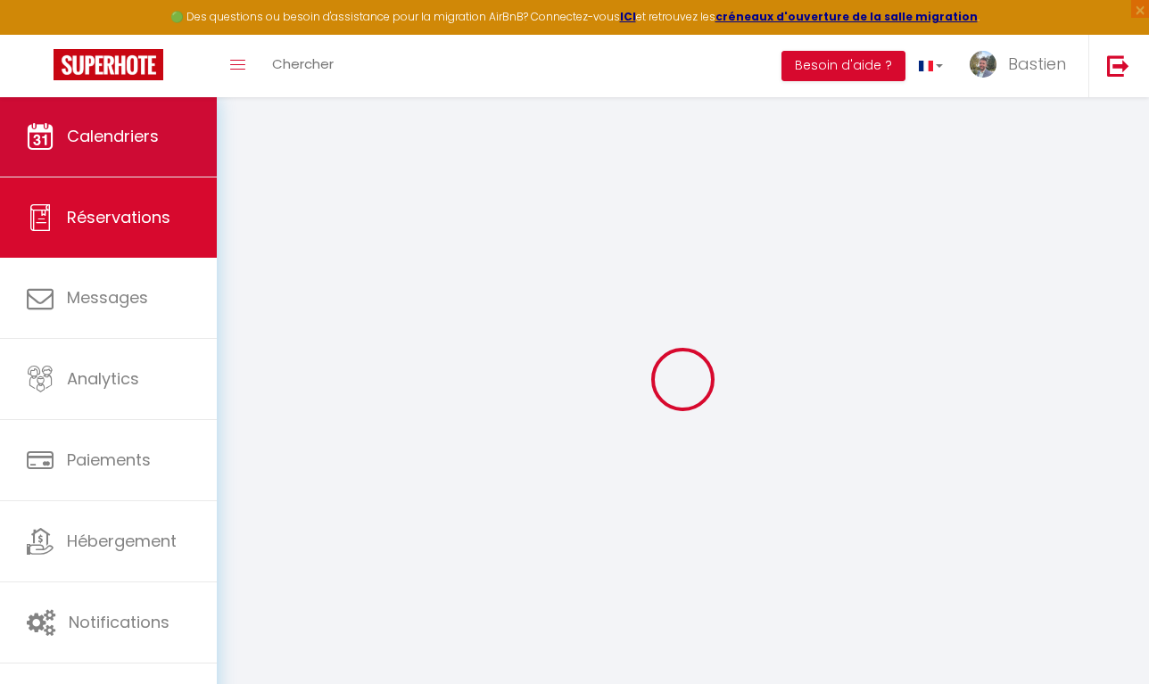
click at [104, 108] on link "Calendriers" at bounding box center [108, 136] width 217 height 80
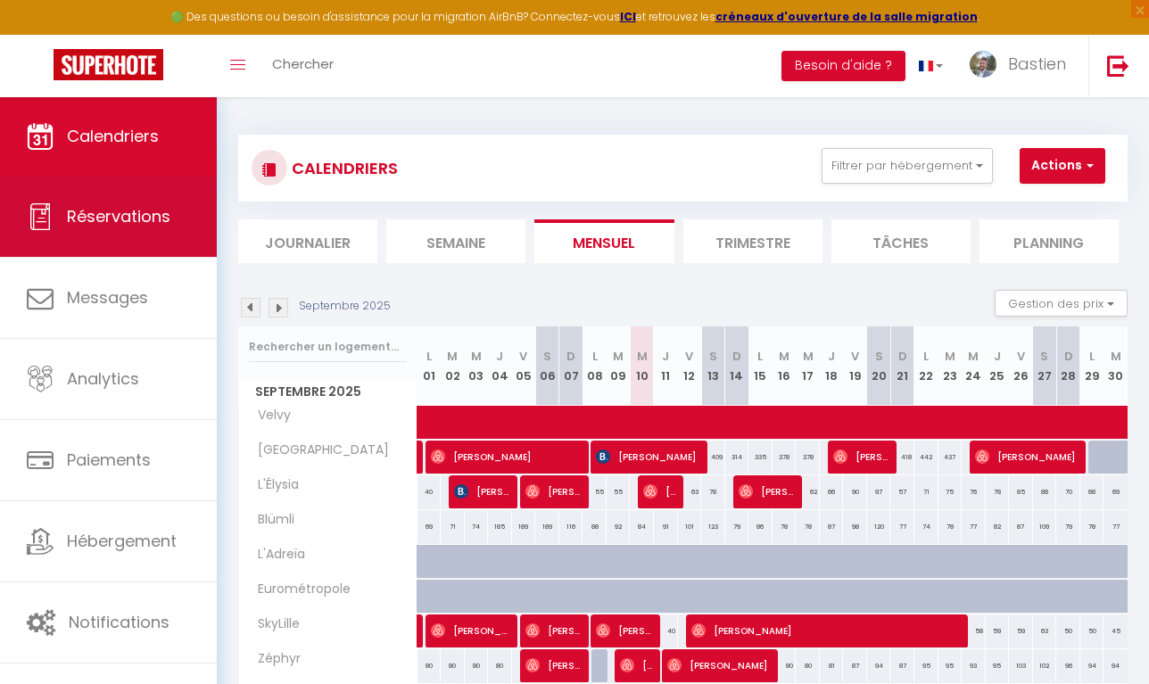
click at [105, 178] on link "Réservations" at bounding box center [108, 217] width 217 height 80
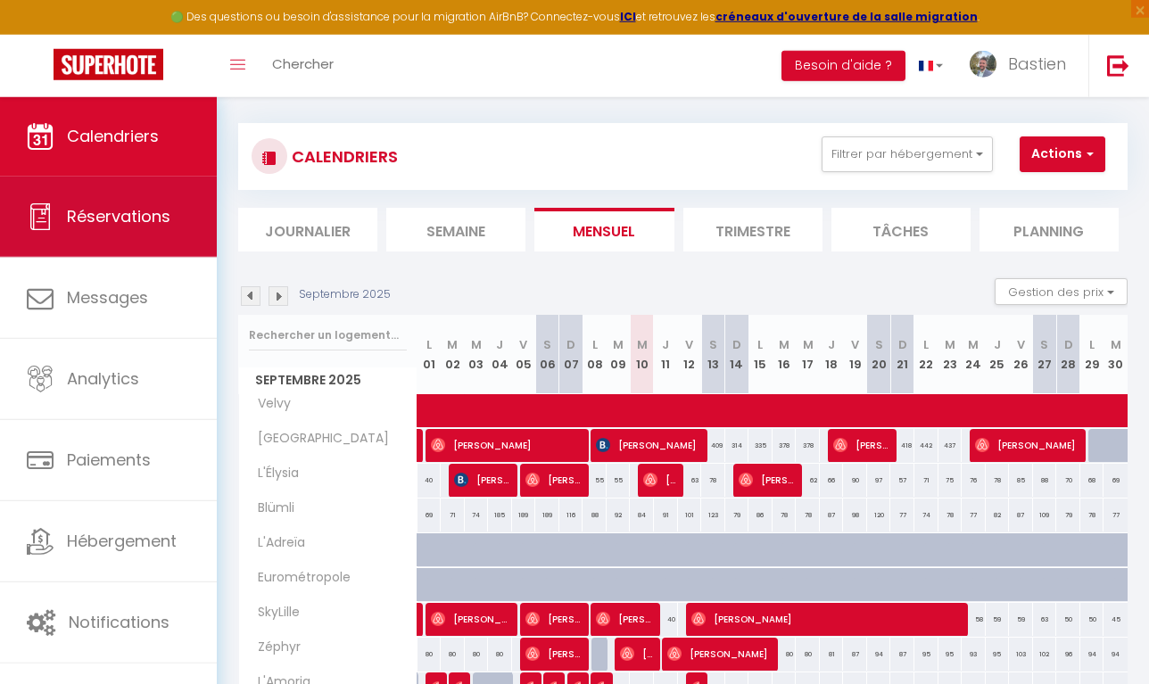
select select "not_cancelled"
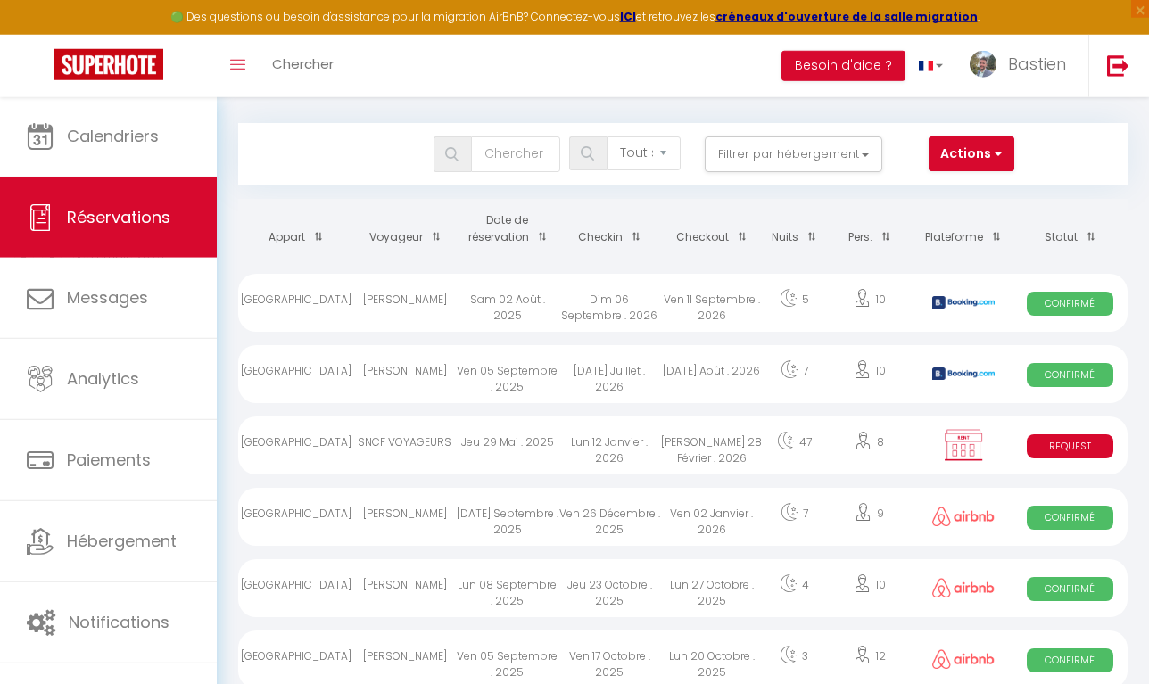
click at [107, 235] on link "Réservations" at bounding box center [108, 218] width 217 height 80
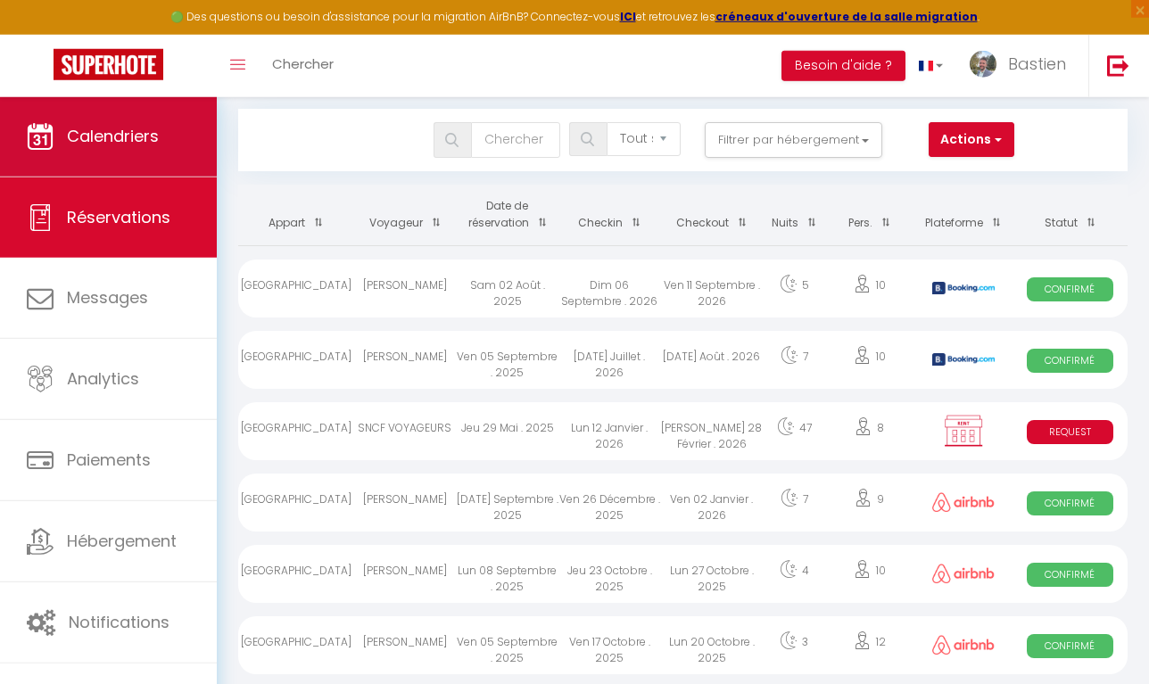
scroll to position [25, 0]
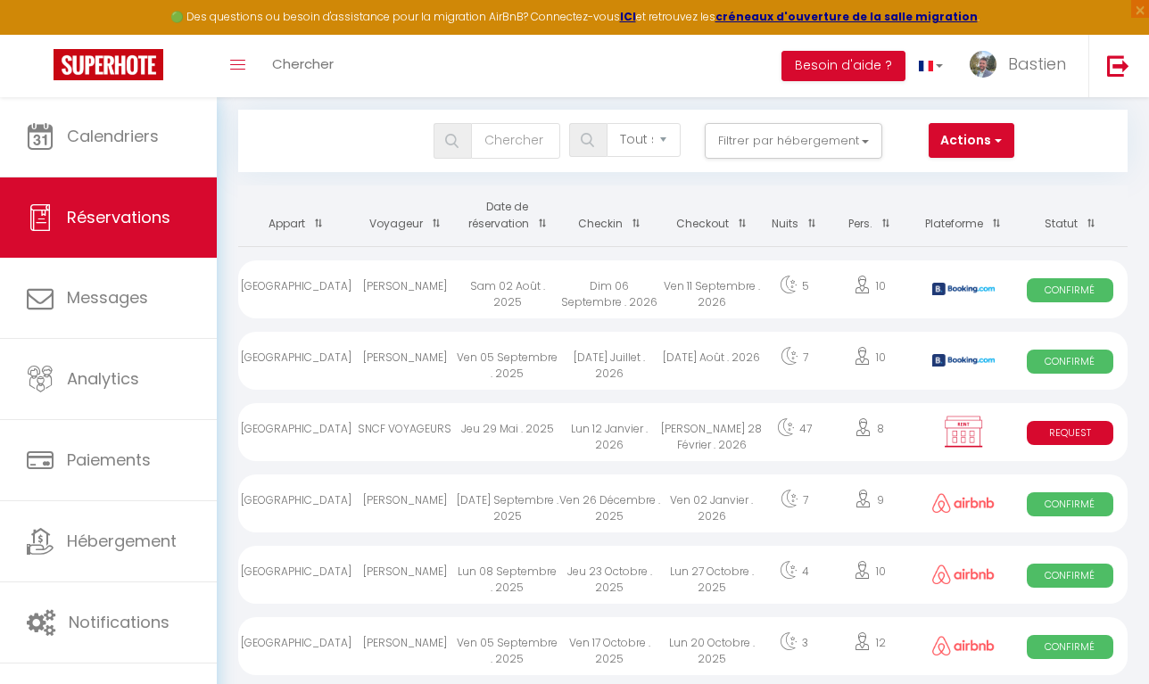
click at [130, 87] on link at bounding box center [108, 66] width 217 height 62
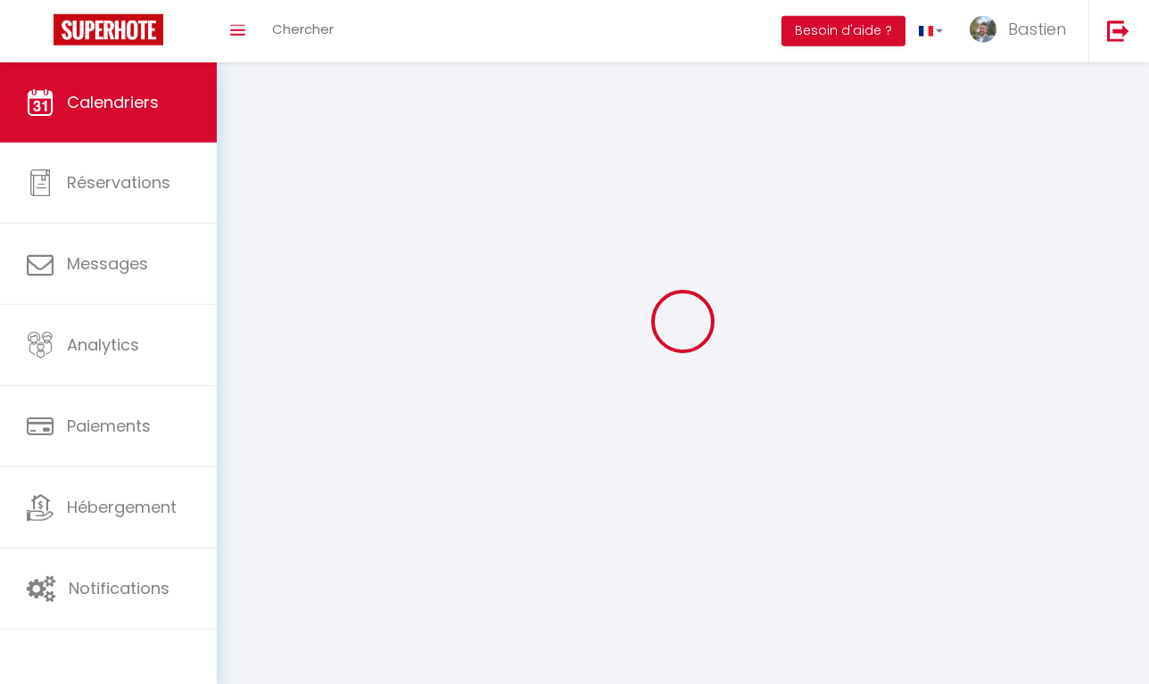
scroll to position [24, 0]
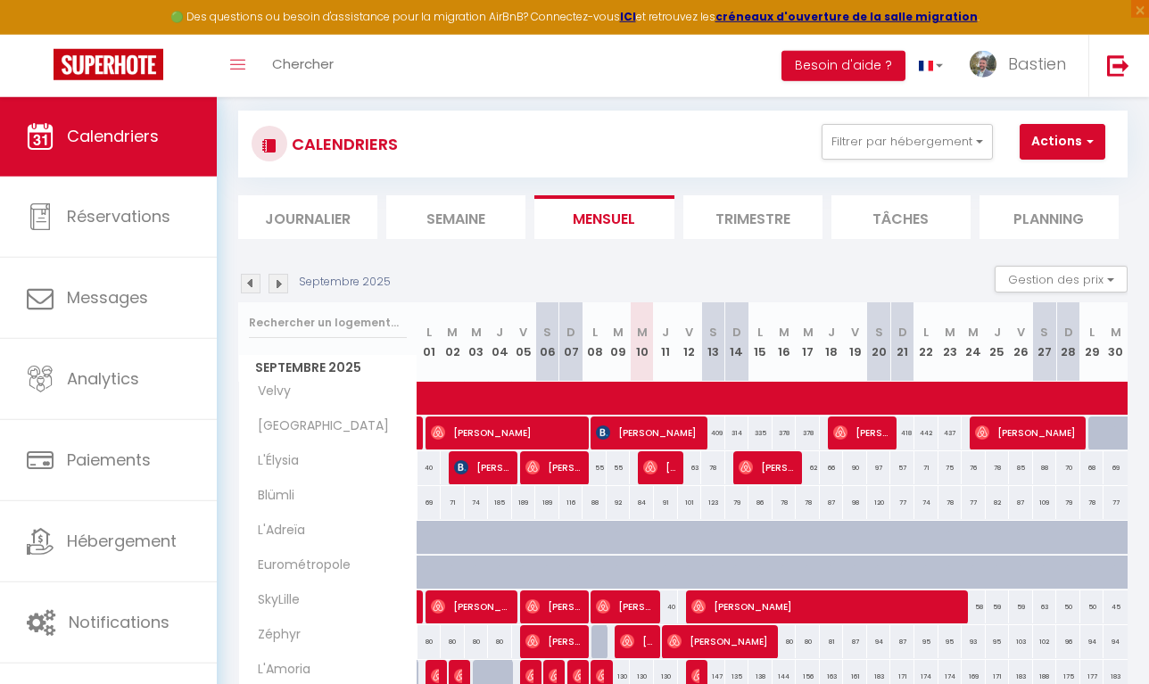
click at [279, 281] on img at bounding box center [279, 284] width 20 height 20
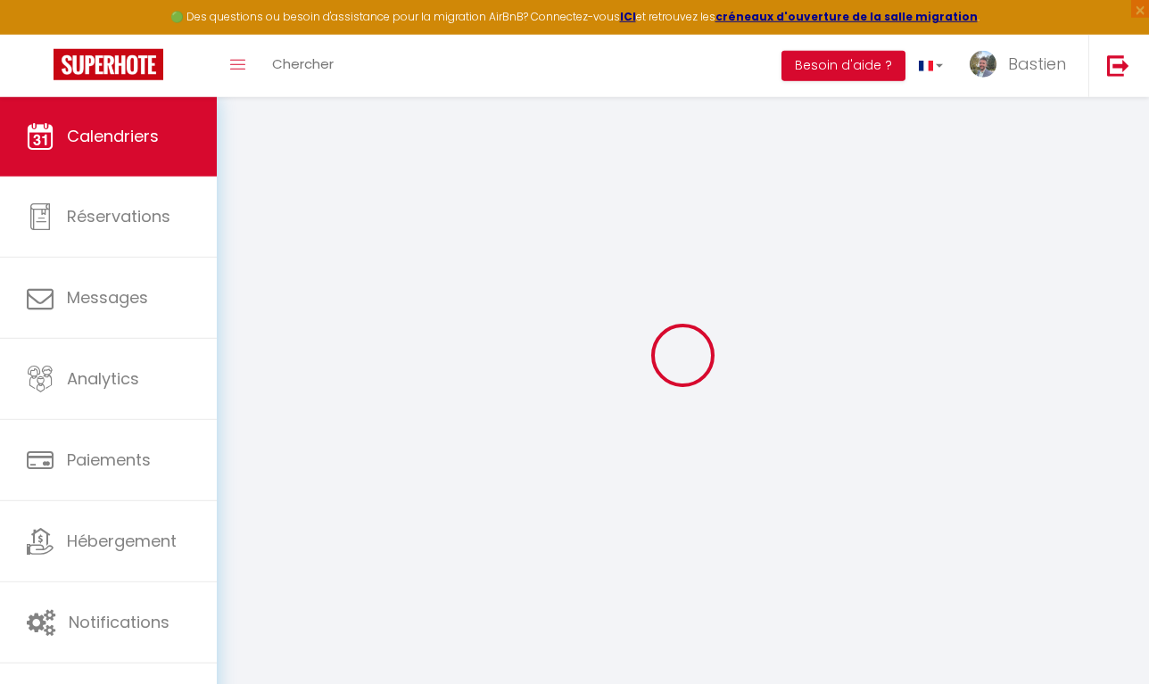
select select
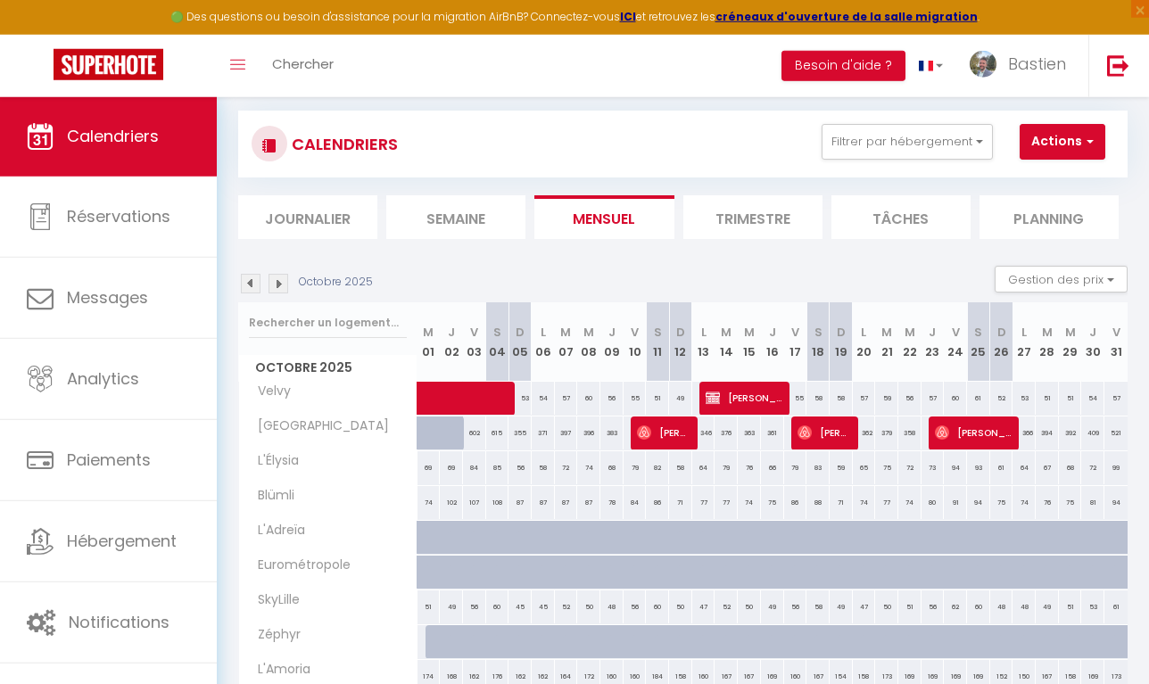
click at [790, 395] on div "55" at bounding box center [795, 398] width 23 height 33
select select
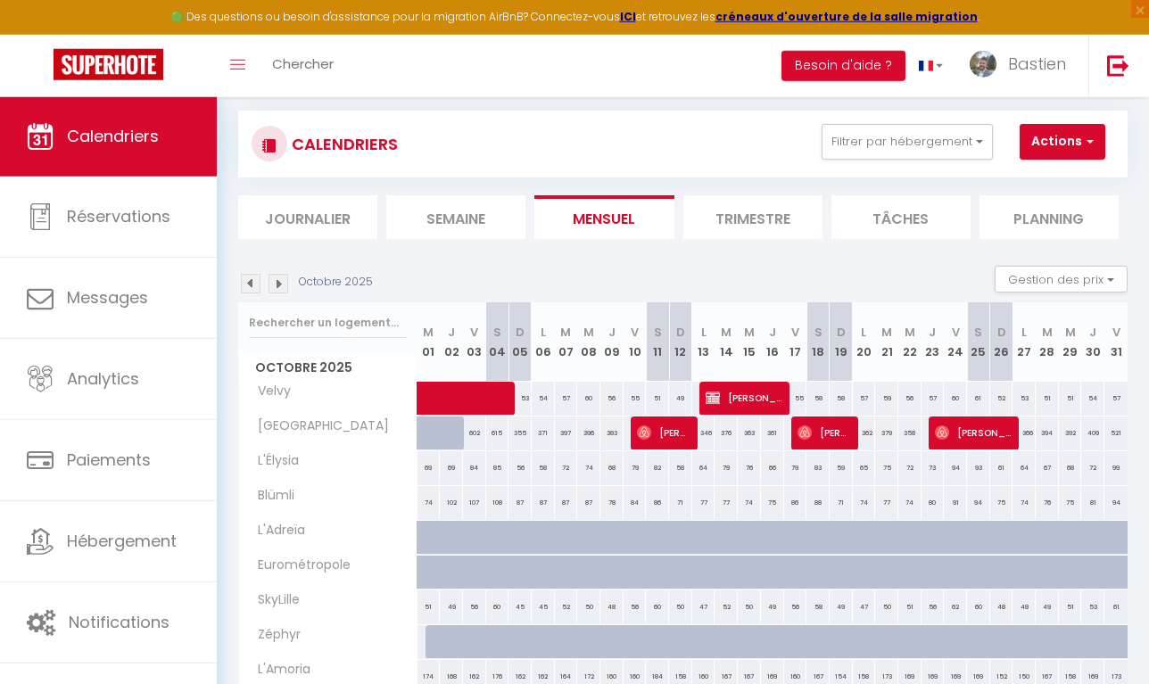
select select
type input "55"
type input "Ven 17 Octobre 2025"
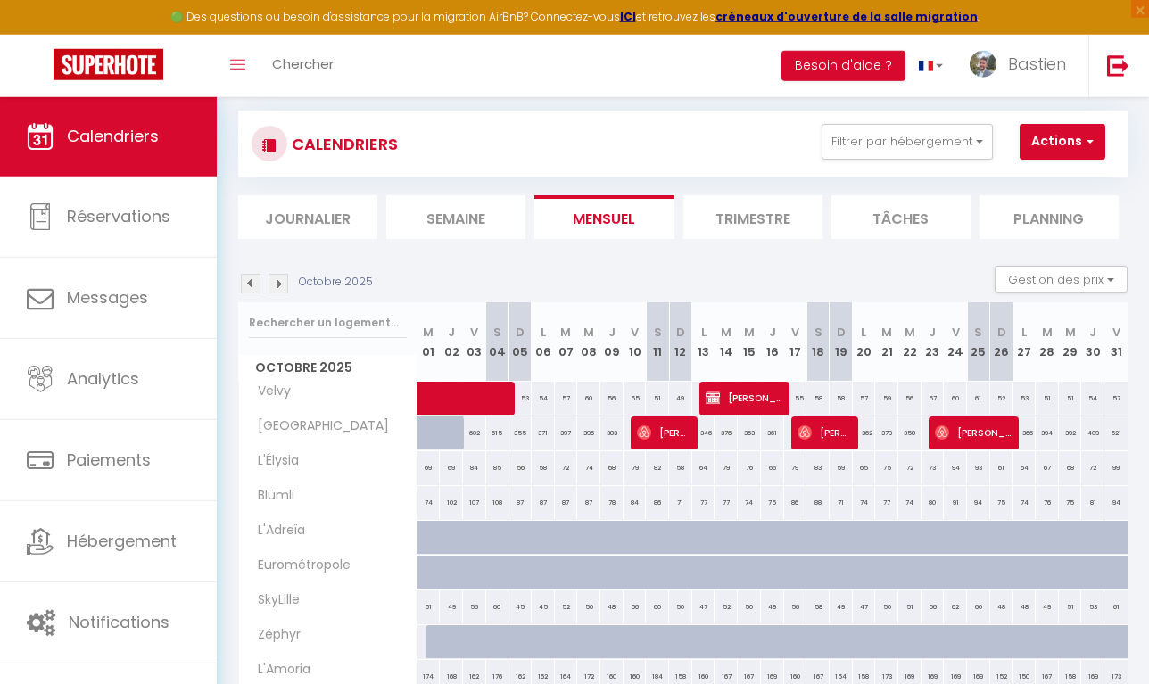
type input "[PERSON_NAME] 18 Octobre 2025"
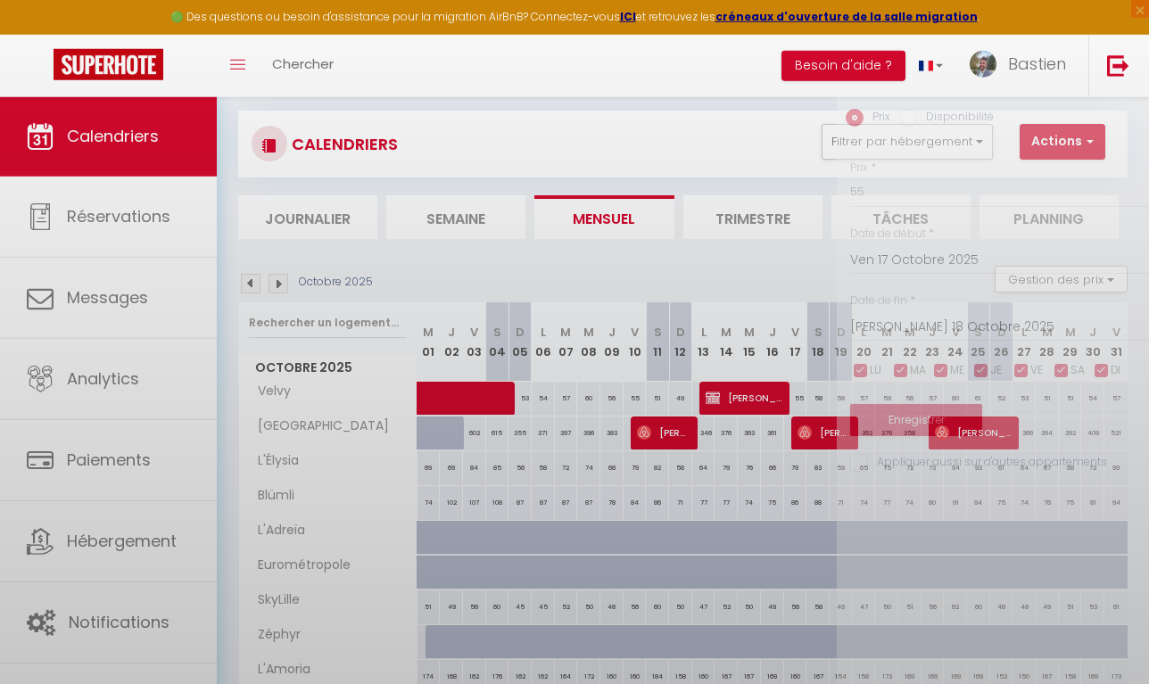
click at [766, 402] on div at bounding box center [574, 342] width 1149 height 684
select select
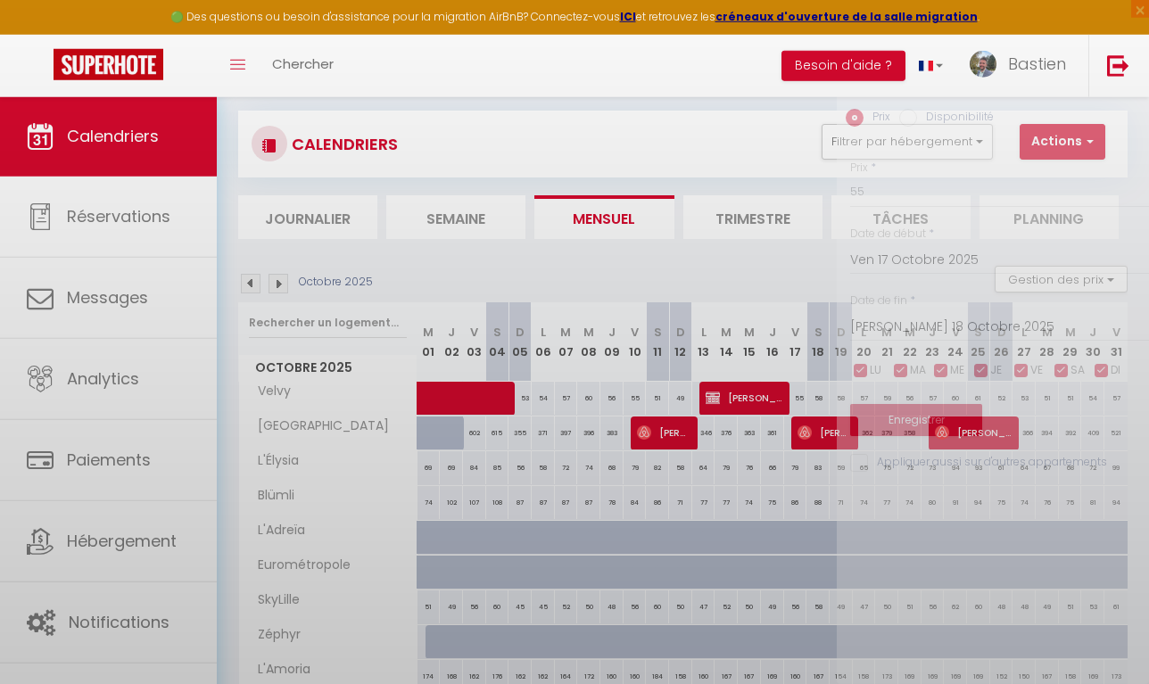
select select
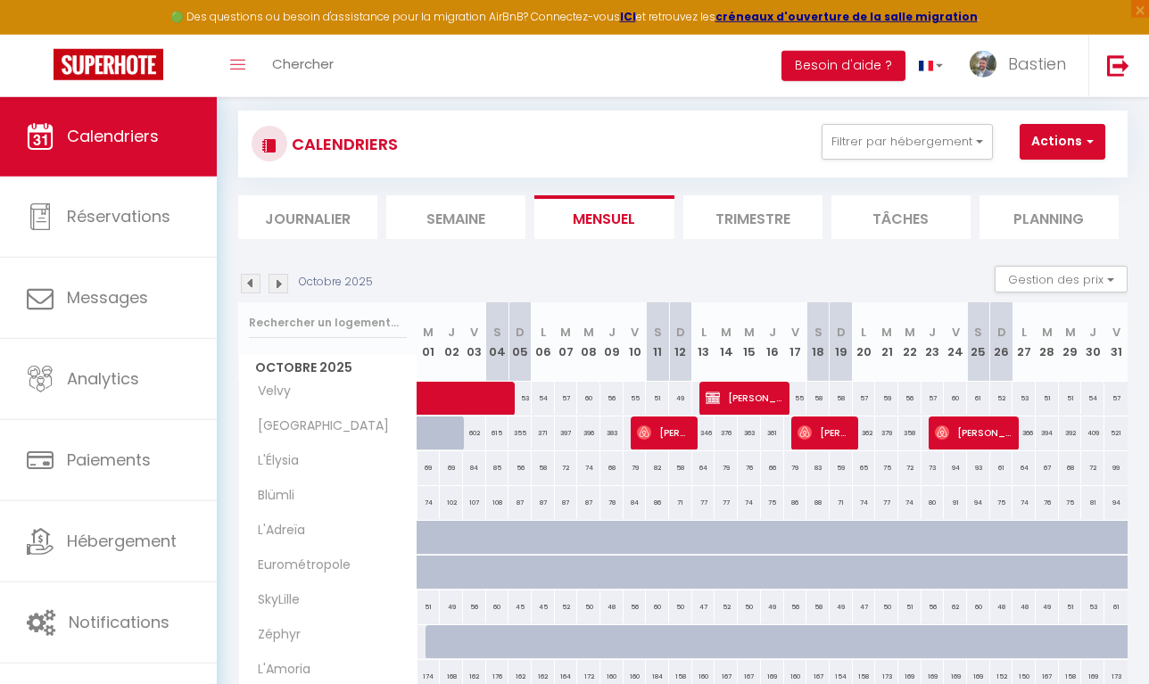
click at [766, 402] on span "[PERSON_NAME]" at bounding box center [745, 398] width 78 height 34
select select "OK"
select select "KO"
select select "0"
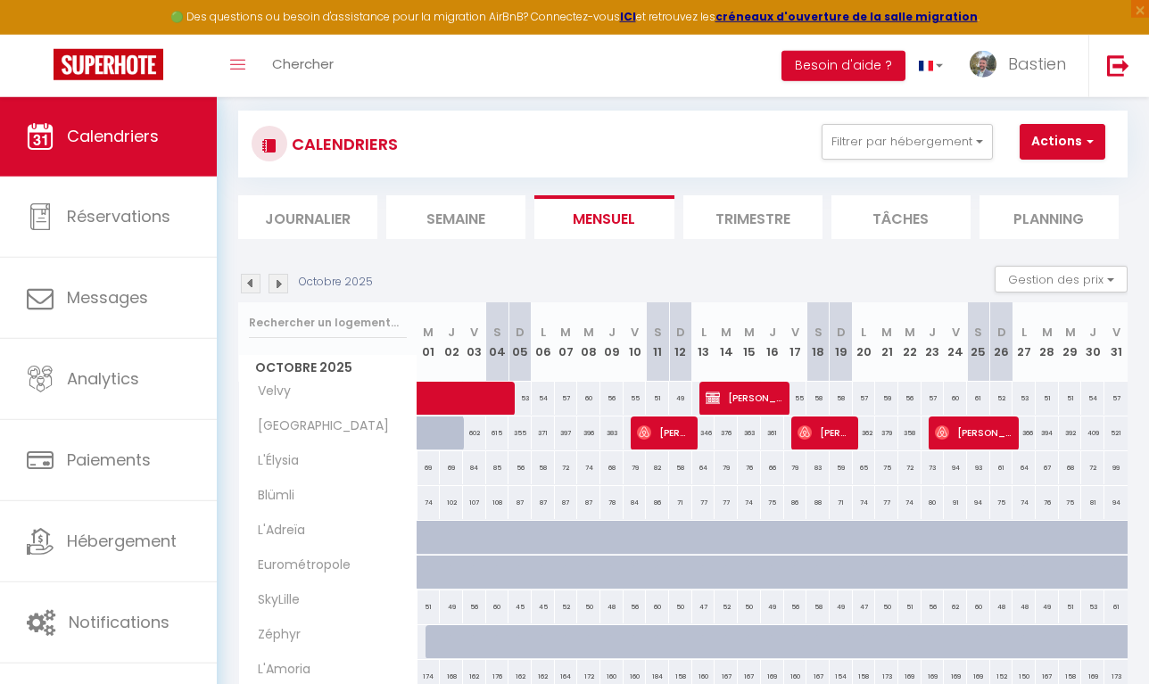
select select "1"
select select
select select "13420"
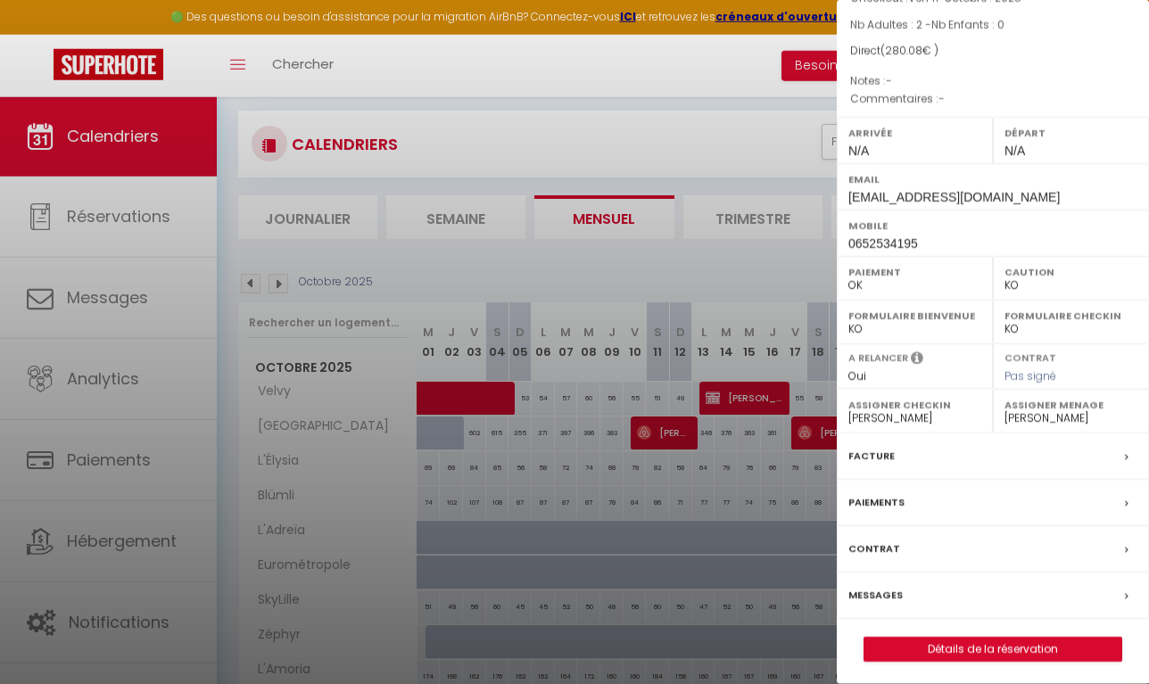
scroll to position [142, 0]
click at [965, 647] on link "Détails de la réservation" at bounding box center [993, 650] width 257 height 23
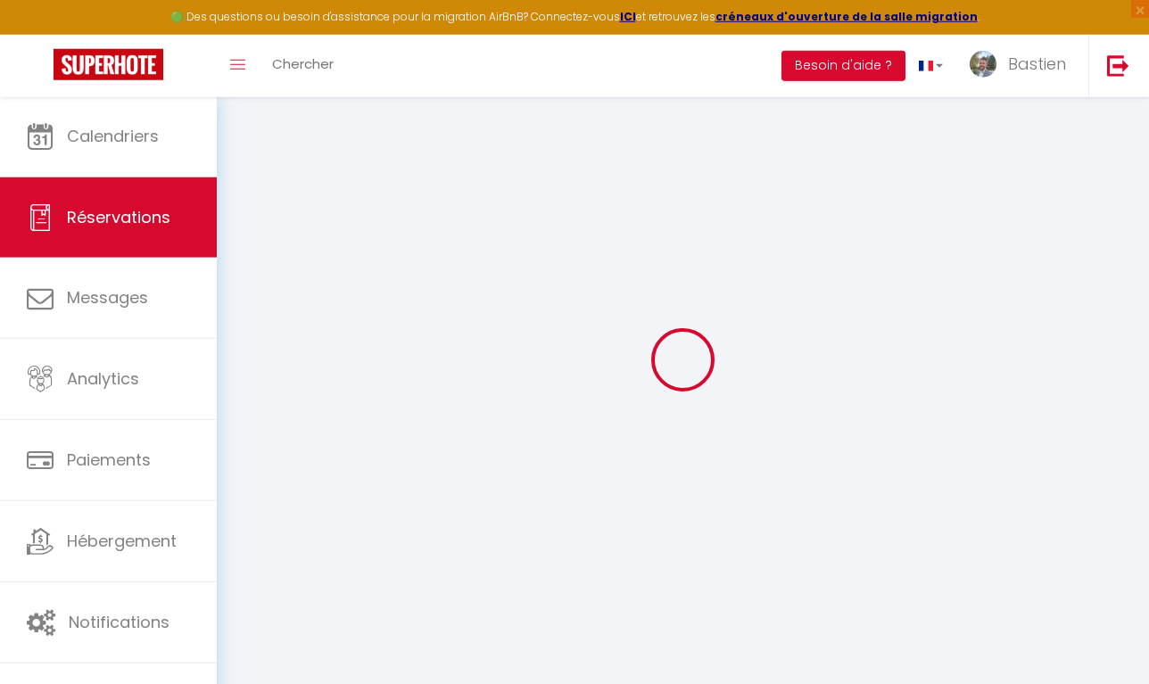
scroll to position [31, 0]
select select
checkbox input "false"
select select
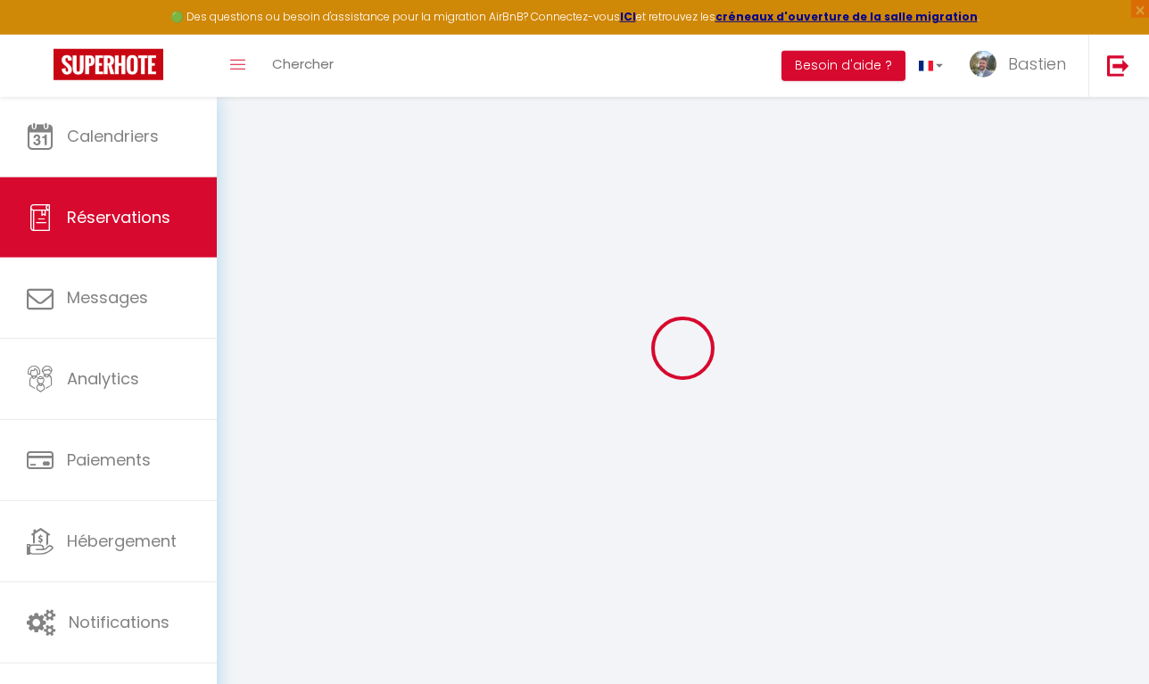
select select
checkbox input "false"
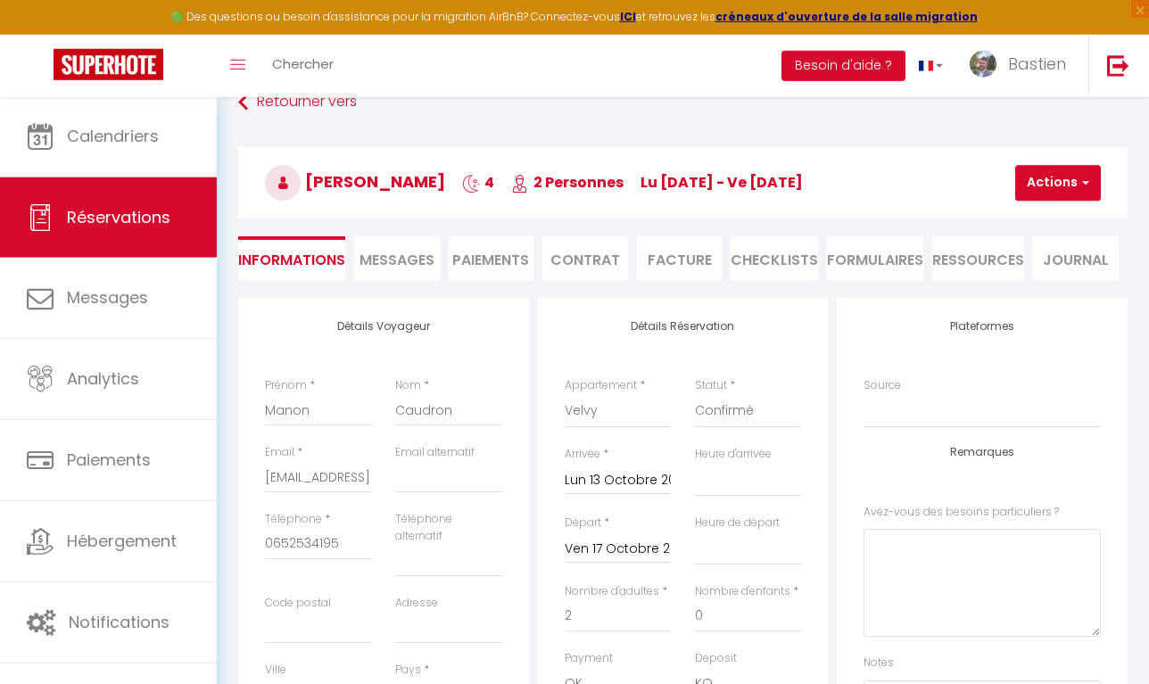
type input "48"
type input "12.08"
select select
checkbox input "false"
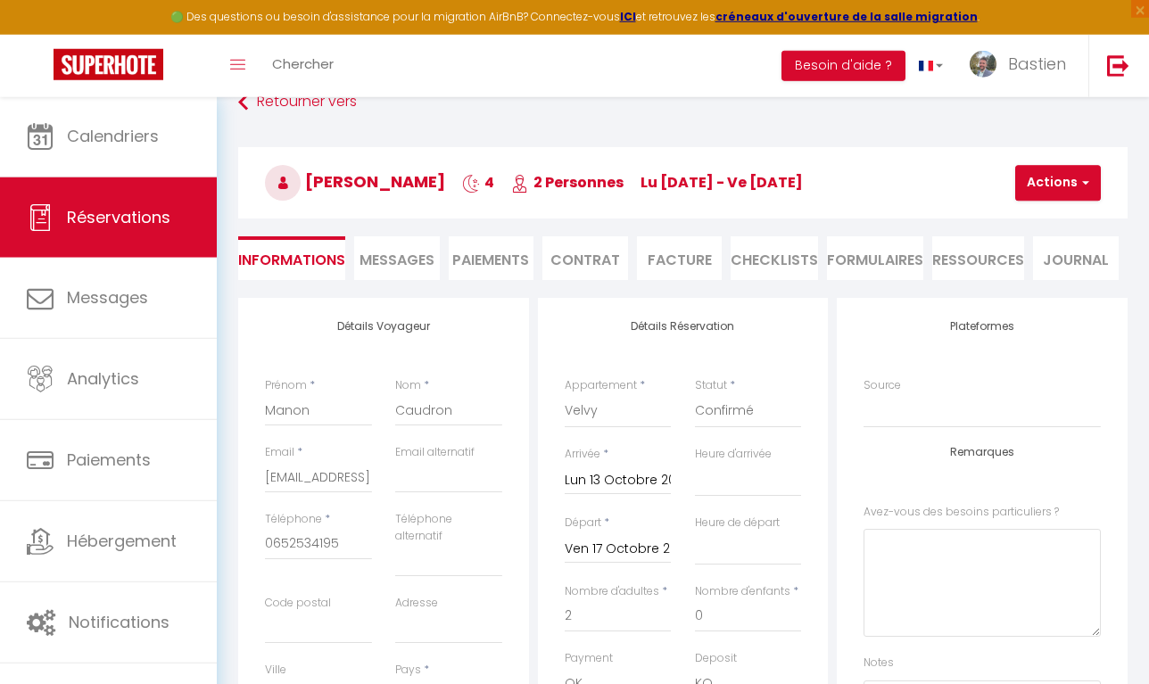
select select
click at [1061, 176] on button "Actions" at bounding box center [1058, 183] width 86 height 36
click at [1040, 270] on link "Supprimer" at bounding box center [1073, 268] width 141 height 23
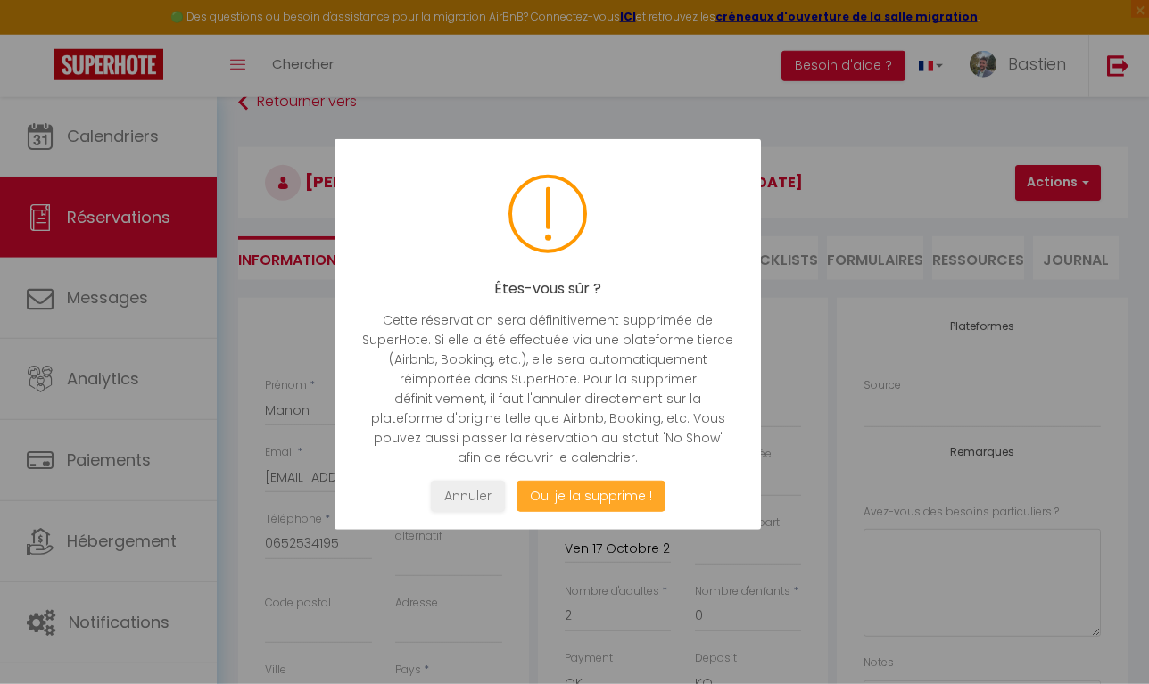
click at [642, 501] on button "Oui je la supprime !" at bounding box center [591, 496] width 149 height 31
select select "not_cancelled"
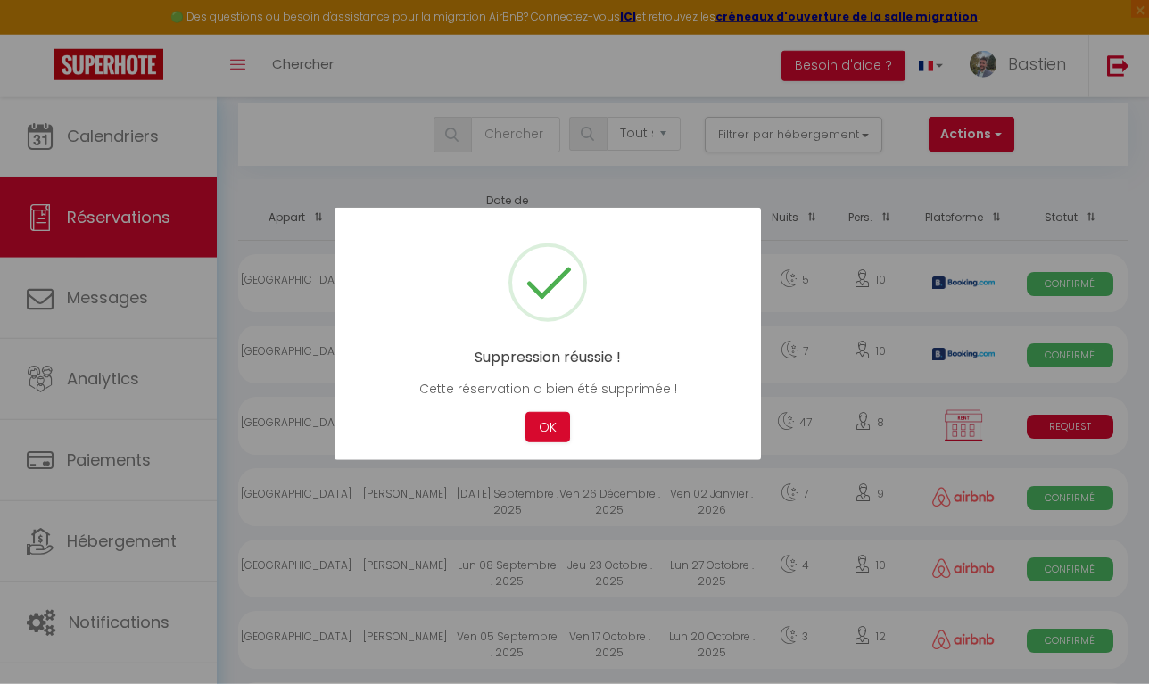
click at [560, 448] on div "Suppression réussie ! Cette réservation a bien été supprimée ! Not valid Cancel…" at bounding box center [548, 334] width 427 height 253
click at [549, 427] on button "OK" at bounding box center [548, 427] width 45 height 31
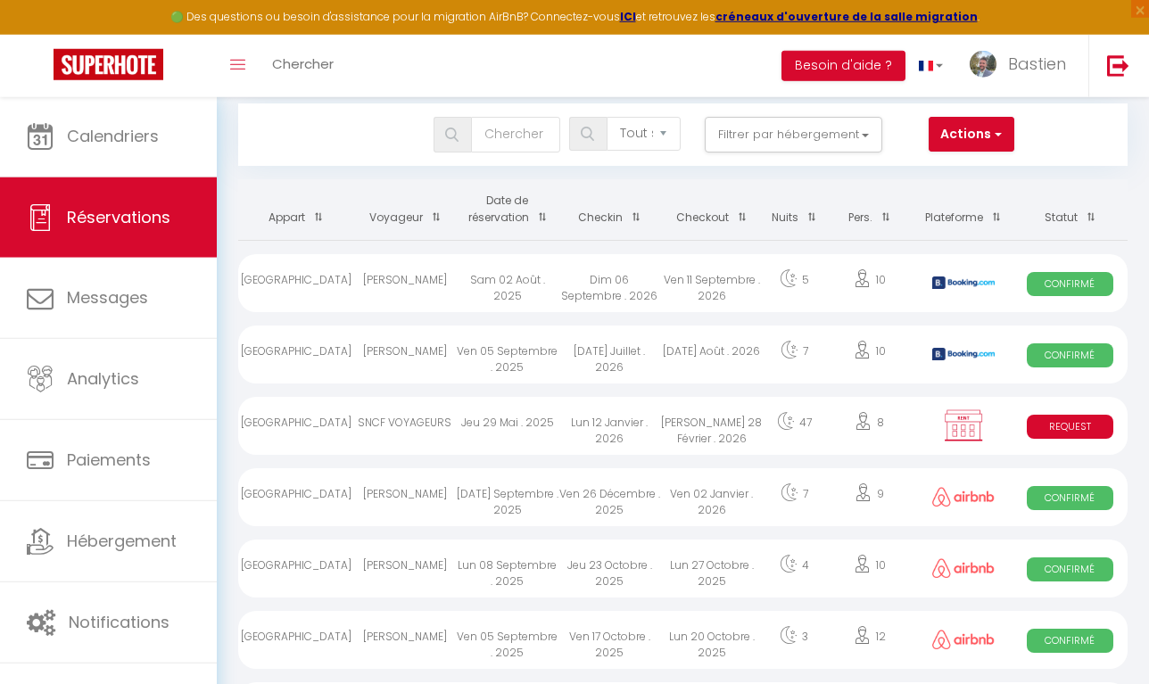
click at [779, 369] on div "7" at bounding box center [794, 355] width 62 height 58
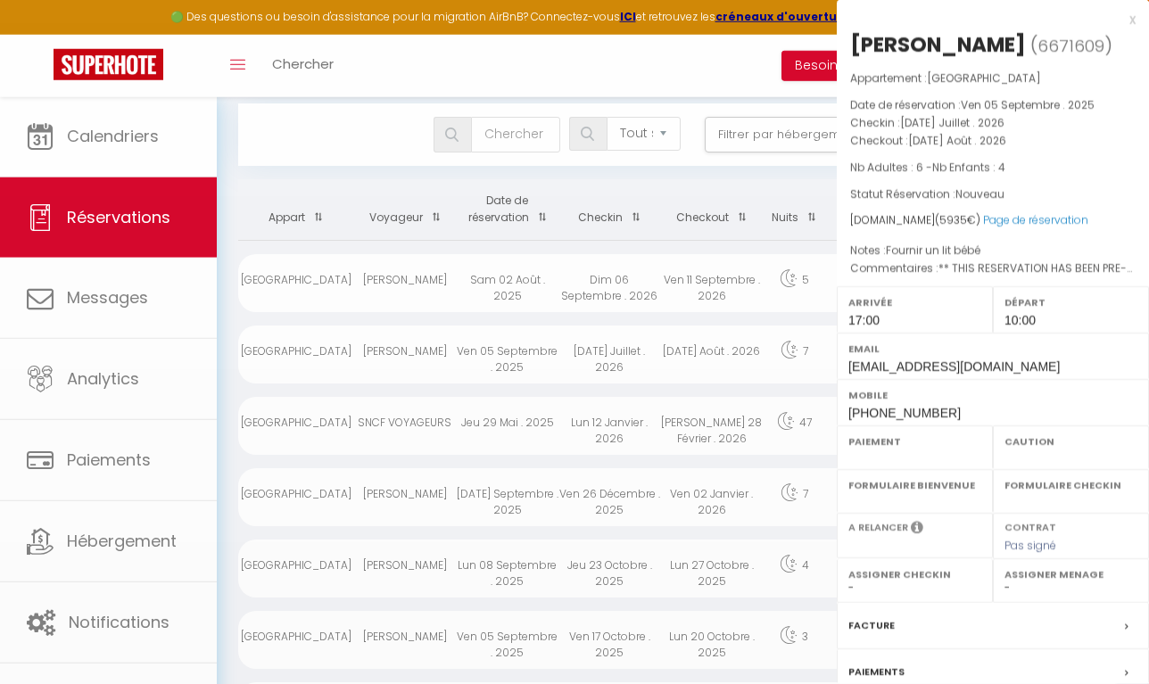
select select "OK"
select select "KO"
select select "1"
select select "0"
select select "1"
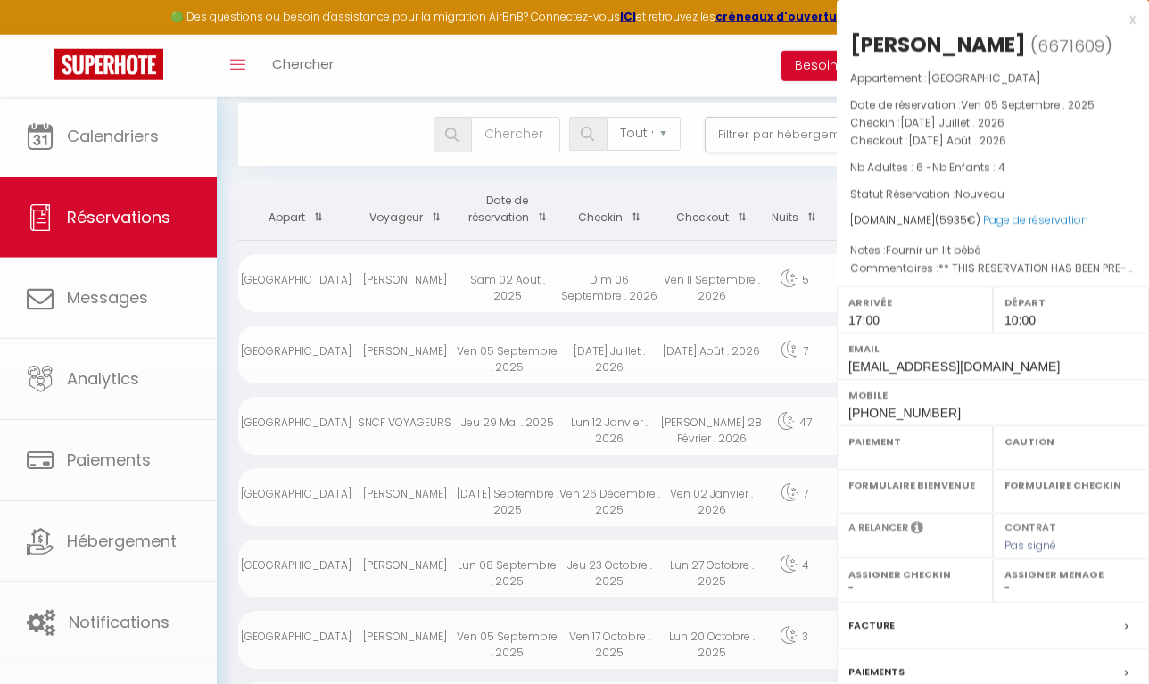
select select
select select "35935"
